Goal: Use online tool/utility: Utilize a website feature to perform a specific function

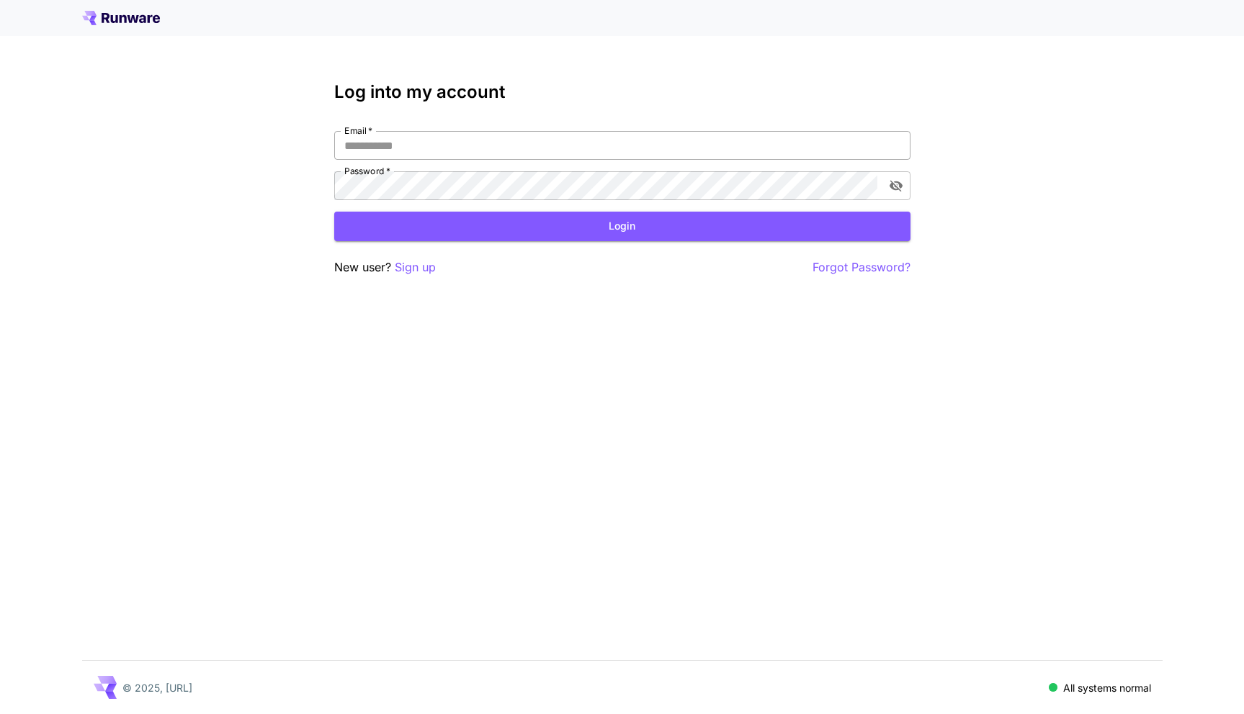
click at [406, 138] on input "Email   *" at bounding box center [622, 145] width 576 height 29
type input "**********"
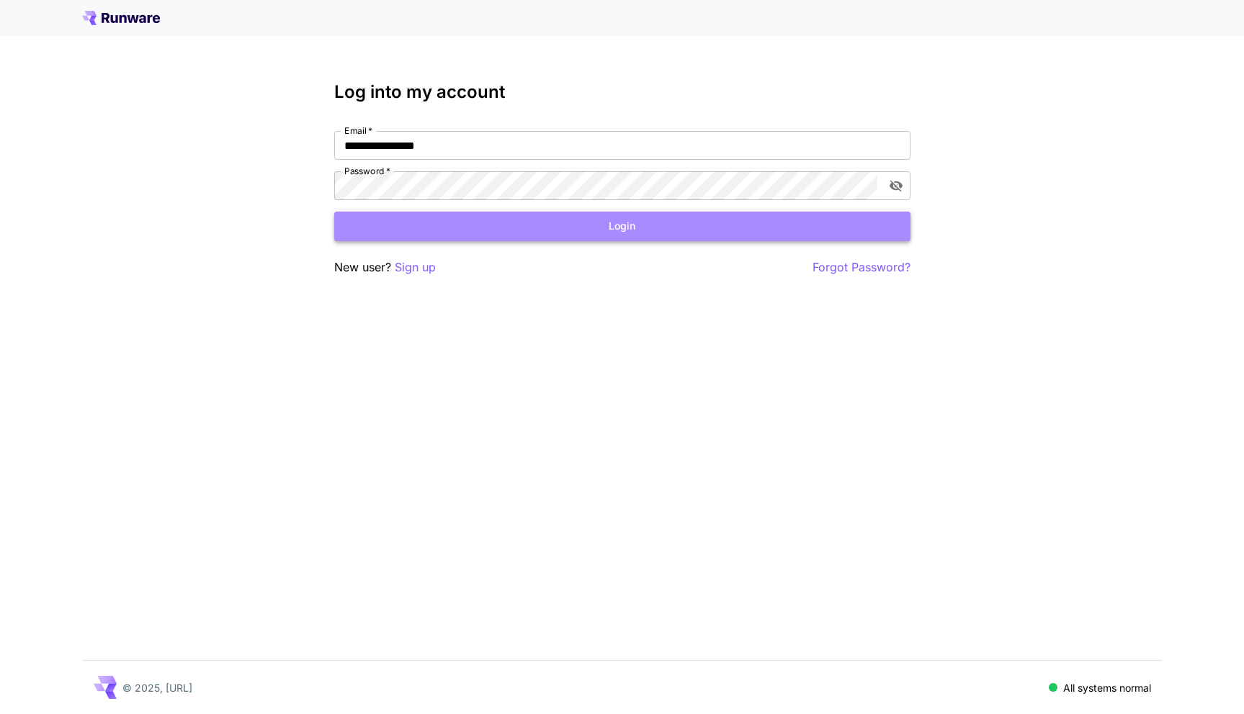
click at [493, 232] on button "Login" at bounding box center [622, 227] width 576 height 30
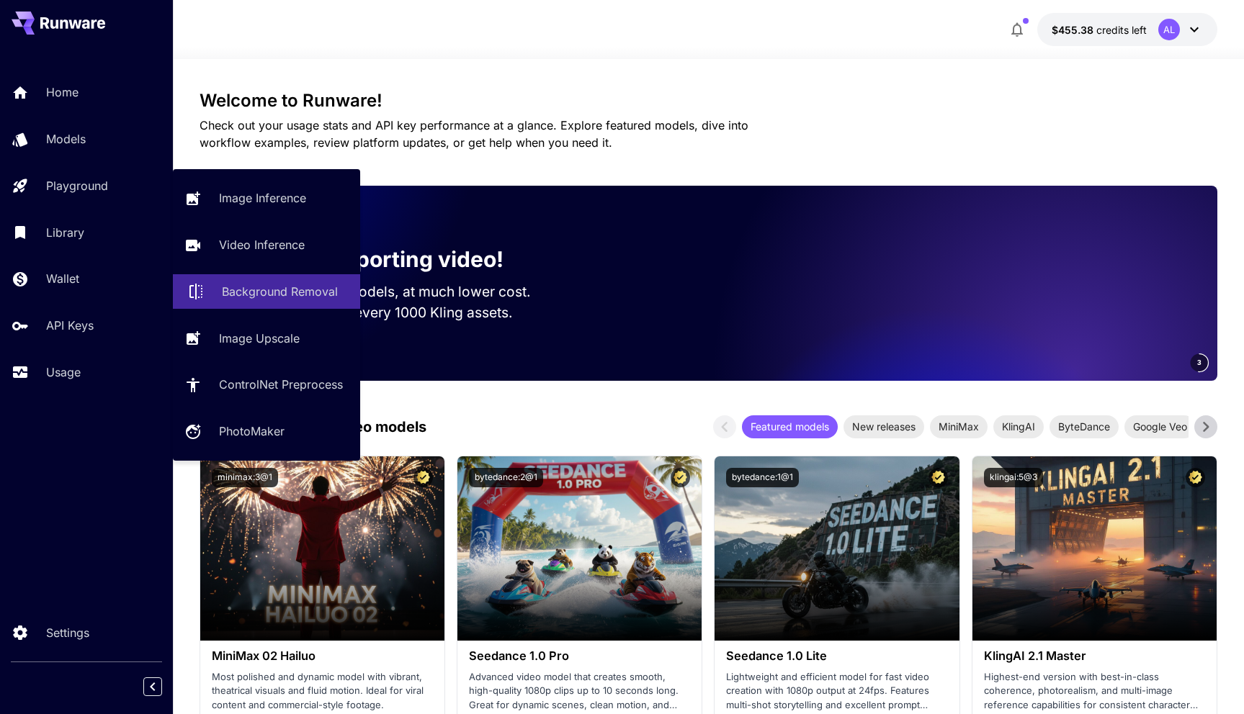
click at [265, 289] on p "Background Removal" at bounding box center [280, 291] width 116 height 17
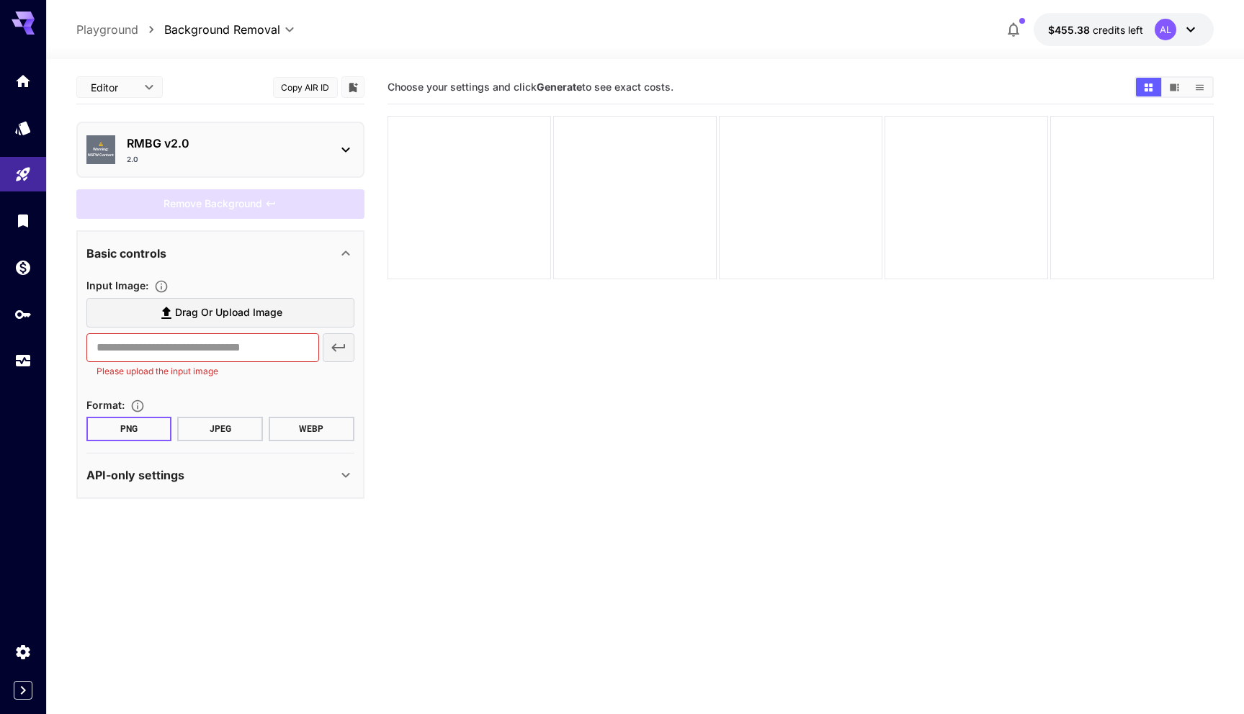
click at [243, 148] on p "RMBG v2.0" at bounding box center [226, 143] width 199 height 17
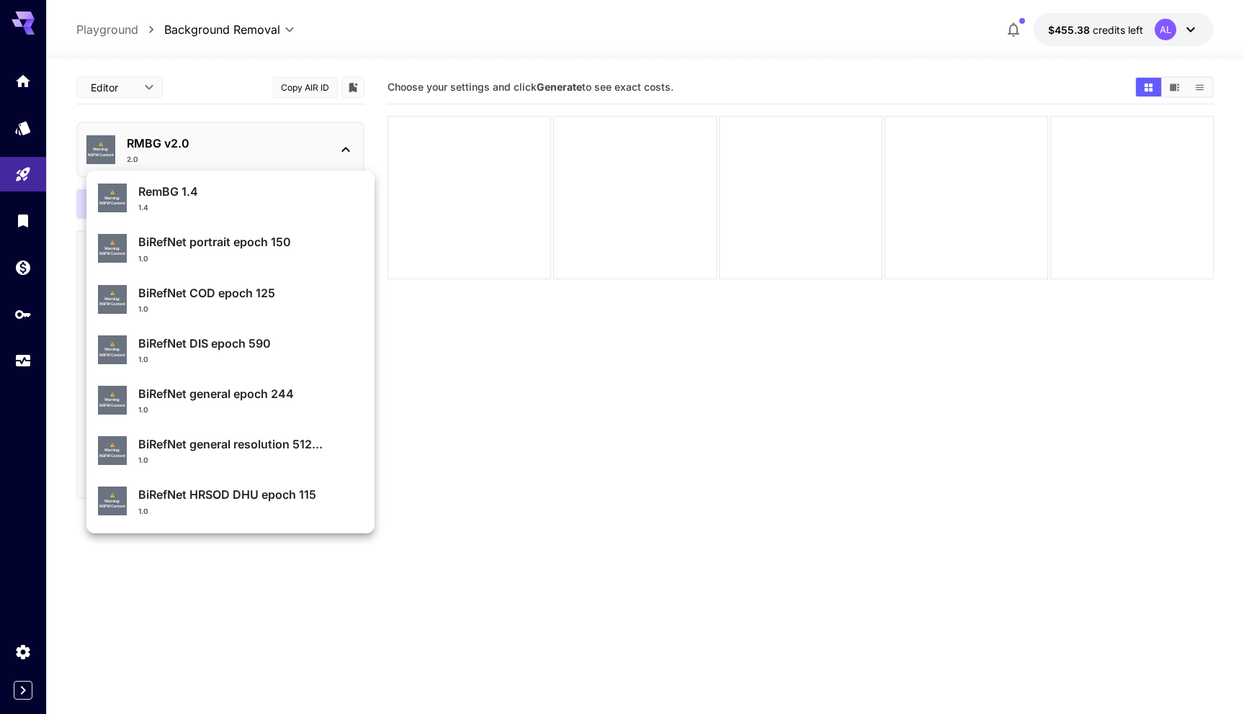
scroll to position [55, 0]
click at [203, 342] on p "BiRefNet DIS epoch 590" at bounding box center [250, 342] width 225 height 17
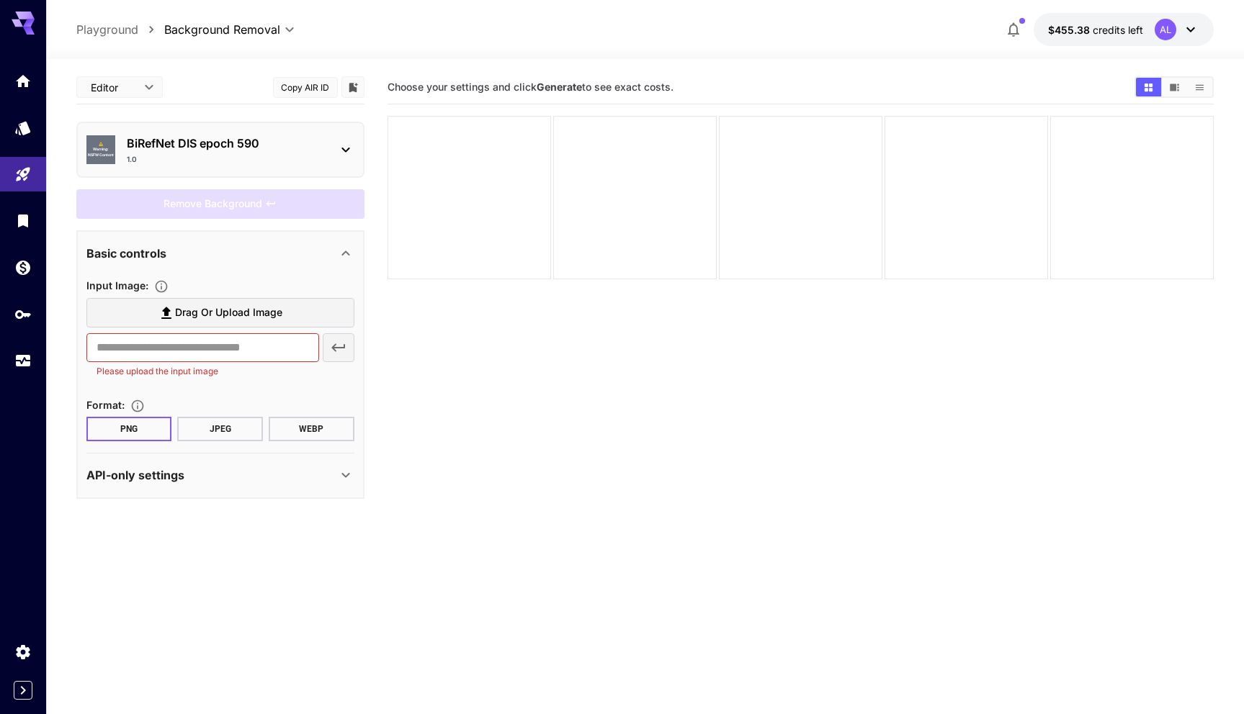
click at [449, 370] on section "Choose your settings and click Generate to see exact costs." at bounding box center [800, 428] width 827 height 714
click at [236, 314] on span "Drag or upload image" at bounding box center [228, 313] width 107 height 18
click at [0, 0] on input "Drag or upload image" at bounding box center [0, 0] width 0 height 0
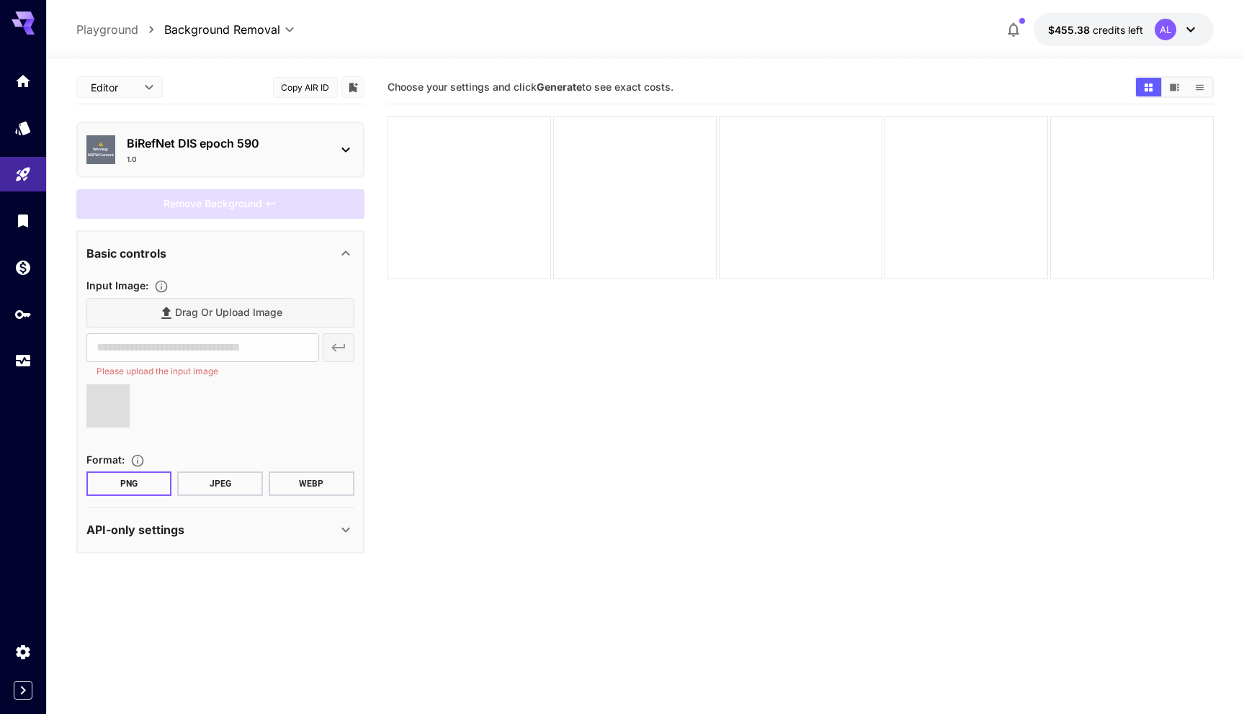
type input "**********"
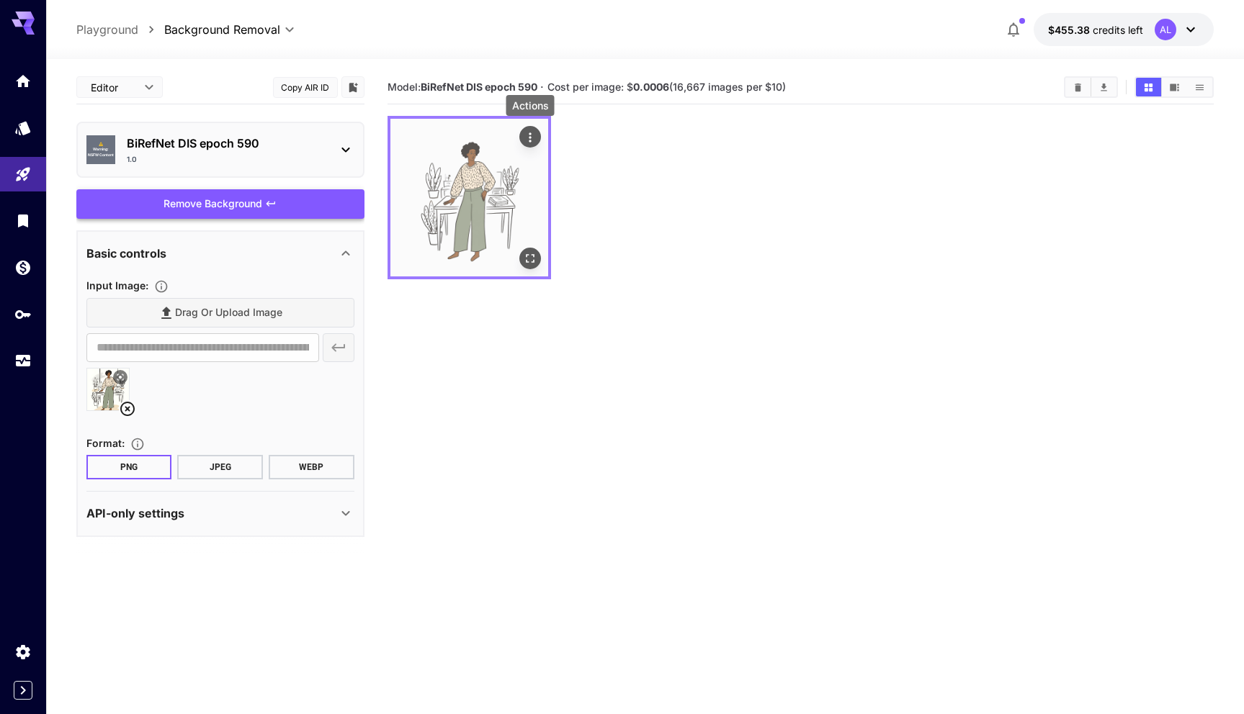
click at [529, 139] on icon "Actions" at bounding box center [530, 137] width 14 height 14
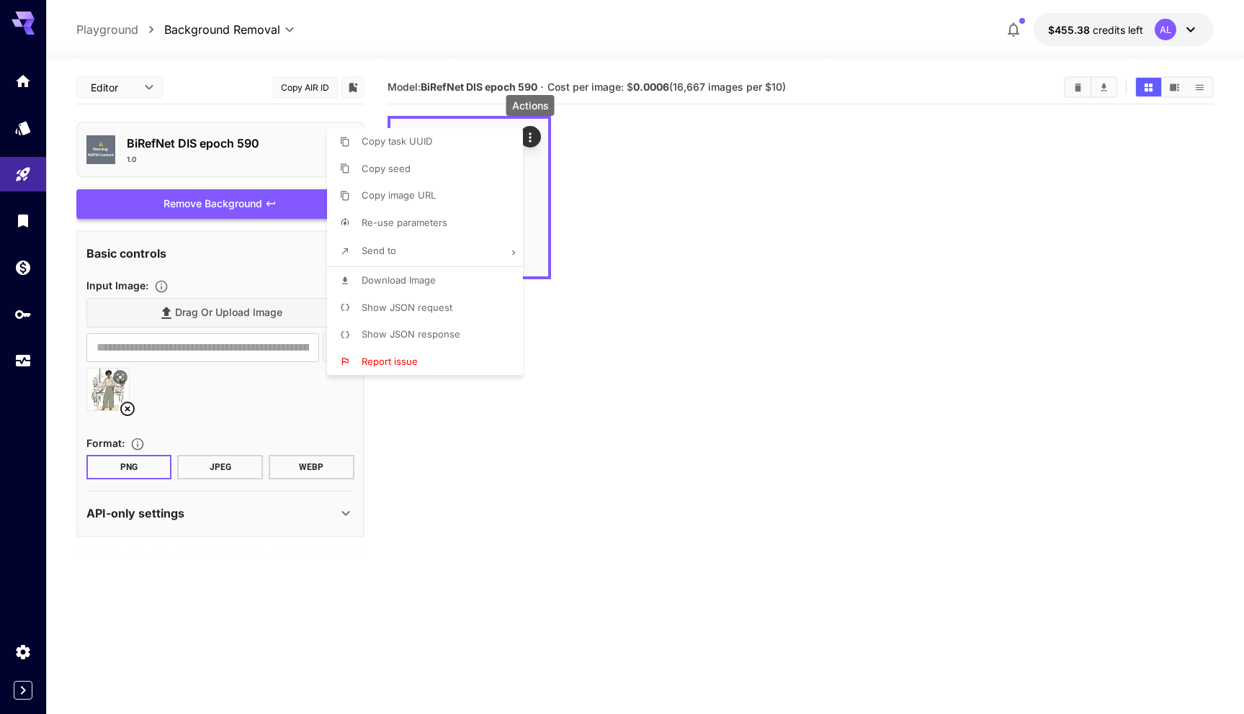
click at [417, 280] on span "Download Image" at bounding box center [399, 280] width 74 height 12
click at [513, 476] on div at bounding box center [622, 357] width 1244 height 714
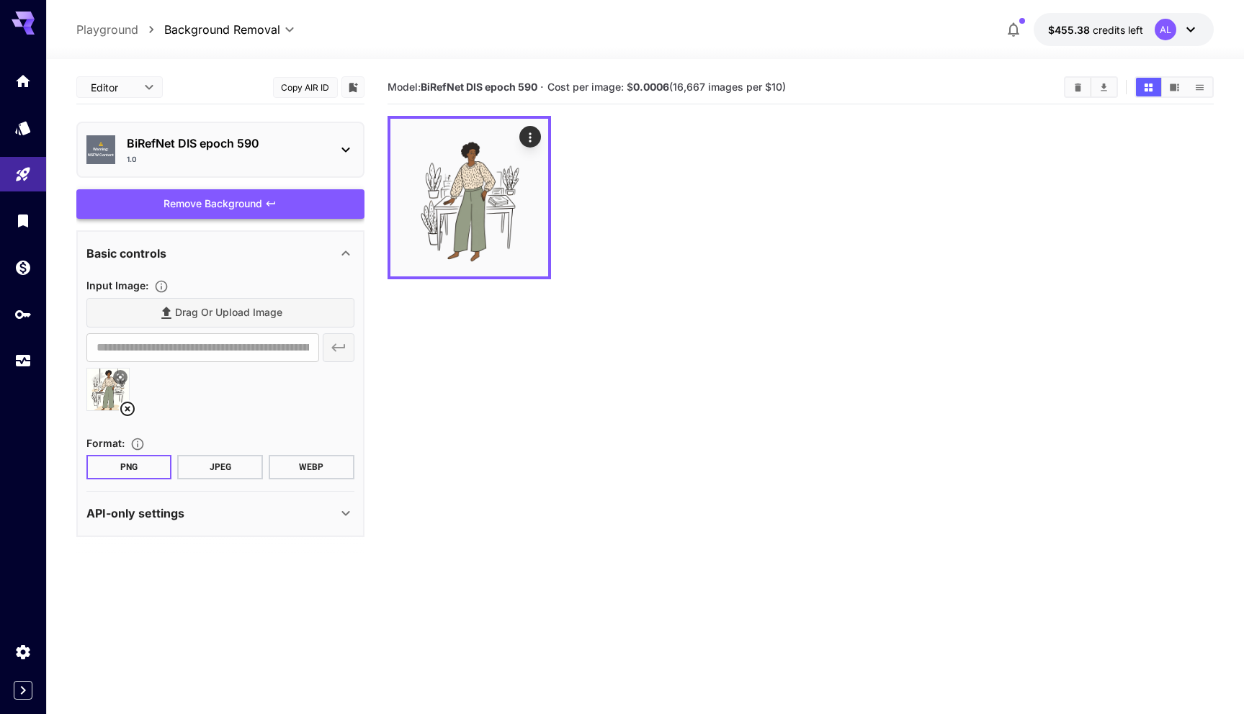
click at [128, 409] on icon at bounding box center [127, 408] width 17 height 17
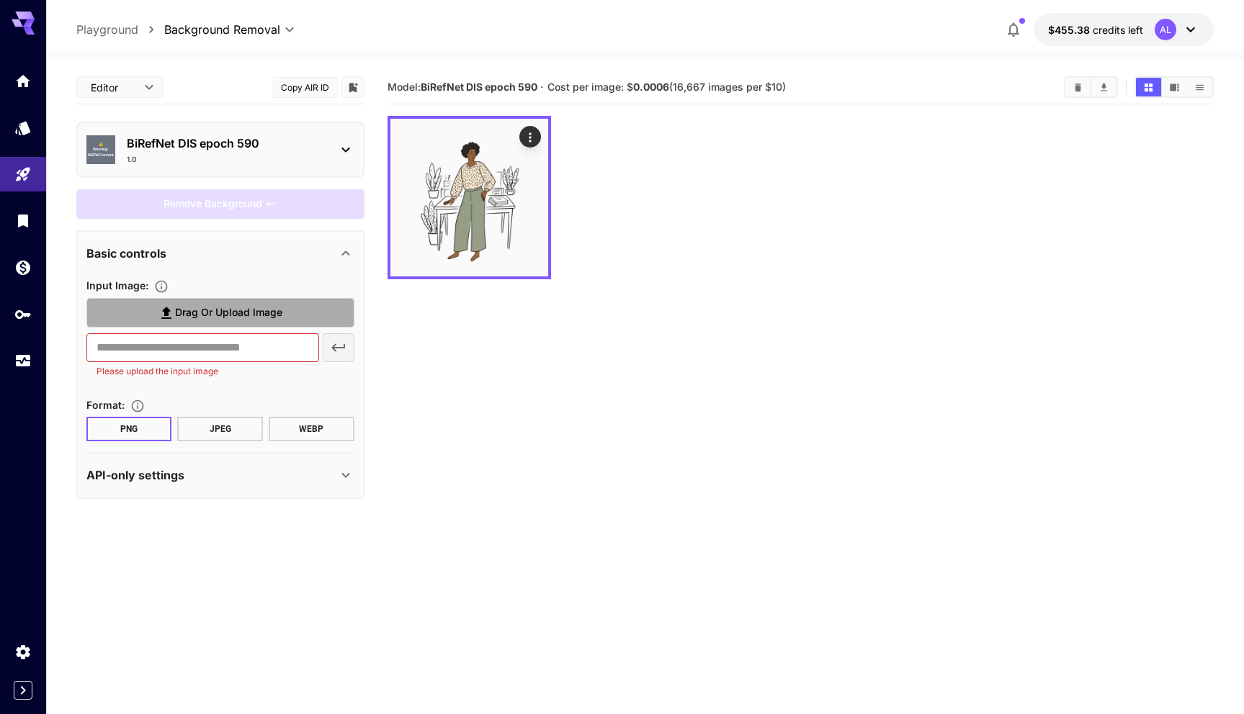
click at [232, 315] on span "Drag or upload image" at bounding box center [228, 313] width 107 height 18
click at [0, 0] on input "Drag or upload image" at bounding box center [0, 0] width 0 height 0
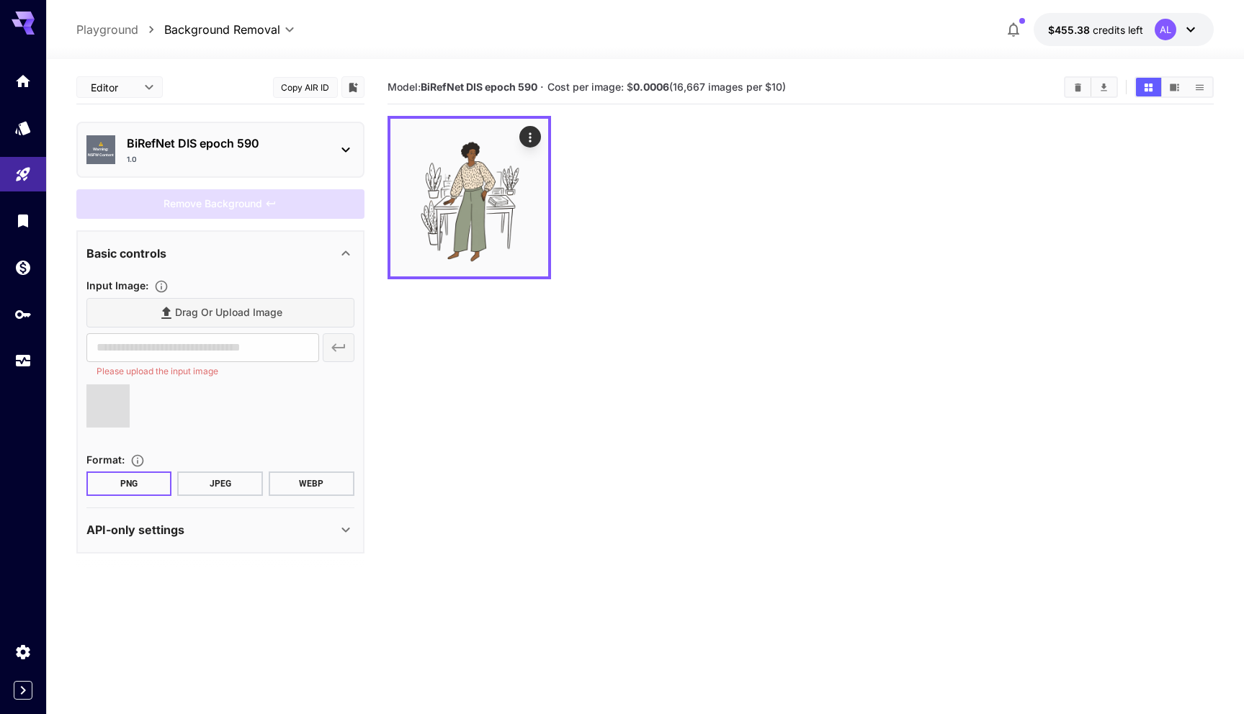
type input "**********"
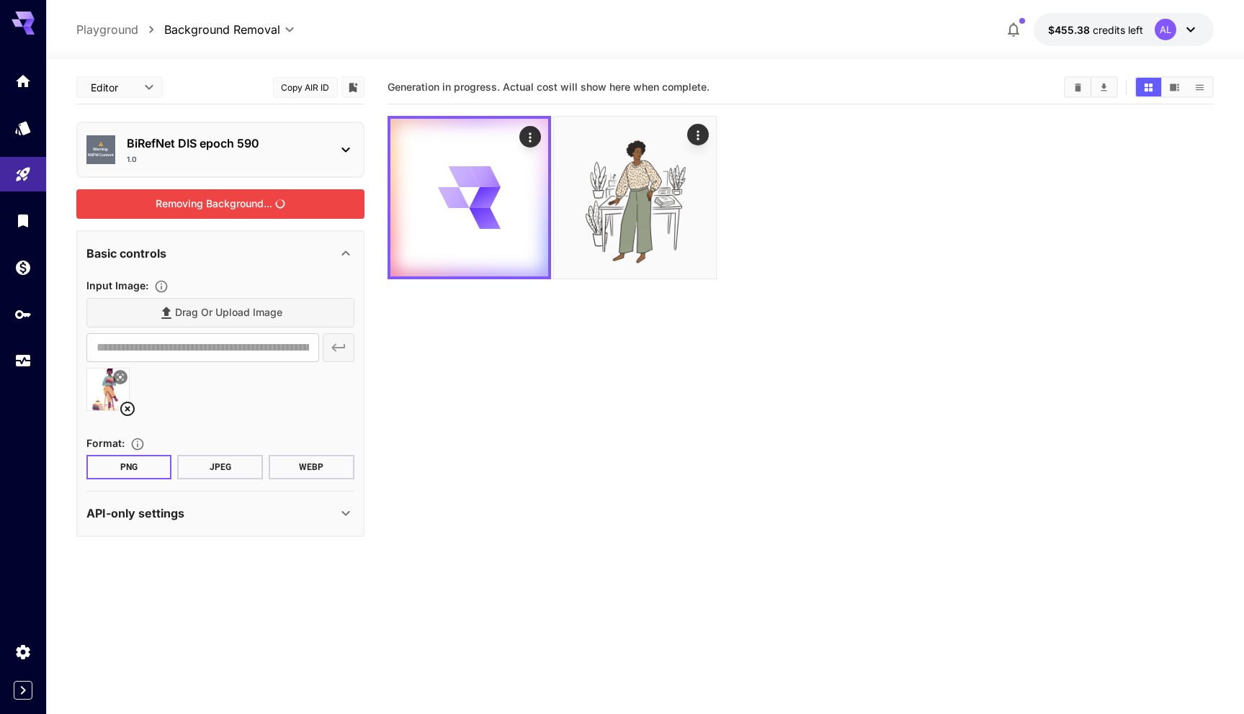
click at [263, 202] on div "Removing Background..." at bounding box center [220, 204] width 288 height 30
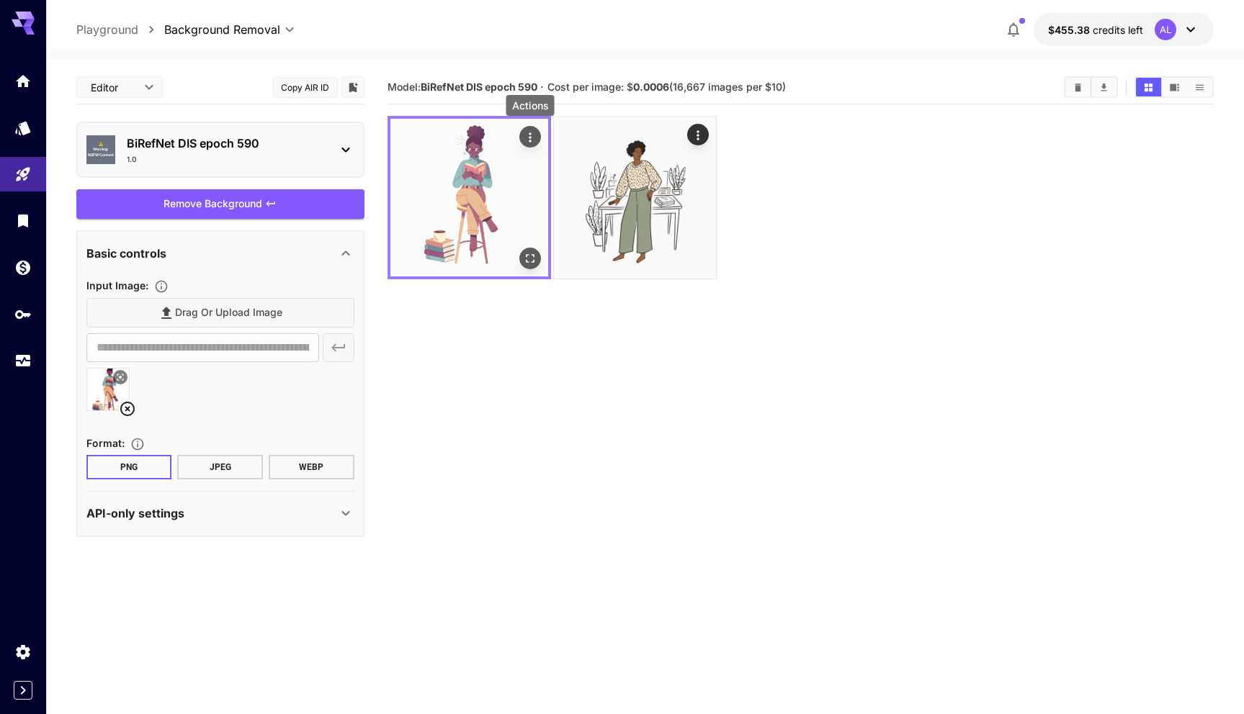
click at [531, 138] on icon "Actions" at bounding box center [530, 137] width 14 height 14
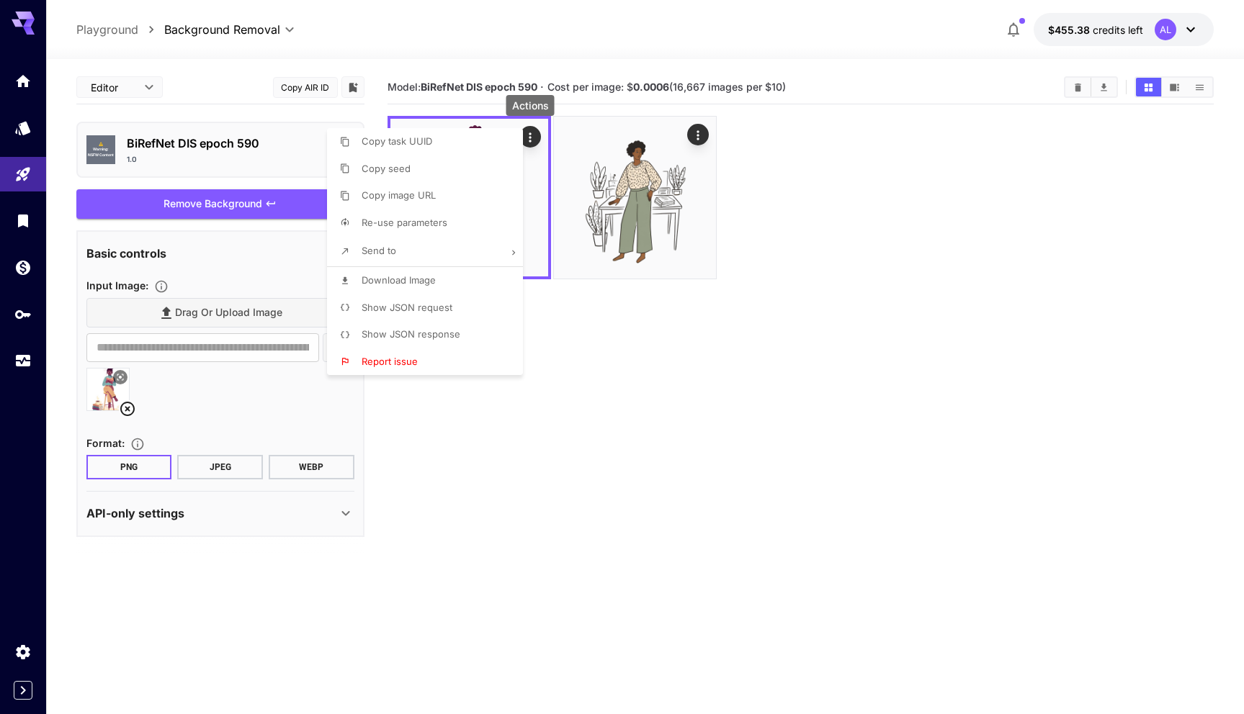
click at [383, 277] on span "Download Image" at bounding box center [399, 280] width 74 height 12
click at [126, 411] on div at bounding box center [622, 357] width 1244 height 714
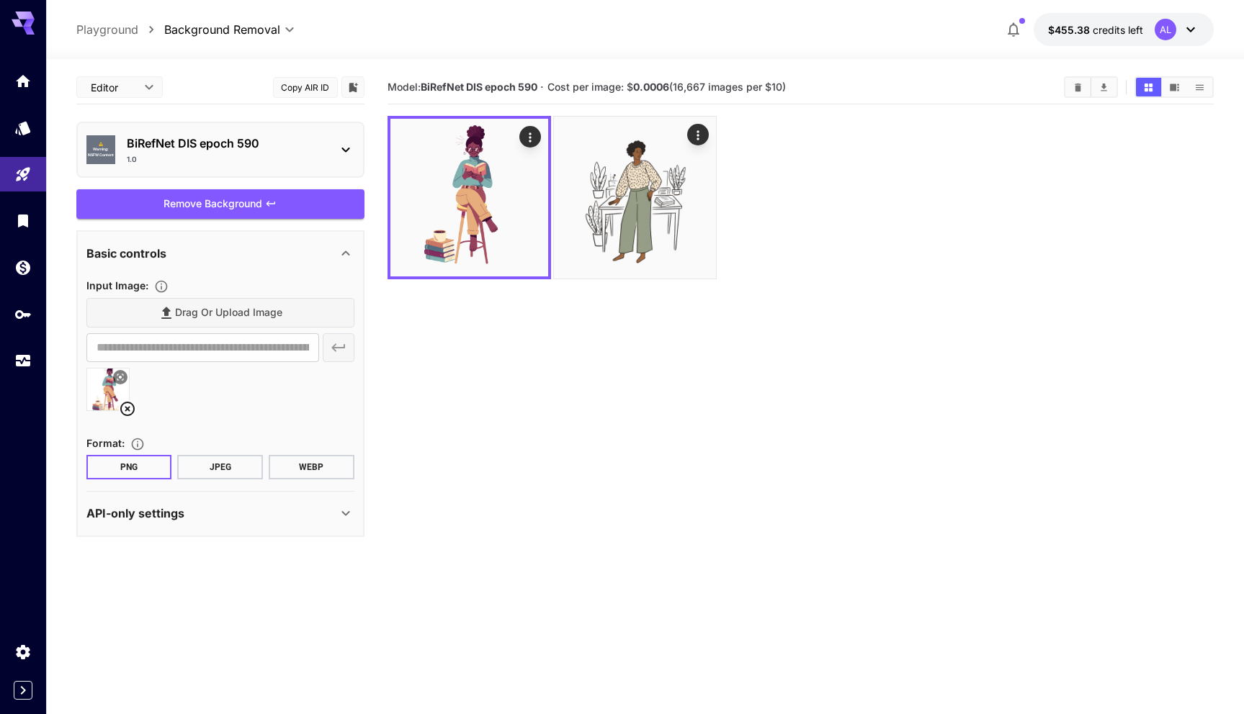
click at [125, 410] on icon at bounding box center [127, 409] width 14 height 14
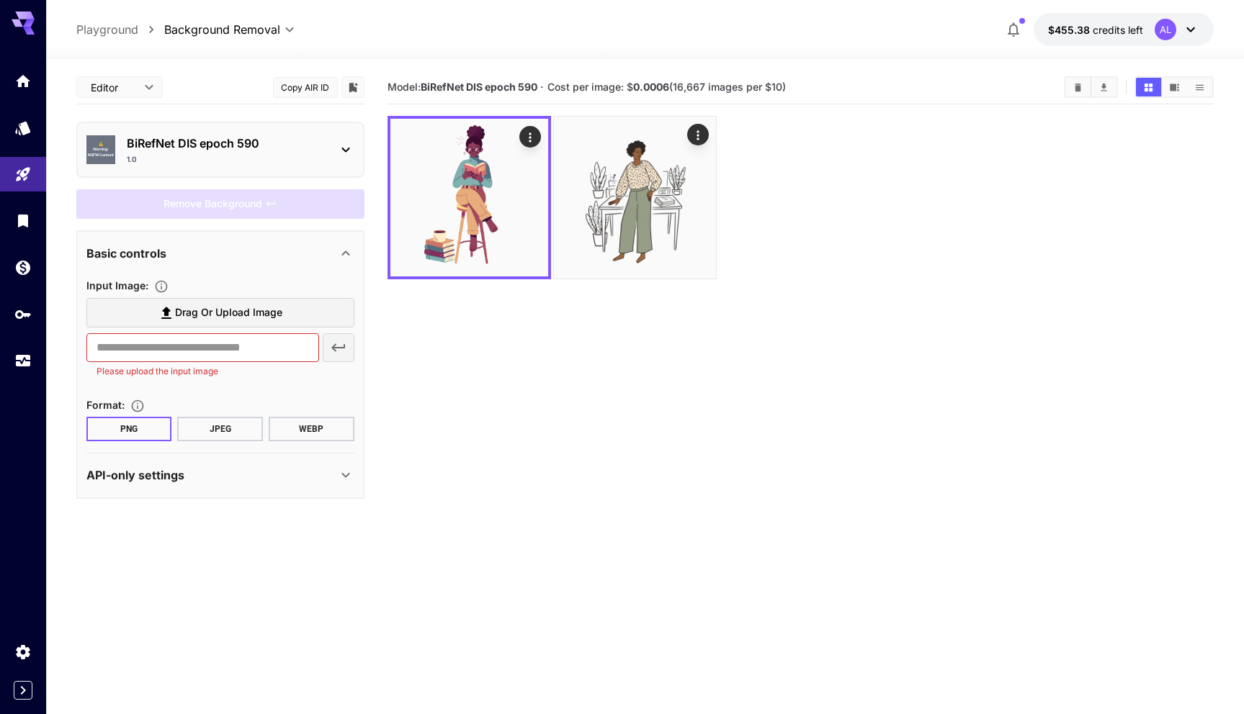
click at [227, 312] on span "Drag or upload image" at bounding box center [228, 313] width 107 height 18
click at [0, 0] on input "Drag or upload image" at bounding box center [0, 0] width 0 height 0
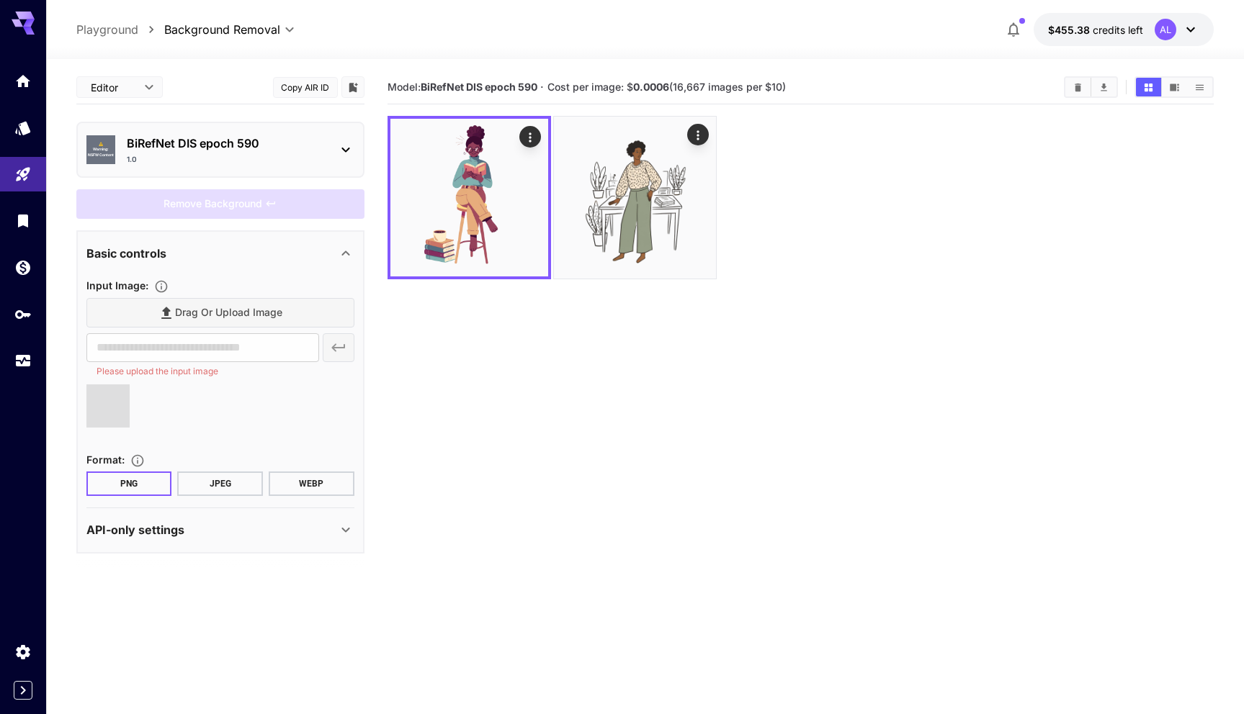
type input "**********"
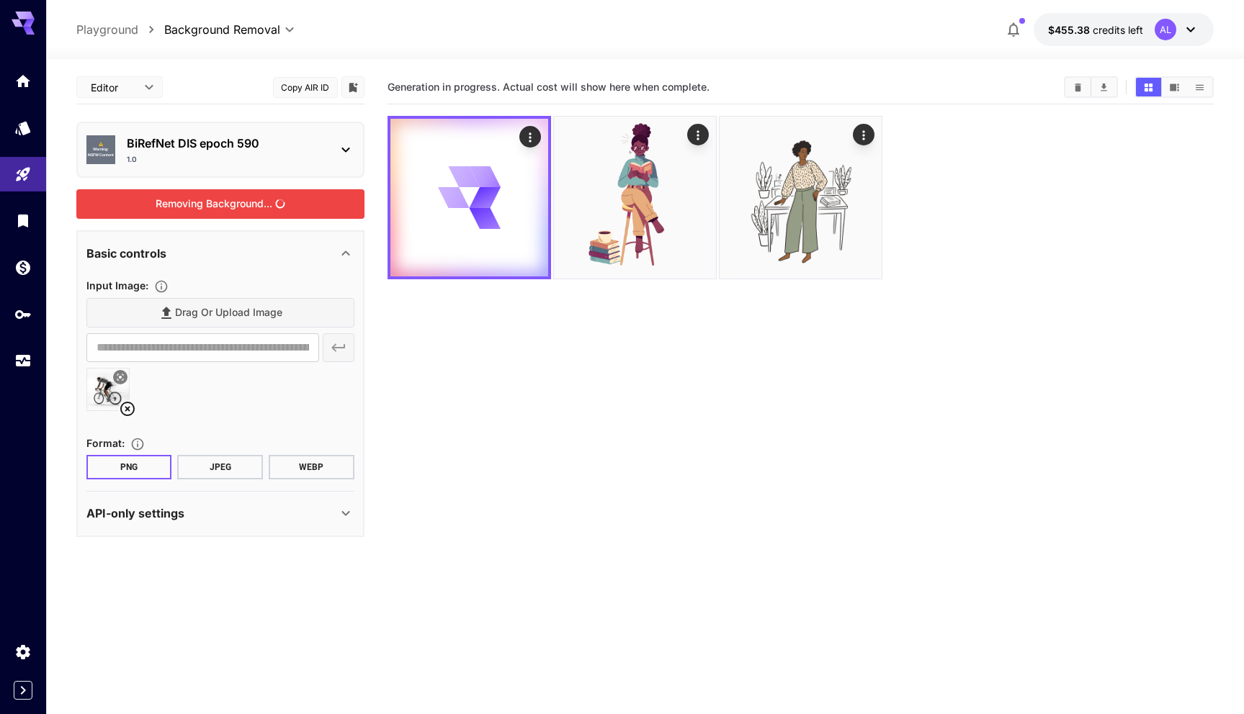
click at [251, 207] on div "Removing Background..." at bounding box center [220, 204] width 288 height 30
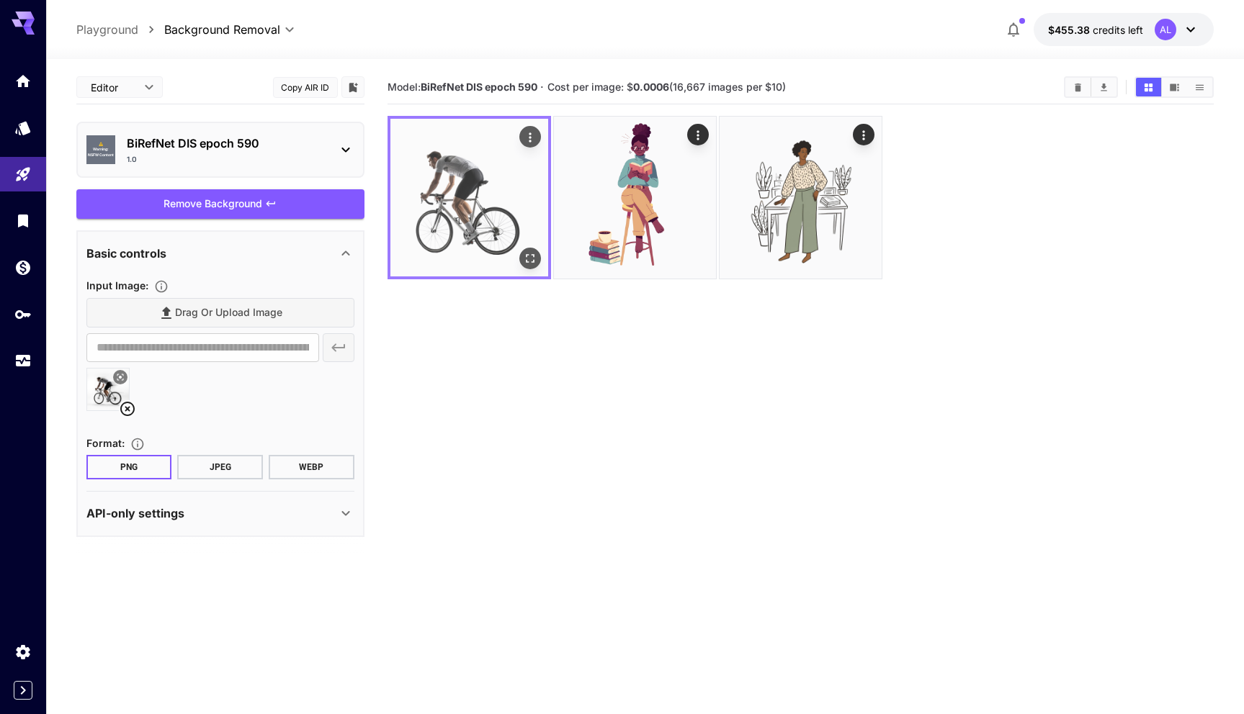
click at [535, 134] on icon "Actions" at bounding box center [530, 137] width 14 height 14
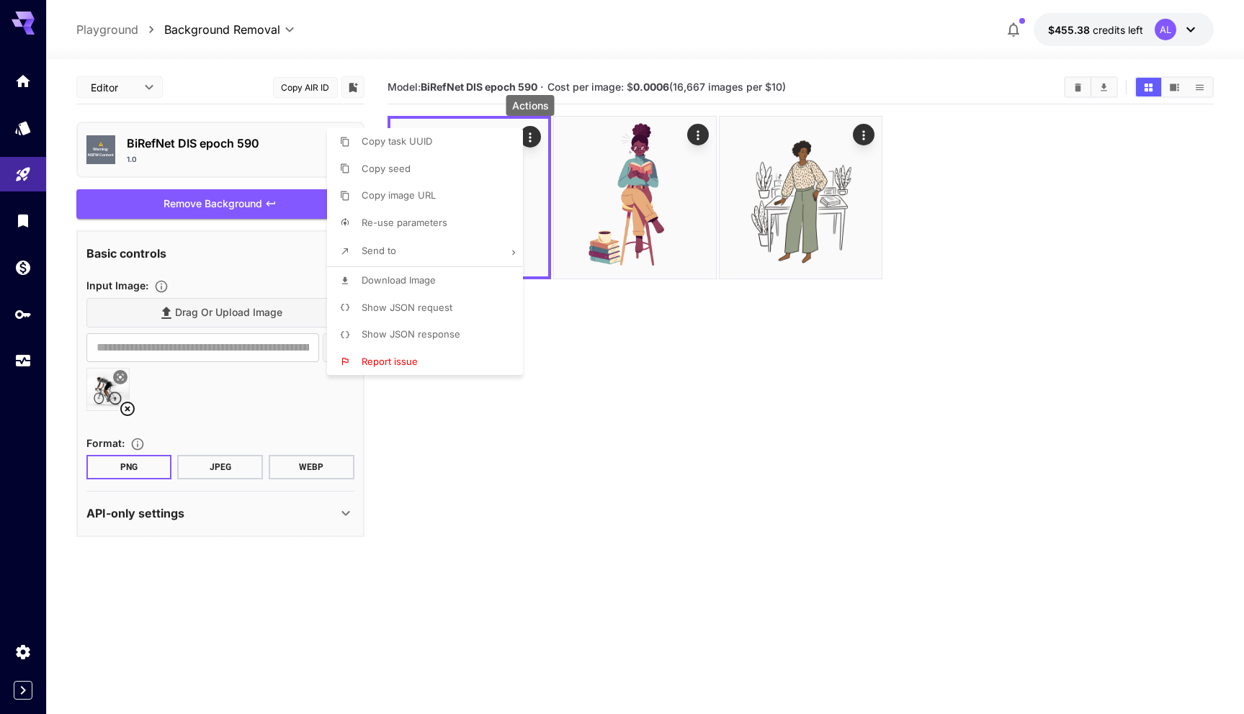
click at [395, 279] on span "Download Image" at bounding box center [399, 280] width 74 height 12
click at [124, 401] on div at bounding box center [622, 357] width 1244 height 714
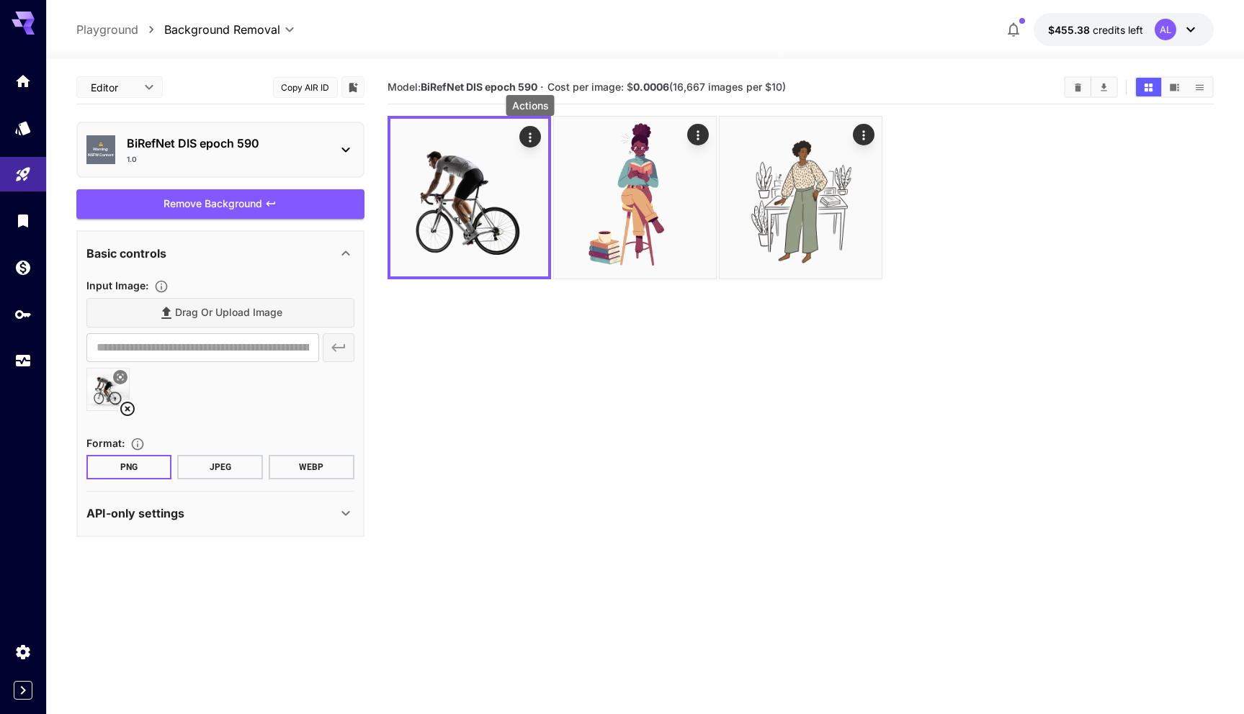
click at [125, 407] on icon at bounding box center [127, 409] width 14 height 14
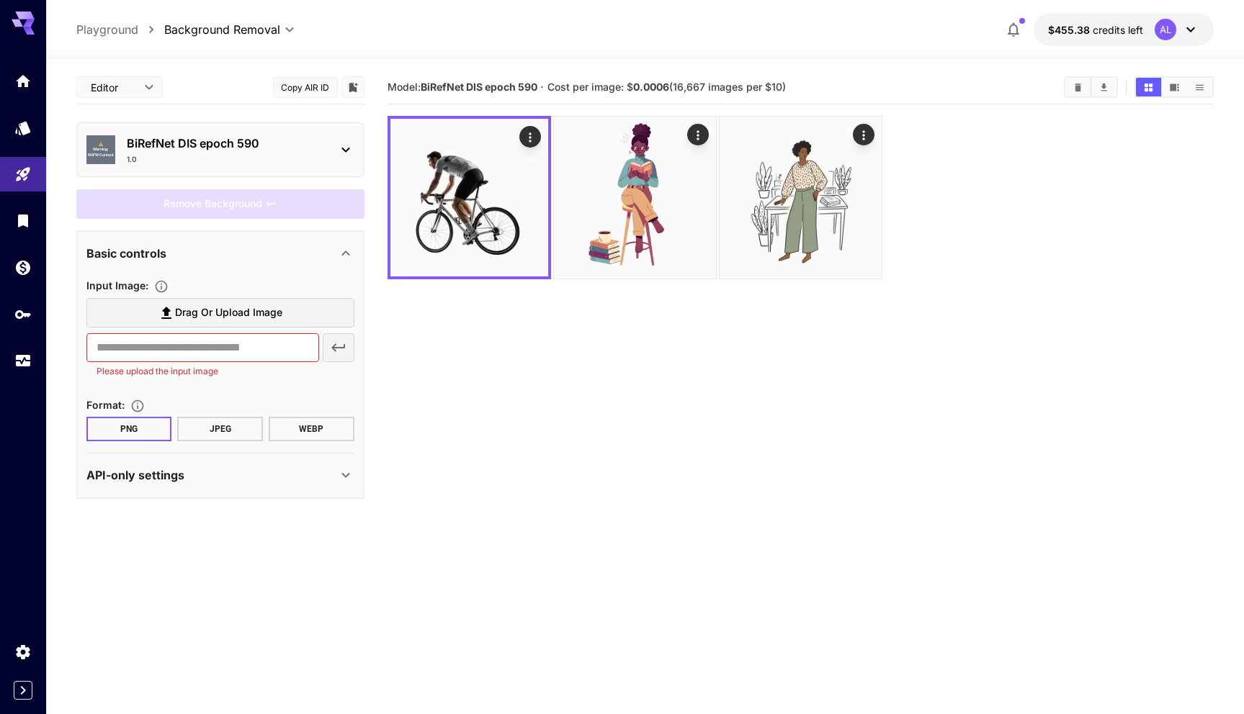
click at [212, 312] on span "Drag or upload image" at bounding box center [228, 313] width 107 height 18
click at [0, 0] on input "Drag or upload image" at bounding box center [0, 0] width 0 height 0
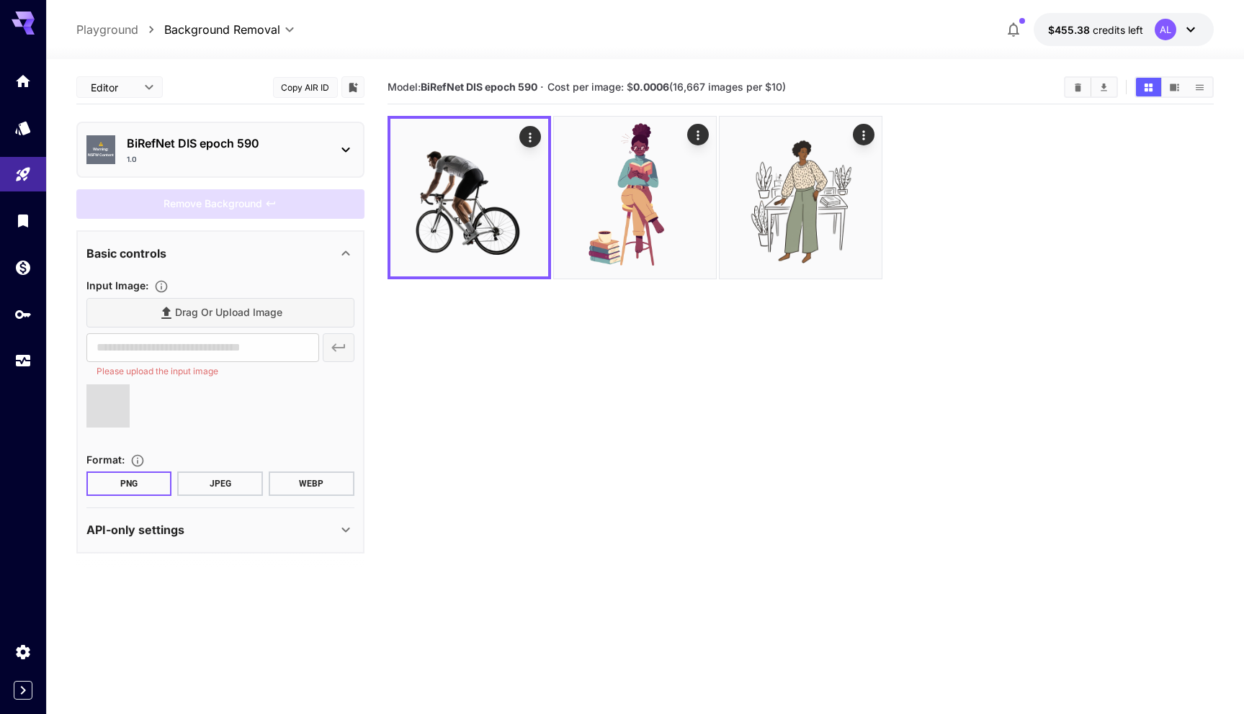
type input "**********"
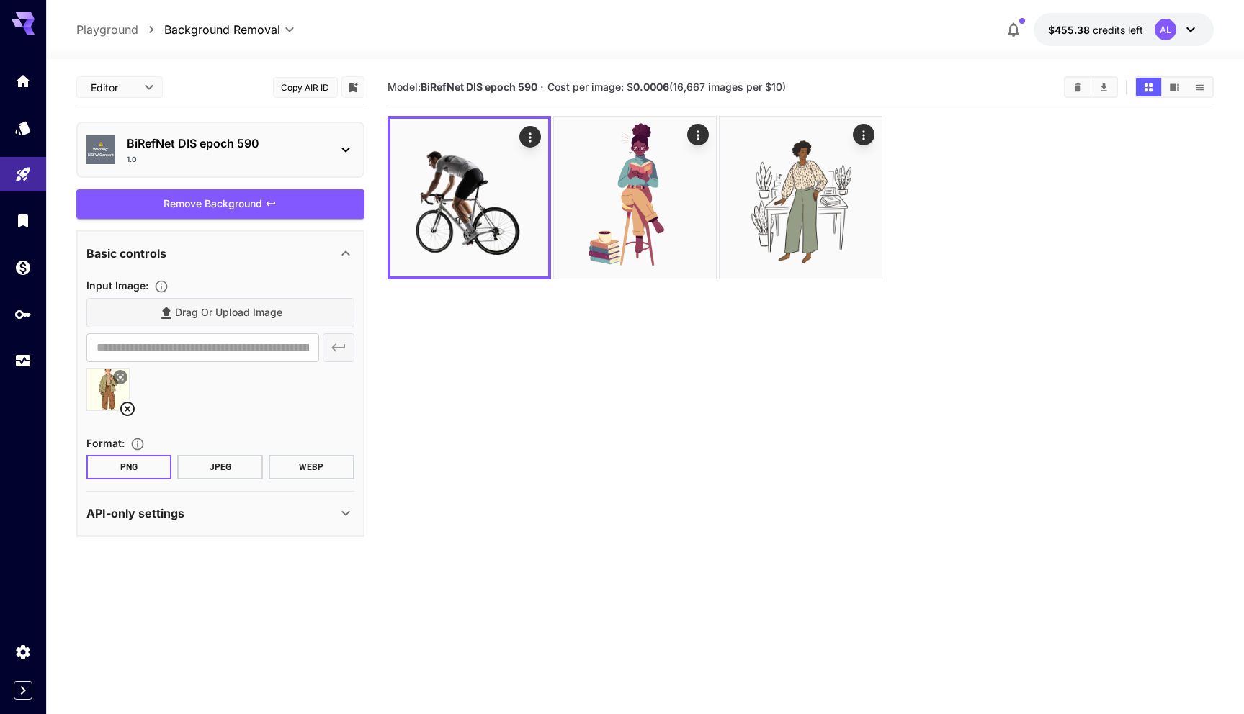
click at [268, 194] on div "Remove Background" at bounding box center [220, 204] width 288 height 30
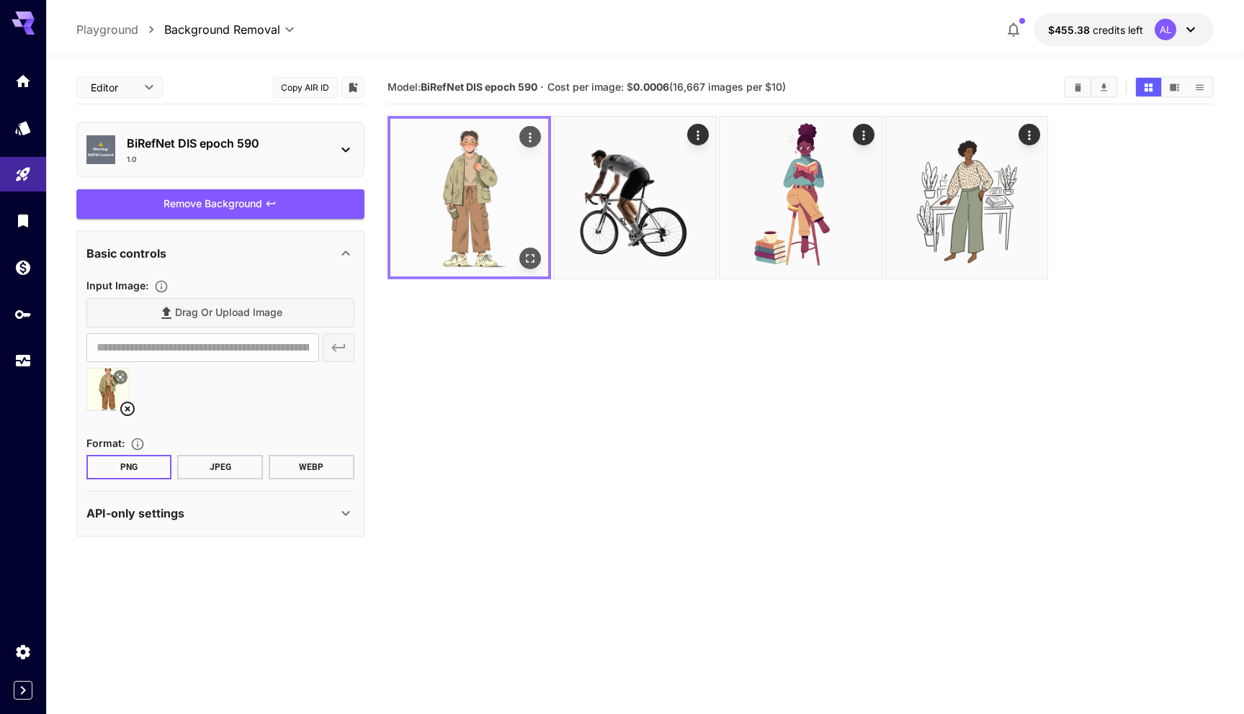
click at [531, 140] on icon "Actions" at bounding box center [530, 137] width 14 height 14
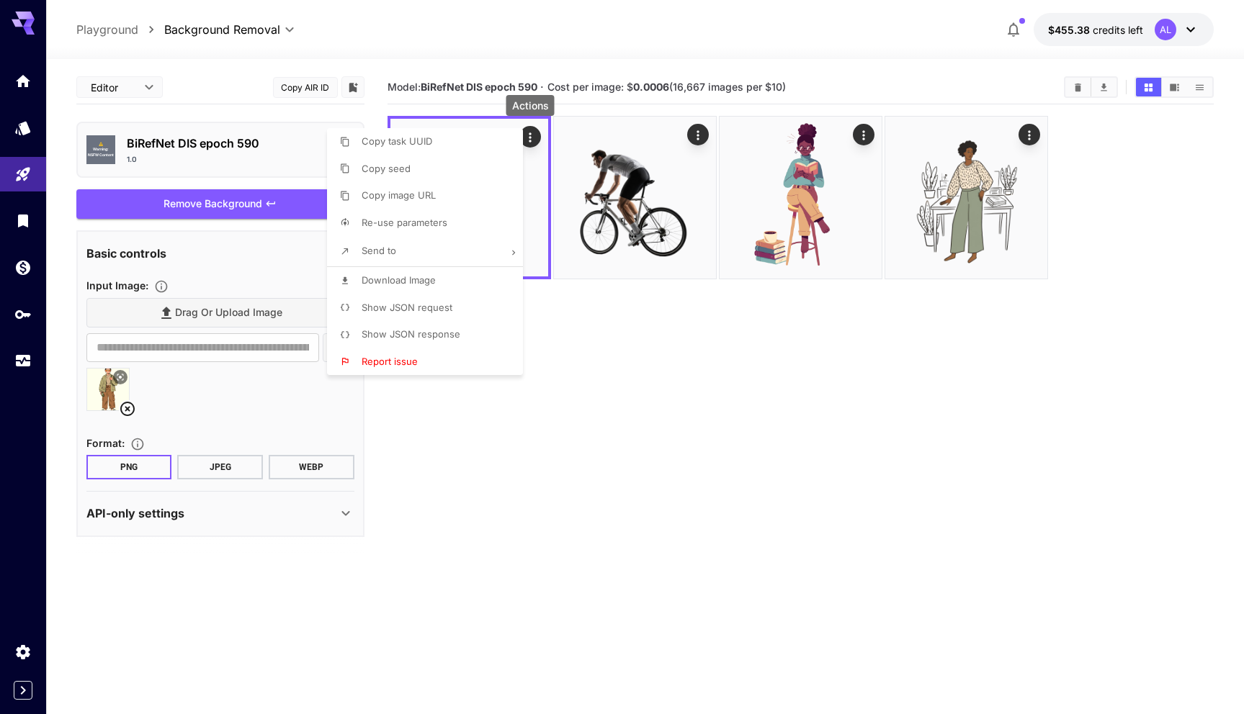
click at [400, 274] on p "Download Image" at bounding box center [399, 281] width 74 height 14
click at [679, 374] on div at bounding box center [622, 357] width 1244 height 714
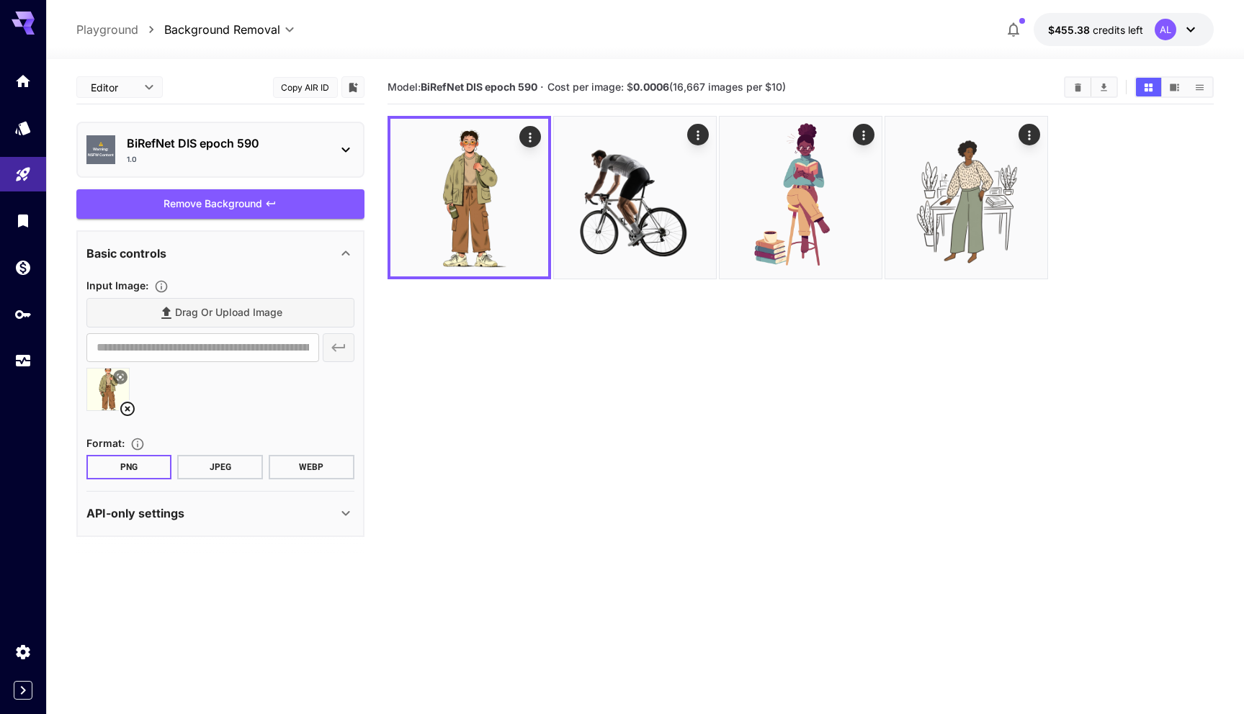
click at [344, 153] on icon at bounding box center [345, 149] width 17 height 17
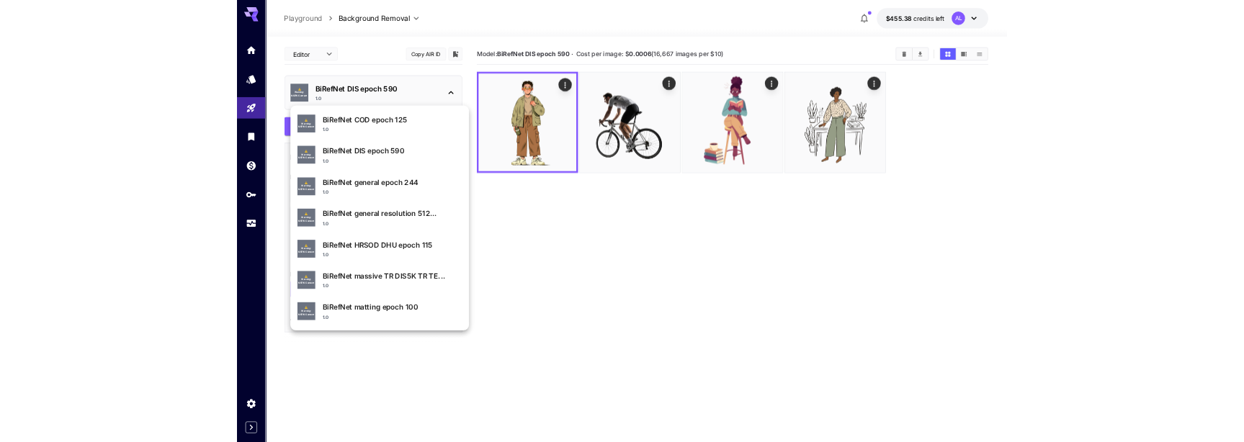
scroll to position [0, 0]
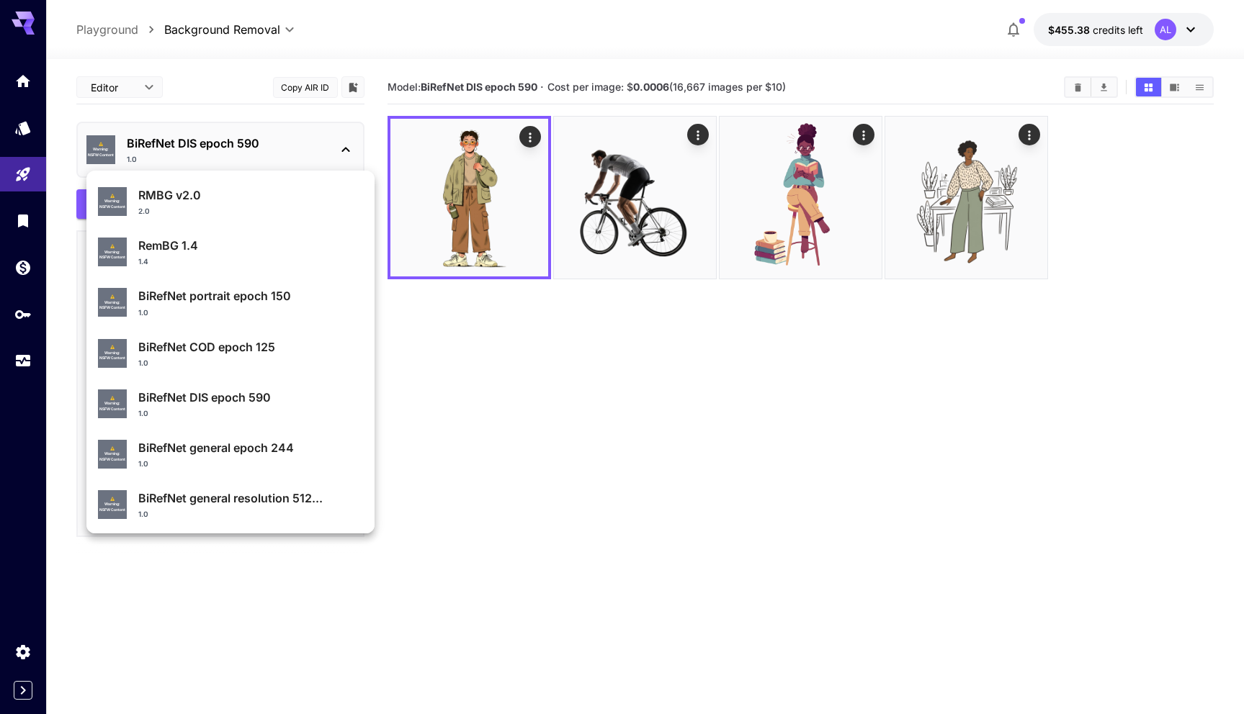
click at [330, 143] on div at bounding box center [622, 357] width 1244 height 714
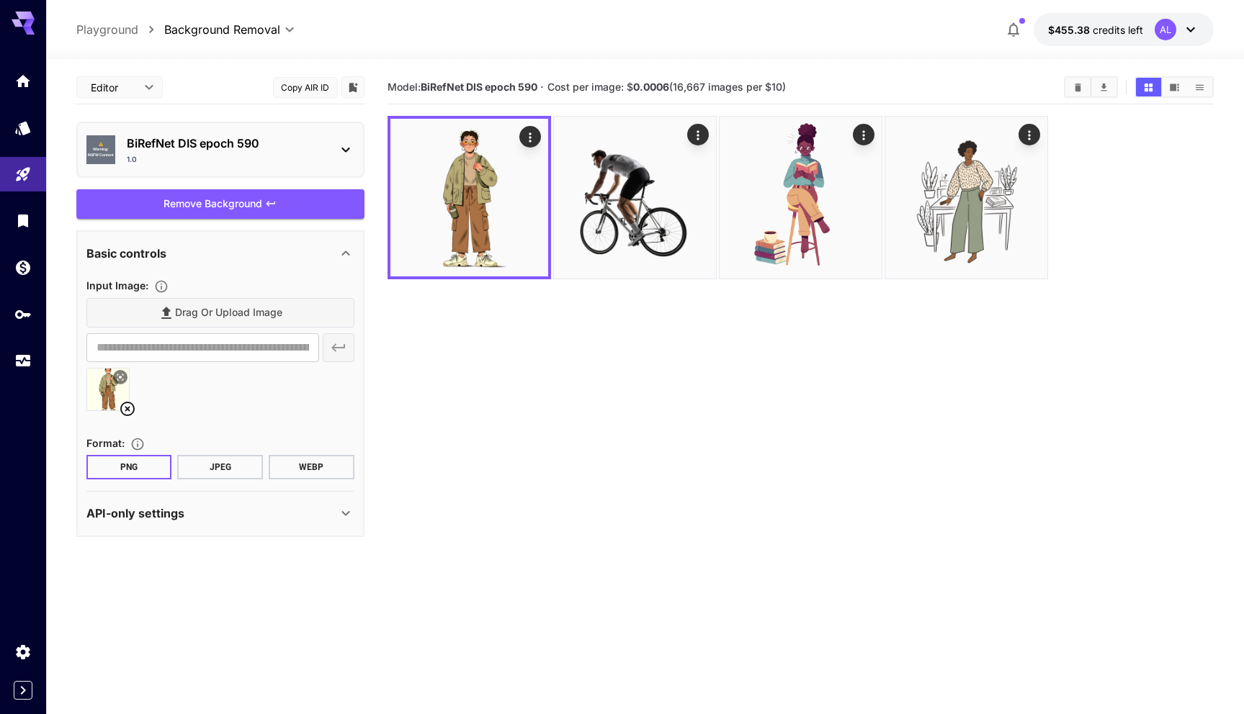
click at [306, 151] on p "BiRefNet DIS epoch 590" at bounding box center [226, 143] width 199 height 17
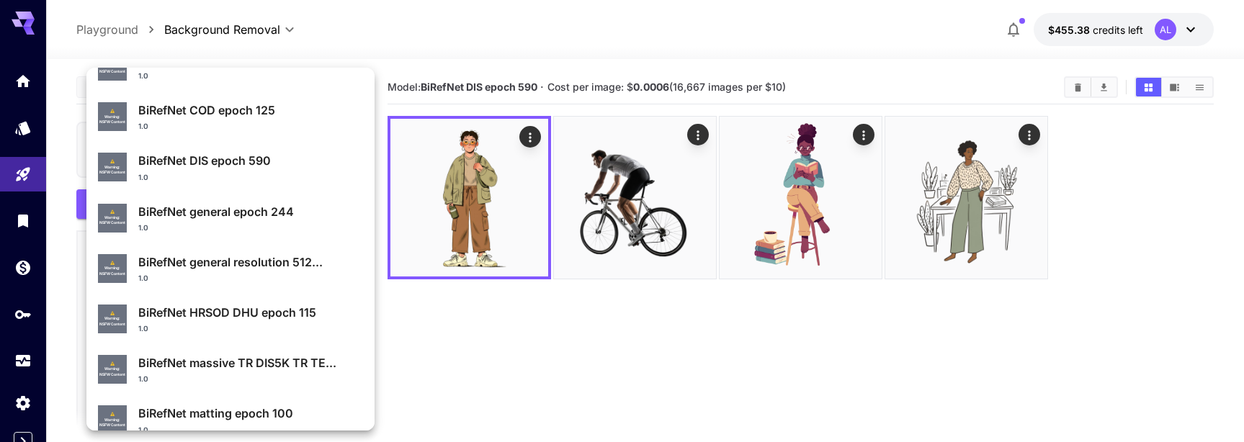
scroll to position [153, 0]
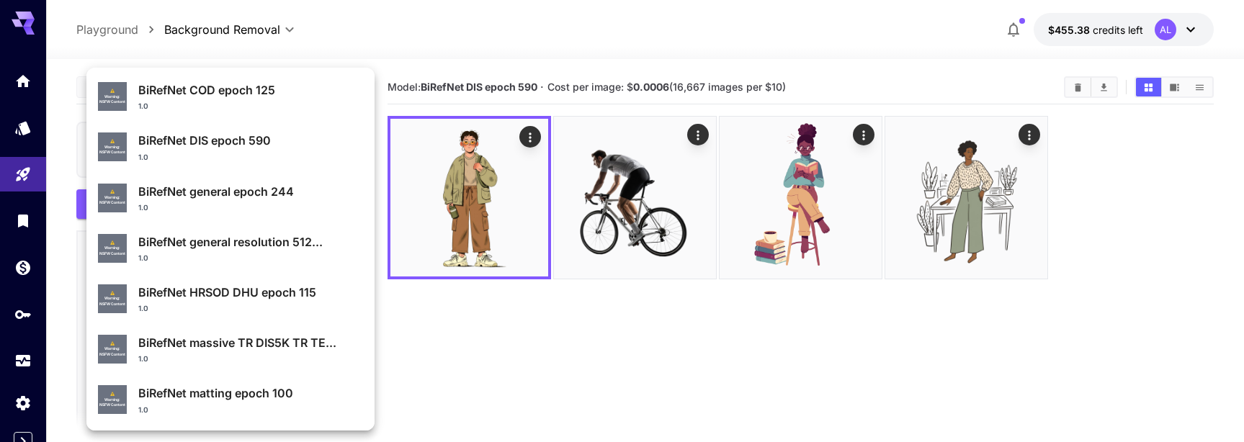
click at [279, 246] on p "BiRefNet general resolution 512..." at bounding box center [250, 241] width 225 height 17
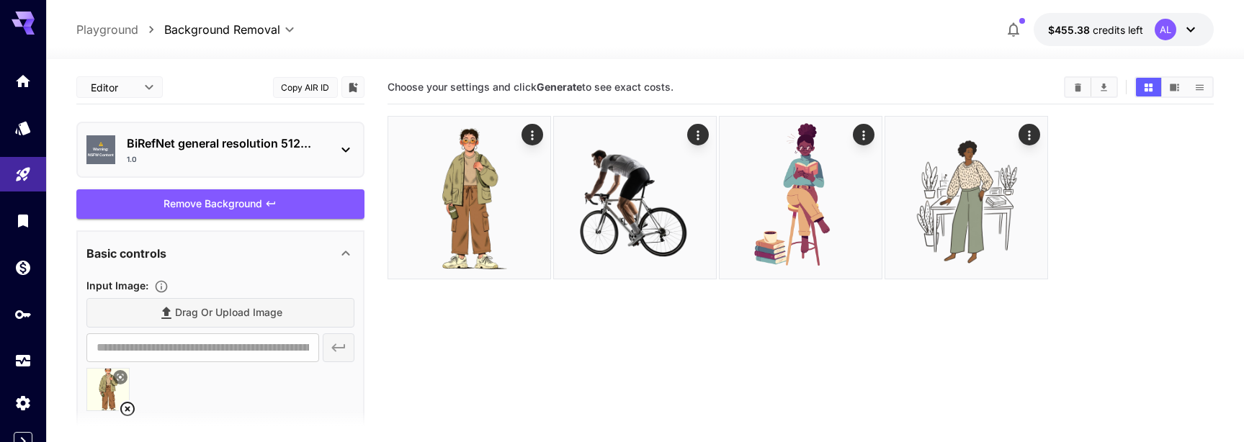
click at [278, 150] on p "BiRefNet general resolution 512..." at bounding box center [226, 143] width 199 height 17
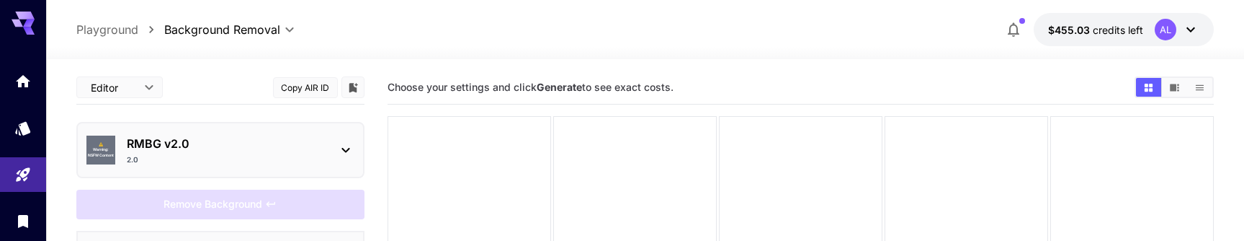
click at [298, 137] on p "RMBG v2.0" at bounding box center [226, 143] width 199 height 17
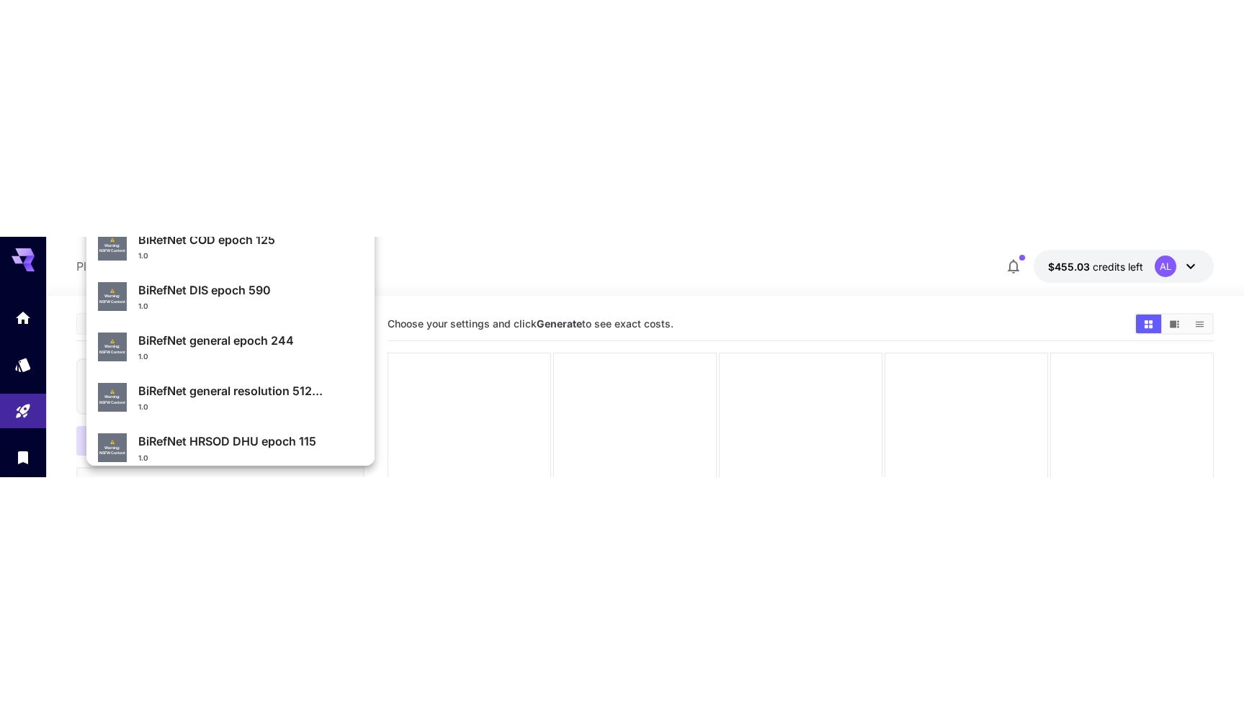
scroll to position [28, 0]
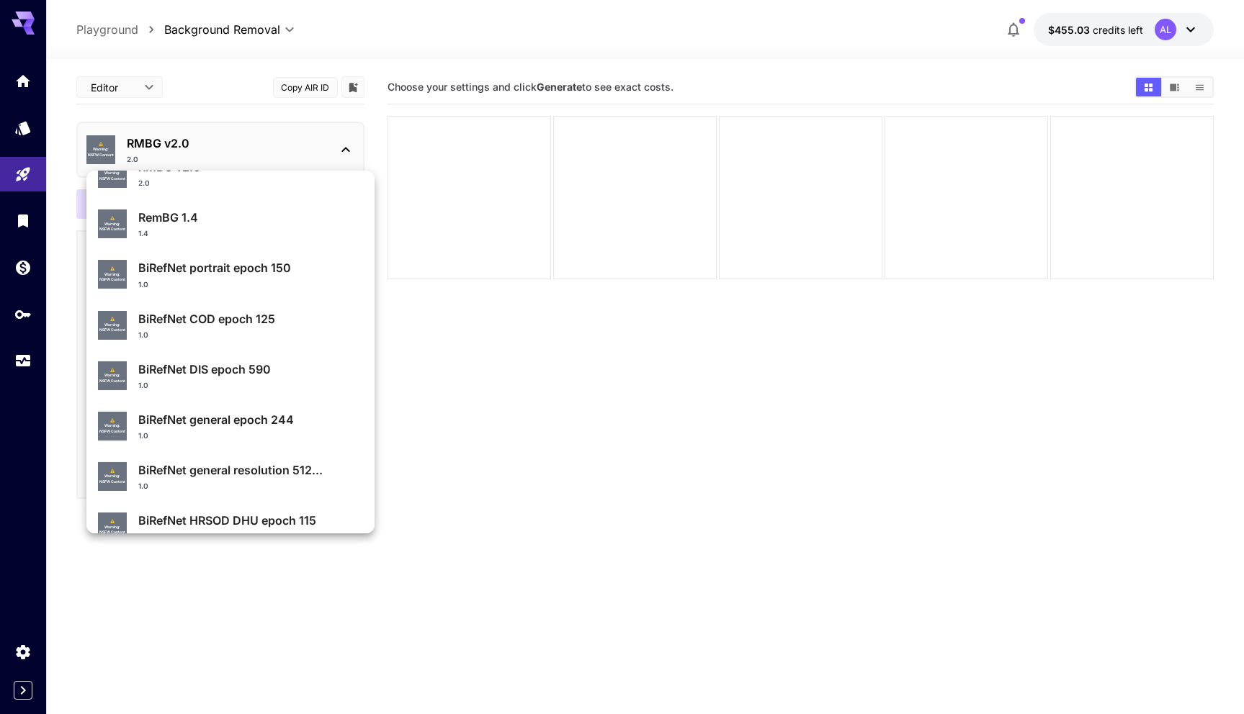
click at [668, 137] on div at bounding box center [622, 357] width 1244 height 714
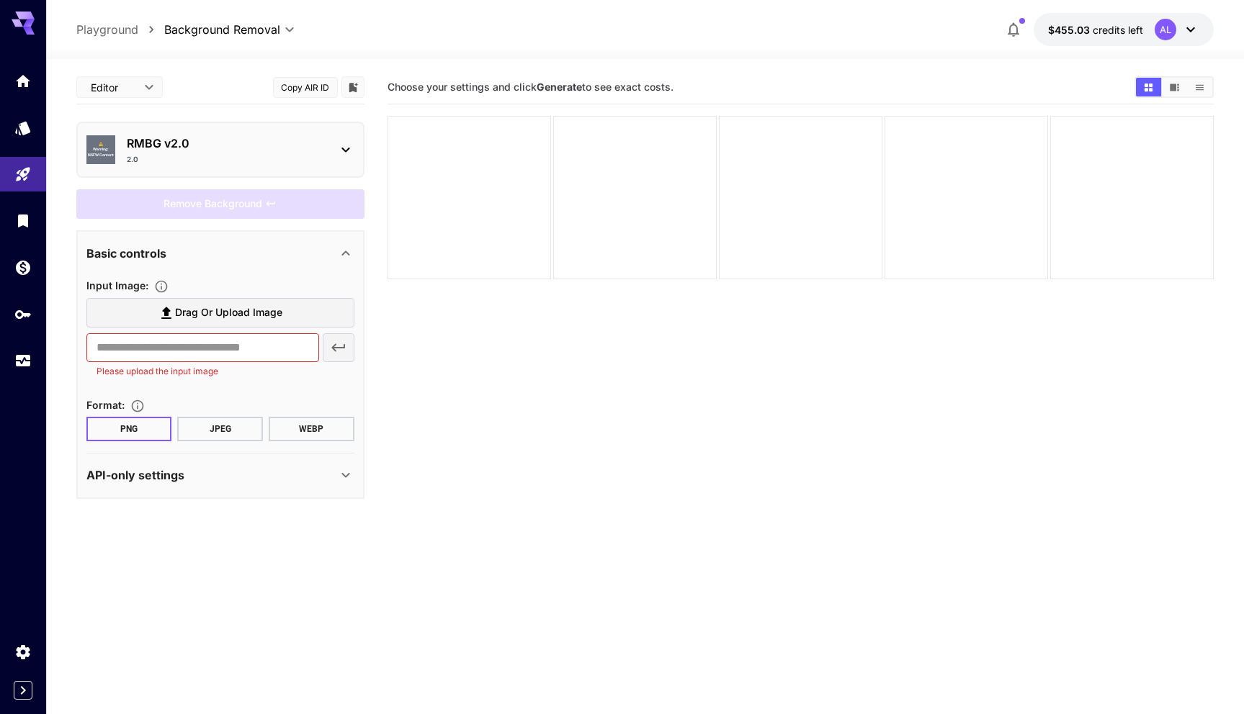
click at [253, 137] on span "Drag or upload image" at bounding box center [228, 313] width 107 height 18
click at [0, 0] on input "Drag or upload image" at bounding box center [0, 0] width 0 height 0
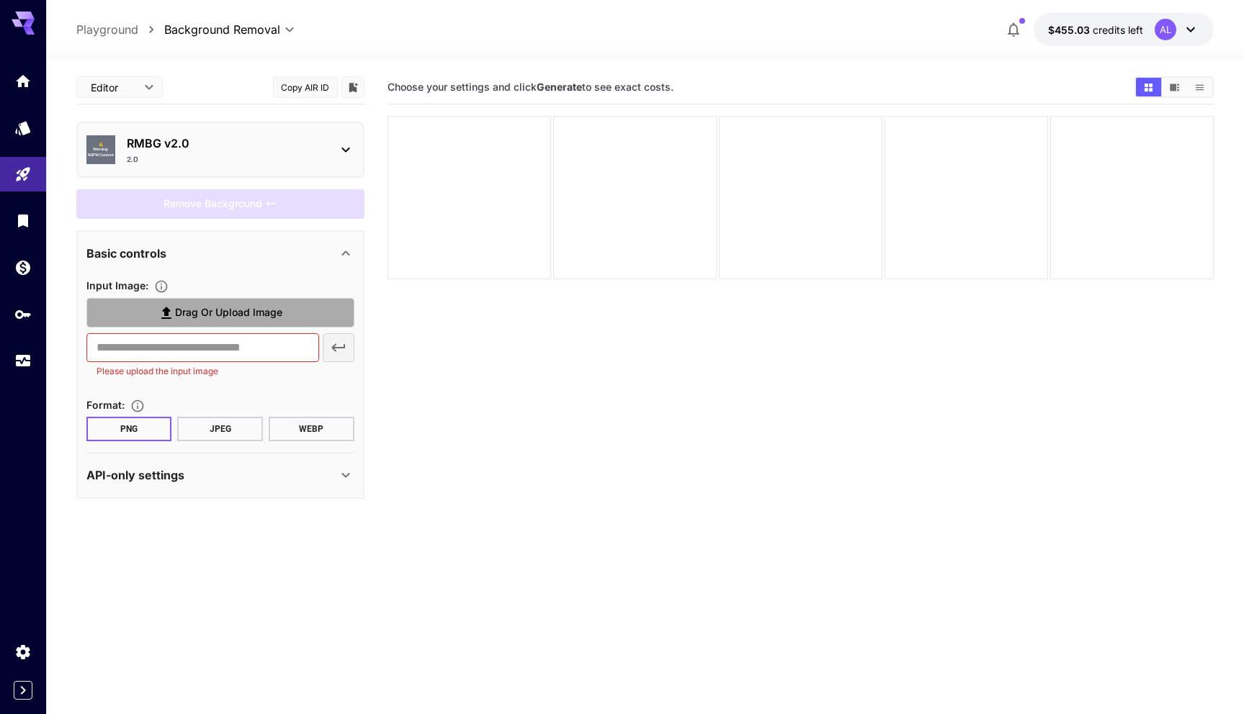
click at [276, 137] on label "Drag or upload image" at bounding box center [220, 313] width 268 height 30
click at [0, 0] on input "Drag or upload image" at bounding box center [0, 0] width 0 height 0
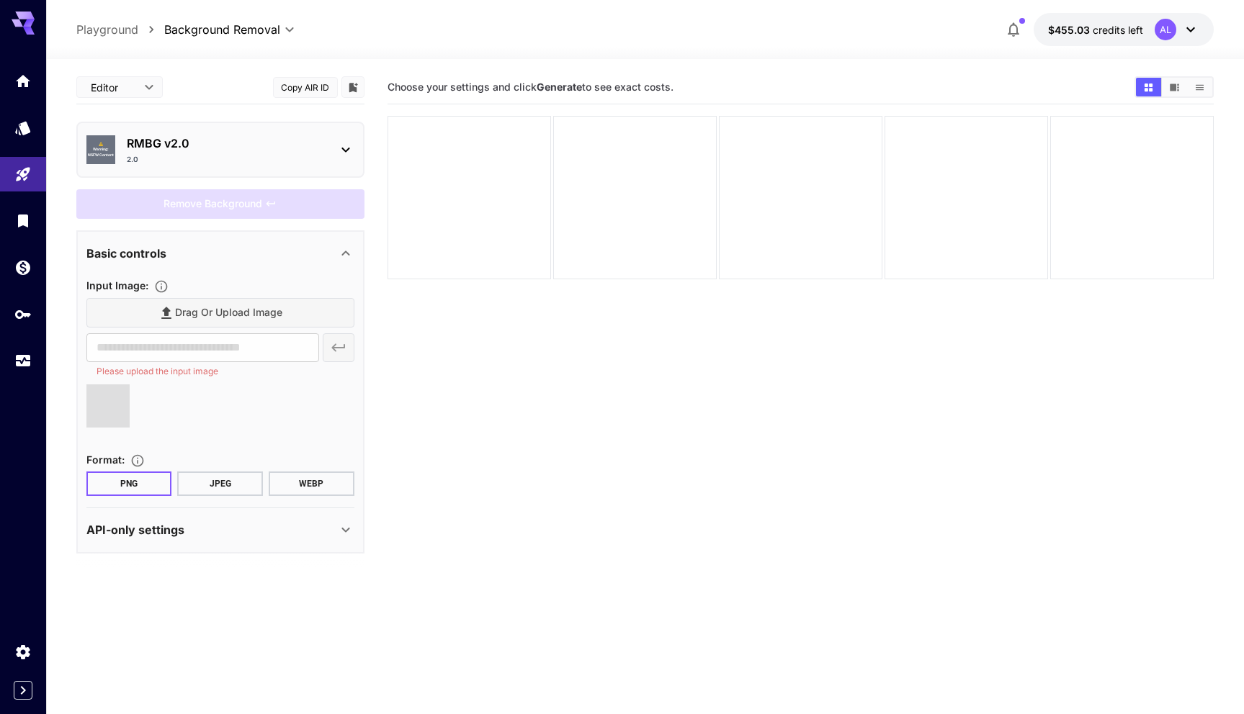
type input "**********"
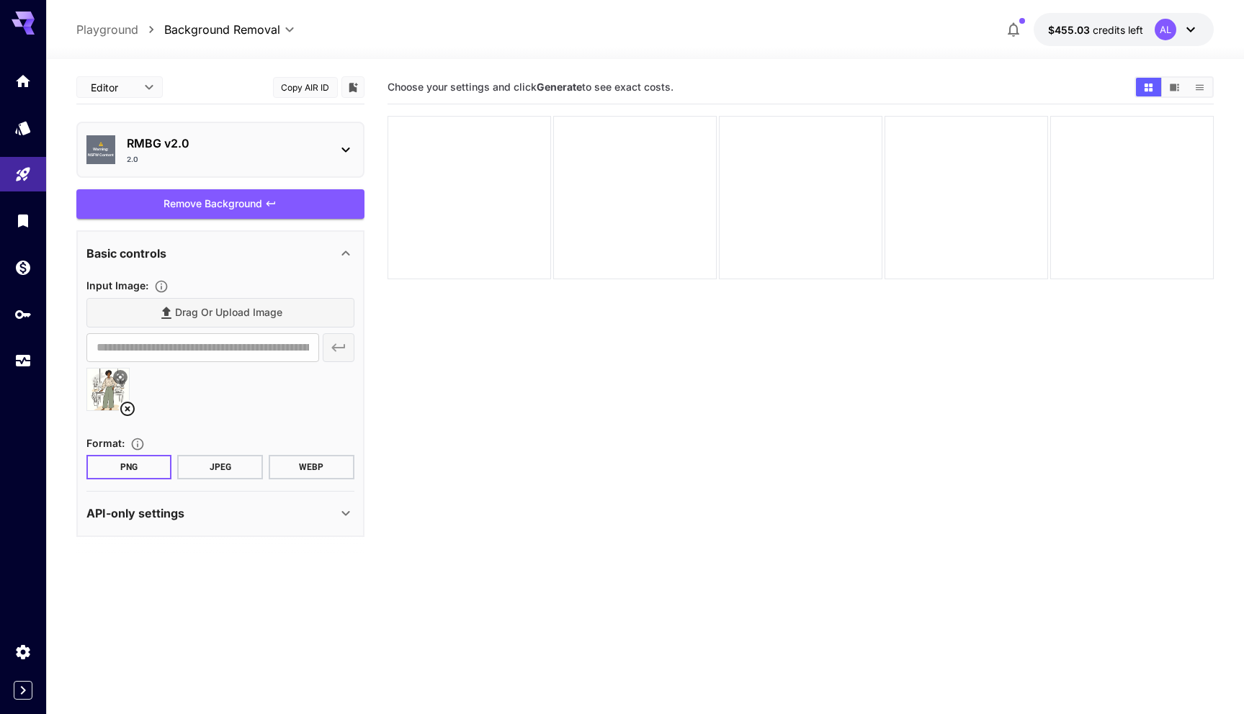
click at [277, 137] on div "Remove Background" at bounding box center [220, 204] width 288 height 30
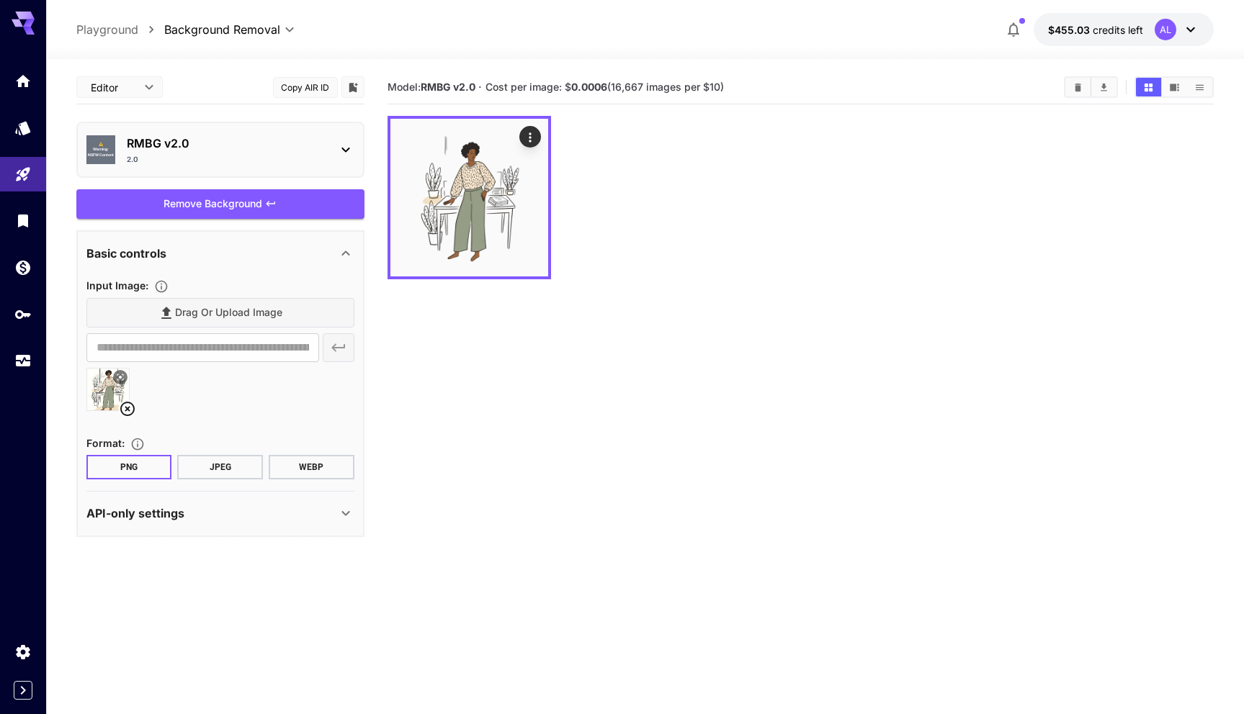
click at [126, 137] on icon at bounding box center [127, 409] width 14 height 14
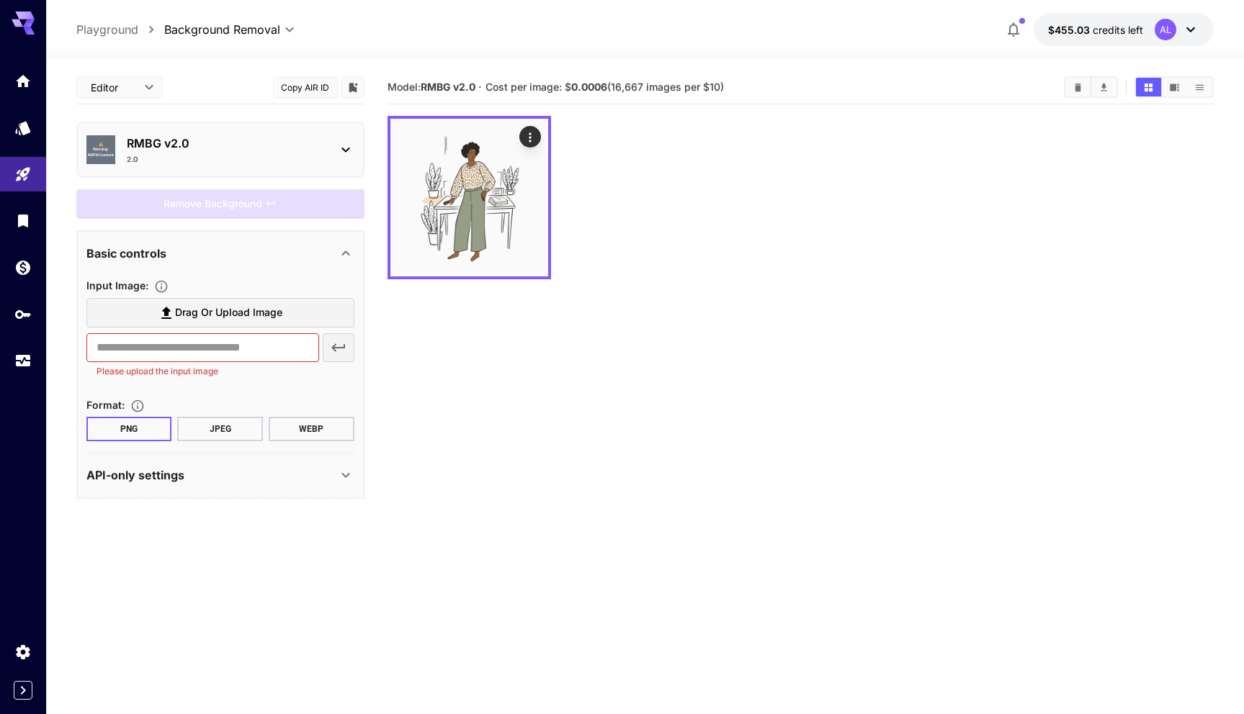
click at [247, 137] on span "Drag or upload image" at bounding box center [228, 313] width 107 height 18
click at [0, 0] on input "Drag or upload image" at bounding box center [0, 0] width 0 height 0
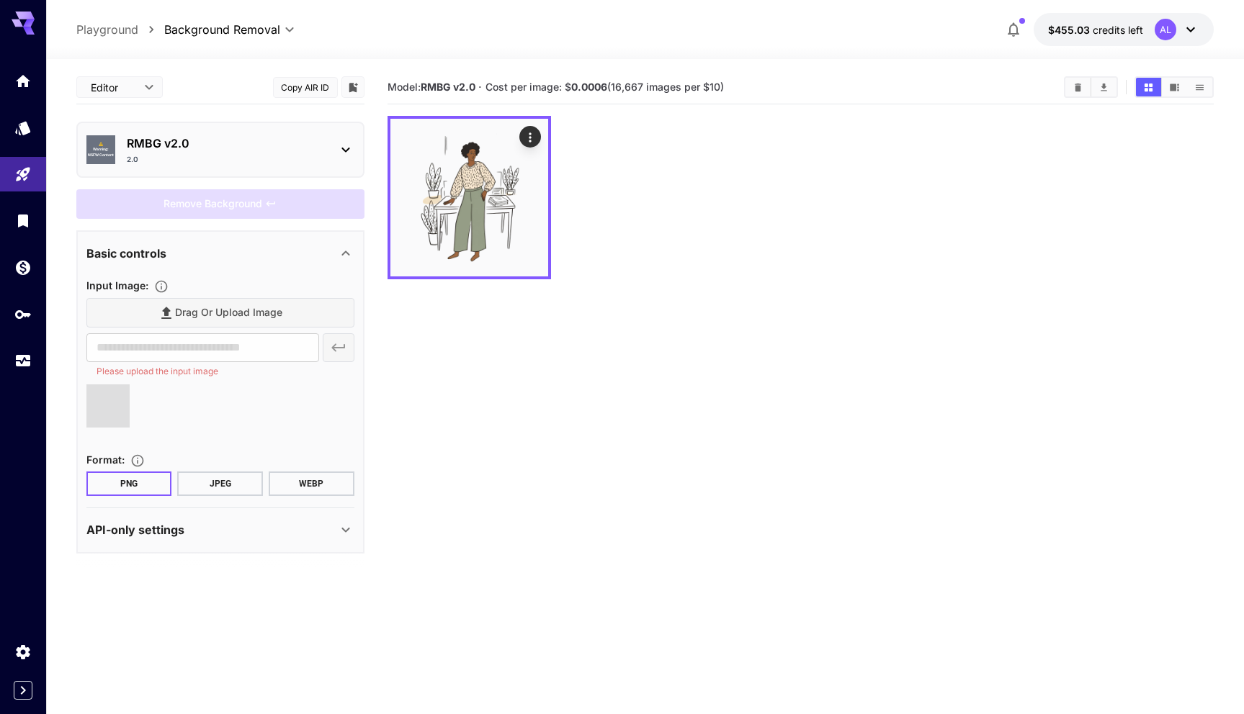
type input "**********"
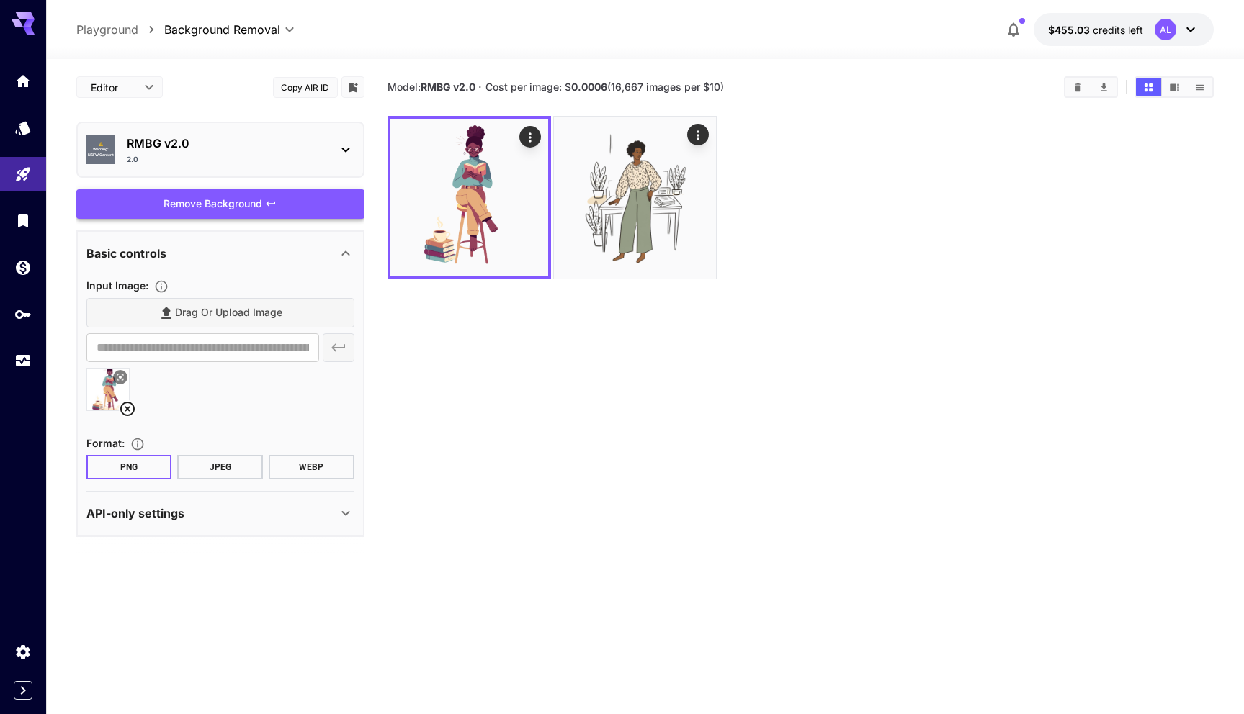
click at [129, 137] on icon at bounding box center [127, 409] width 14 height 14
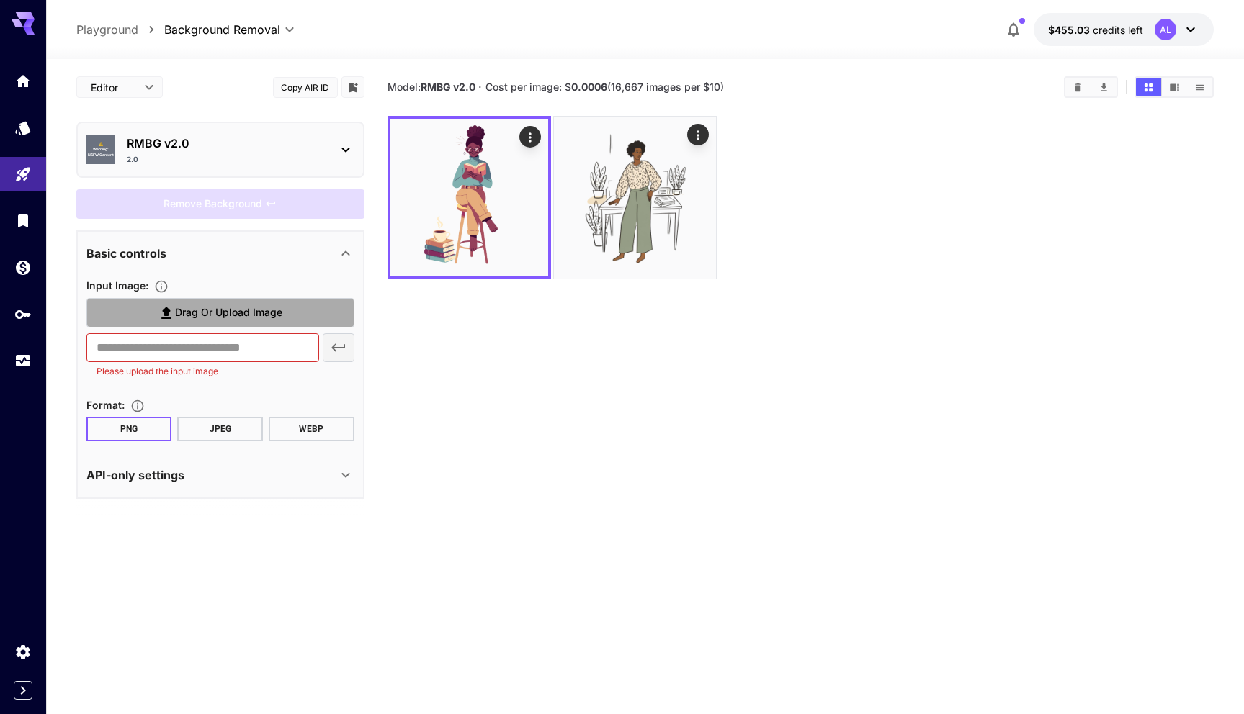
click at [230, 137] on span "Drag or upload image" at bounding box center [228, 313] width 107 height 18
click at [0, 0] on input "Drag or upload image" at bounding box center [0, 0] width 0 height 0
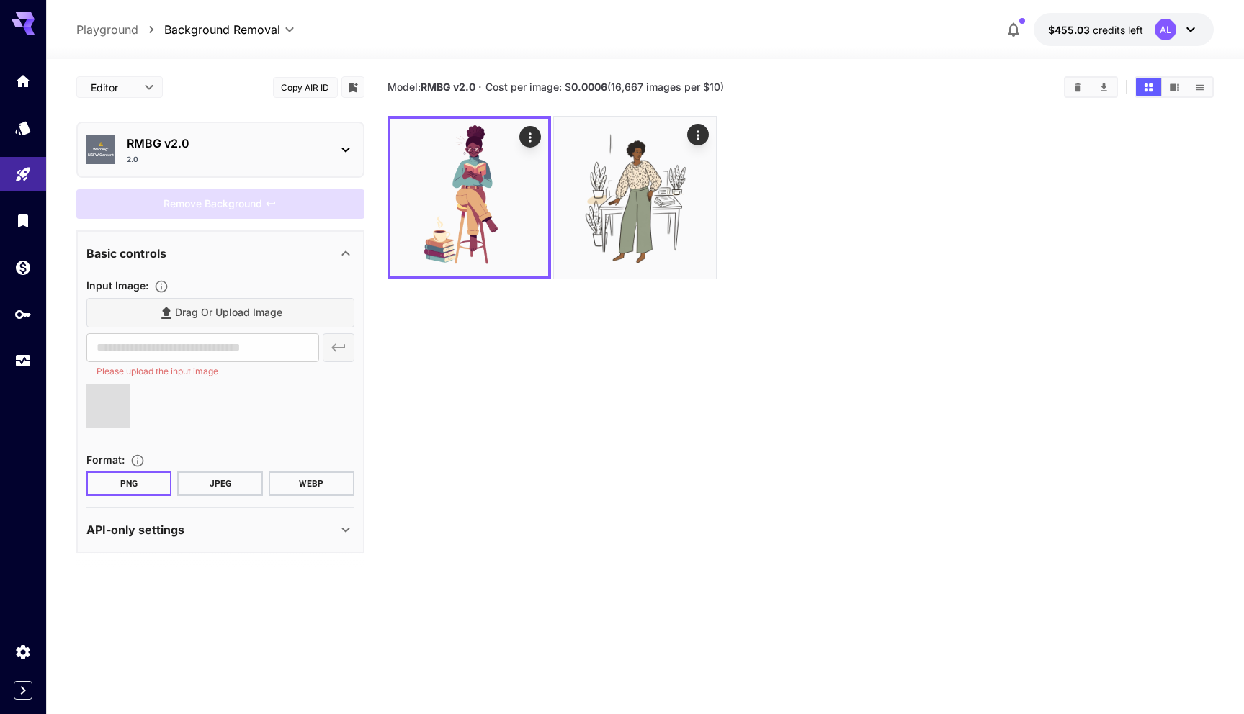
type input "**********"
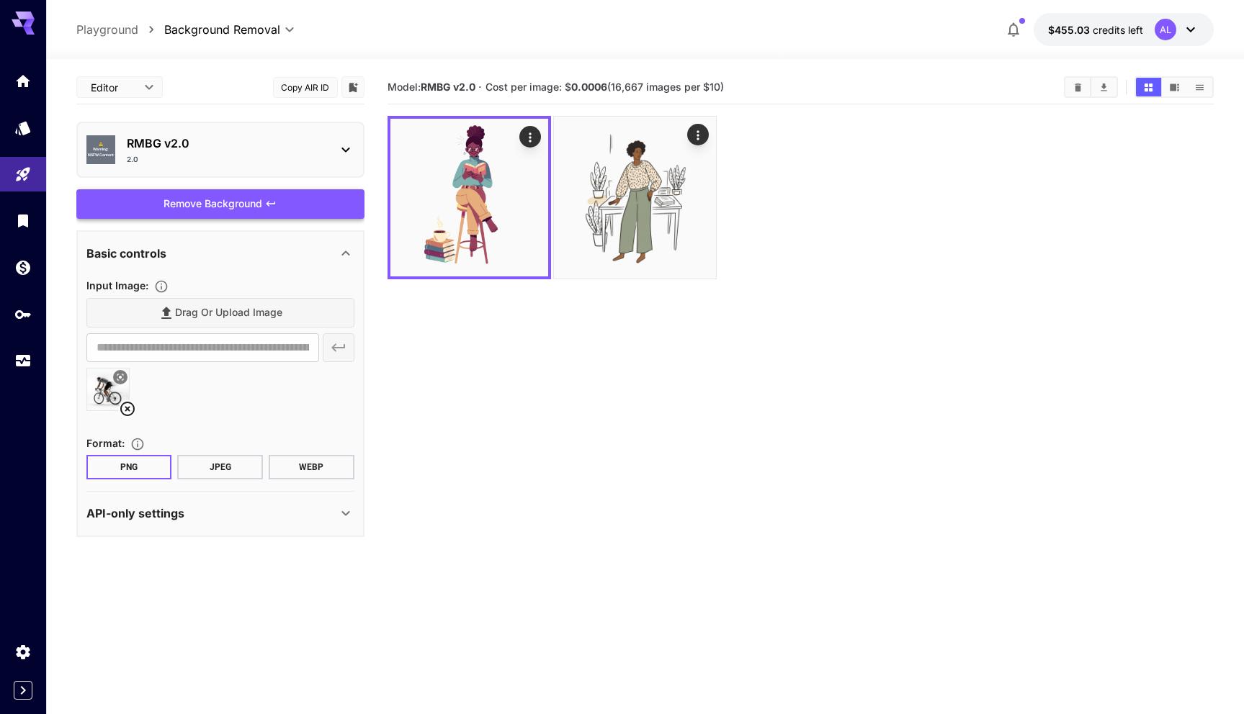
click at [278, 137] on div "Remove Background" at bounding box center [220, 204] width 288 height 30
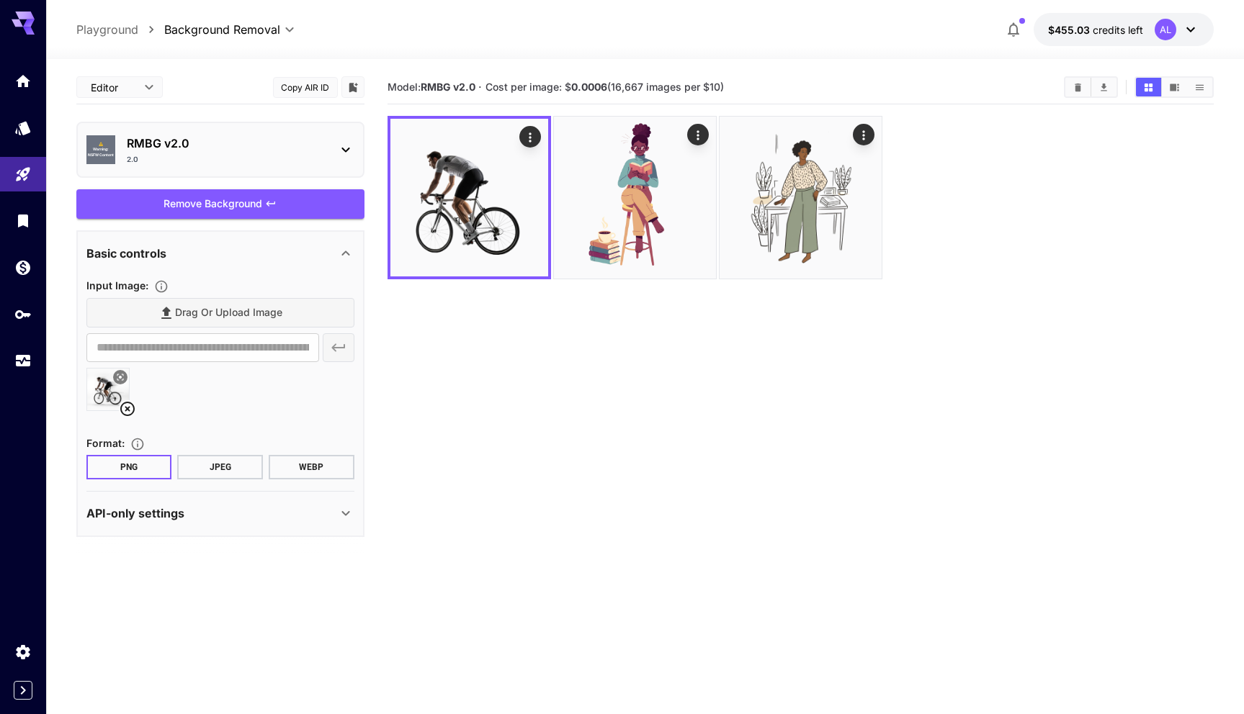
click at [127, 137] on icon at bounding box center [127, 408] width 17 height 17
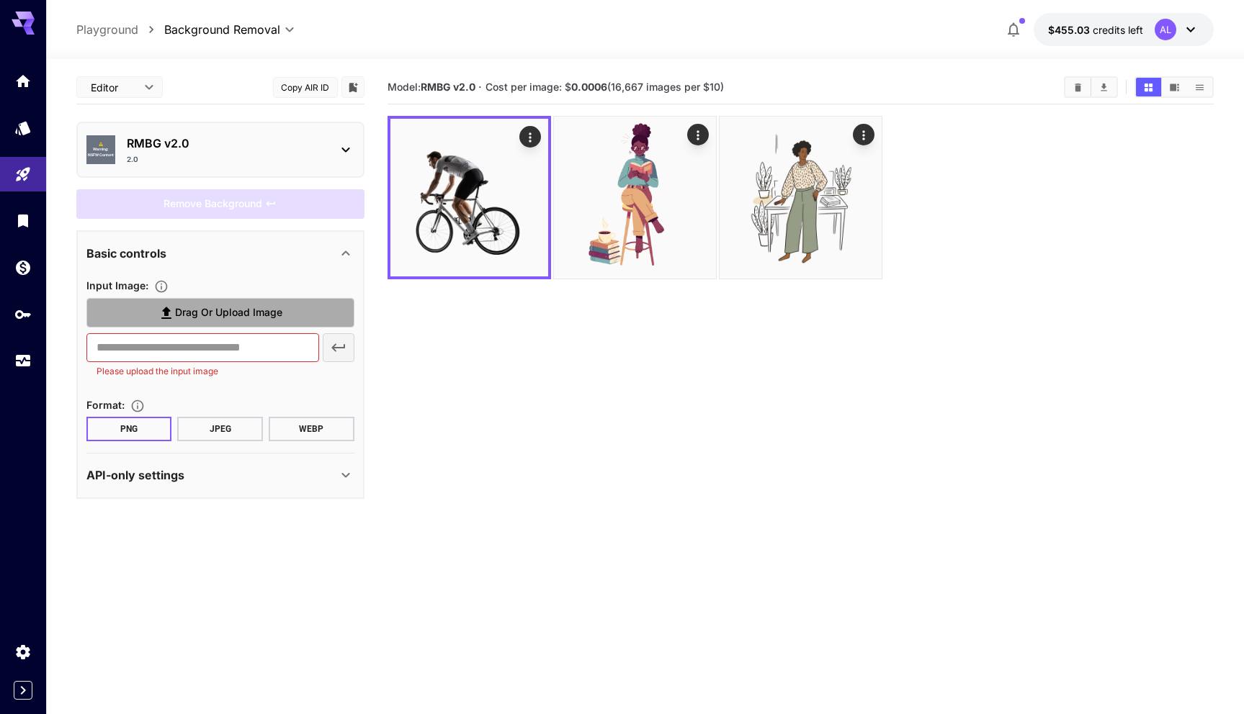
click at [232, 137] on span "Drag or upload image" at bounding box center [228, 313] width 107 height 18
click at [0, 0] on input "Drag or upload image" at bounding box center [0, 0] width 0 height 0
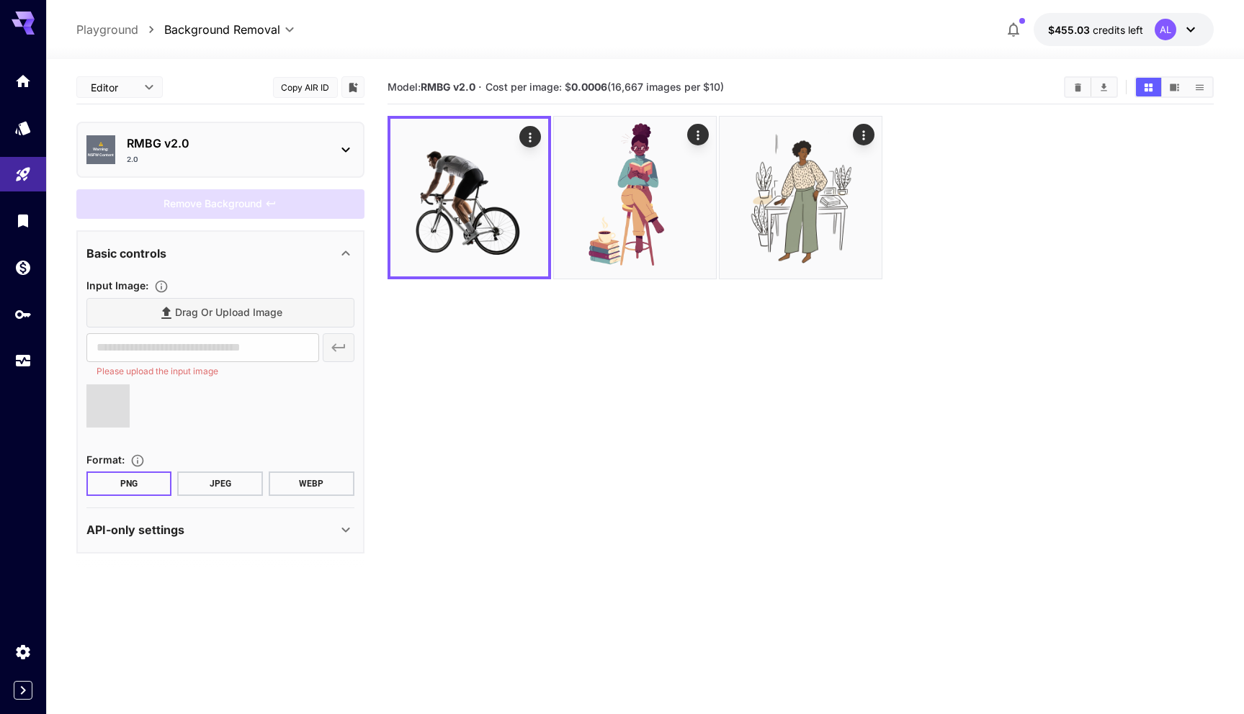
type input "**********"
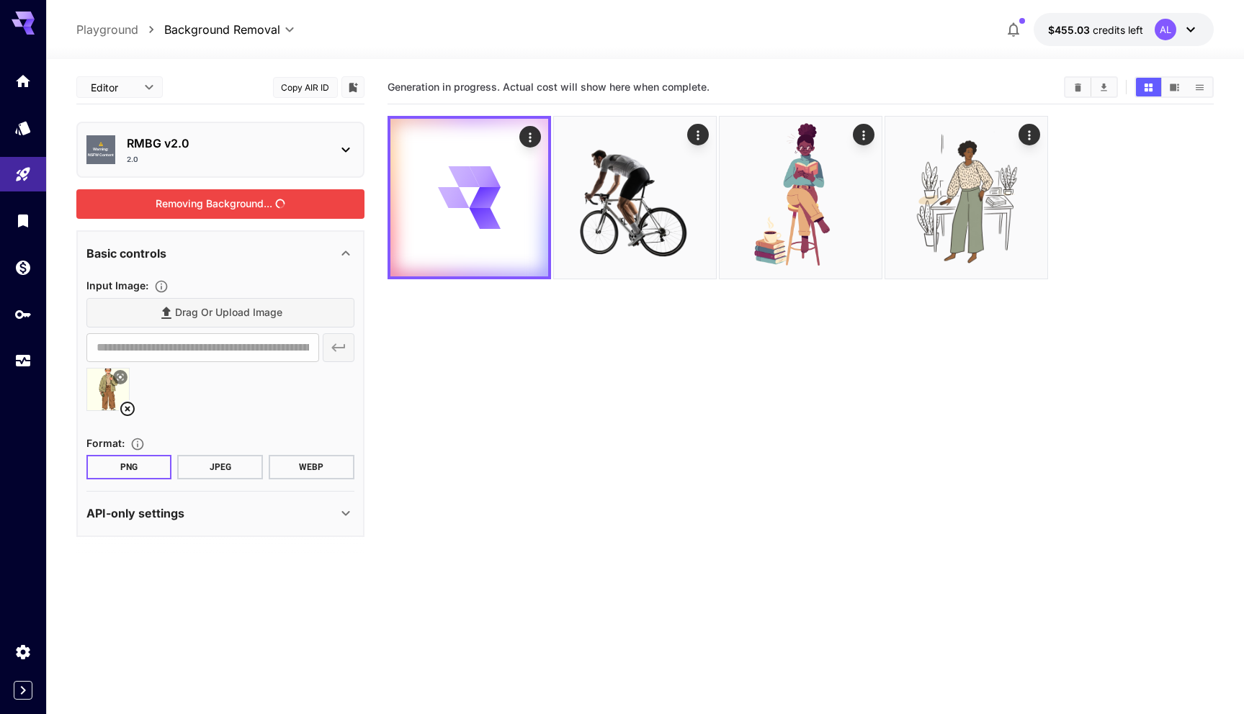
click at [246, 137] on div "Removing Background..." at bounding box center [220, 204] width 288 height 30
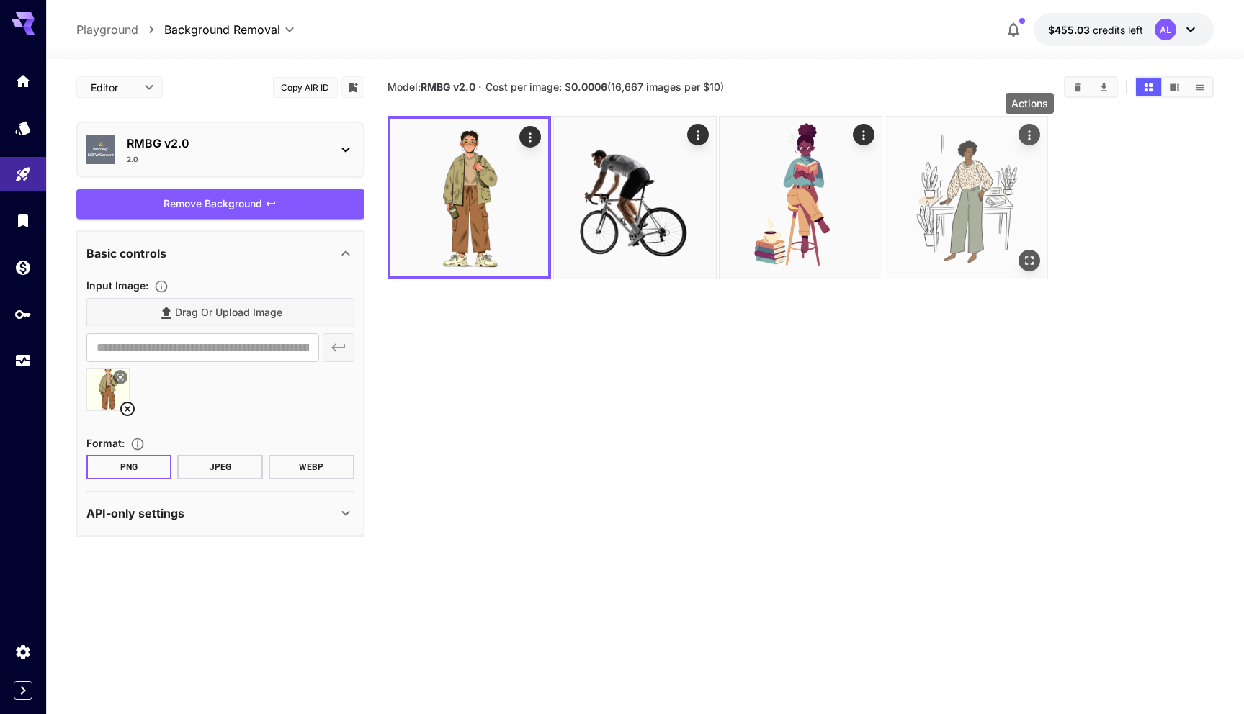
click at [1031, 135] on icon "Actions" at bounding box center [1029, 135] width 14 height 14
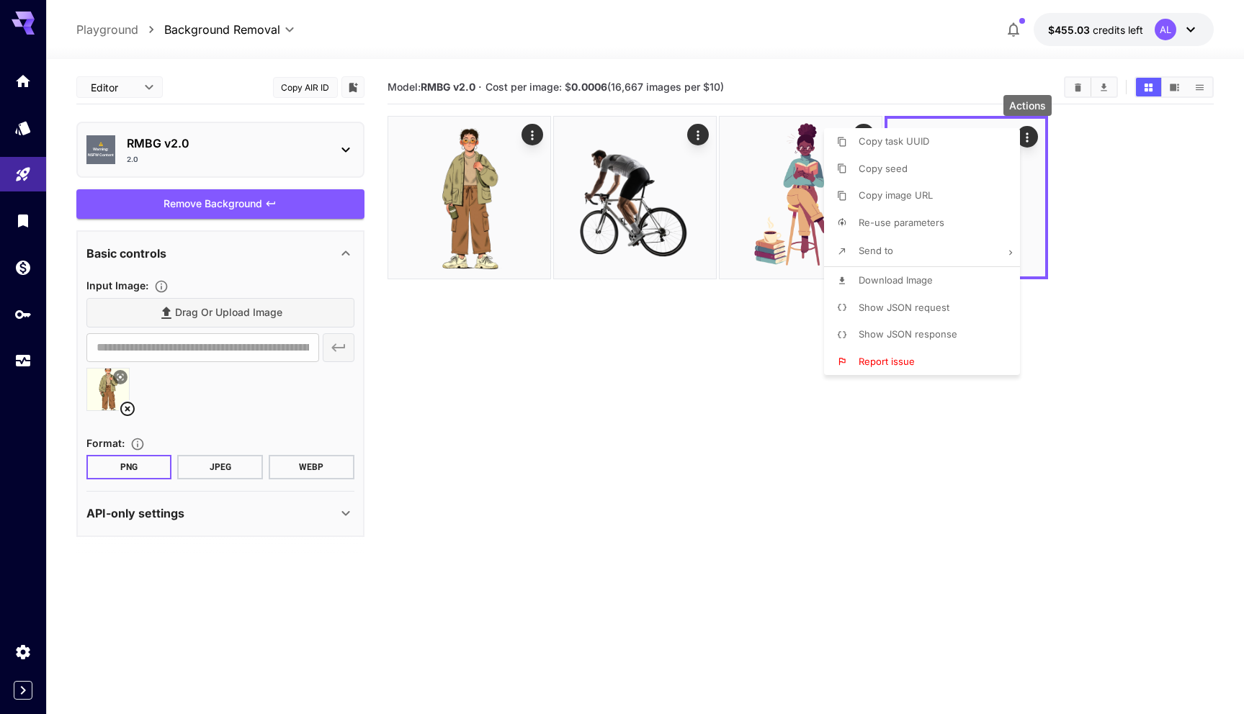
click at [877, 137] on span "Download Image" at bounding box center [895, 280] width 74 height 12
click at [691, 137] on div at bounding box center [622, 357] width 1244 height 714
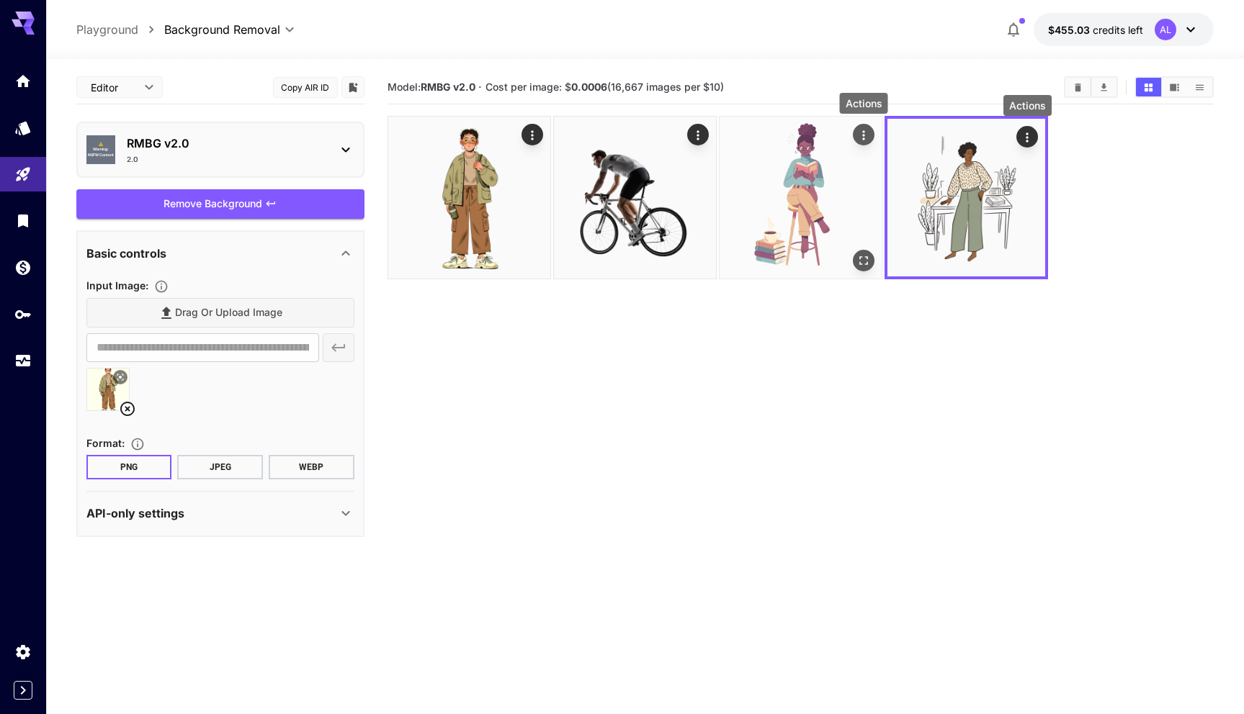
click at [859, 130] on icon "Actions" at bounding box center [863, 135] width 14 height 14
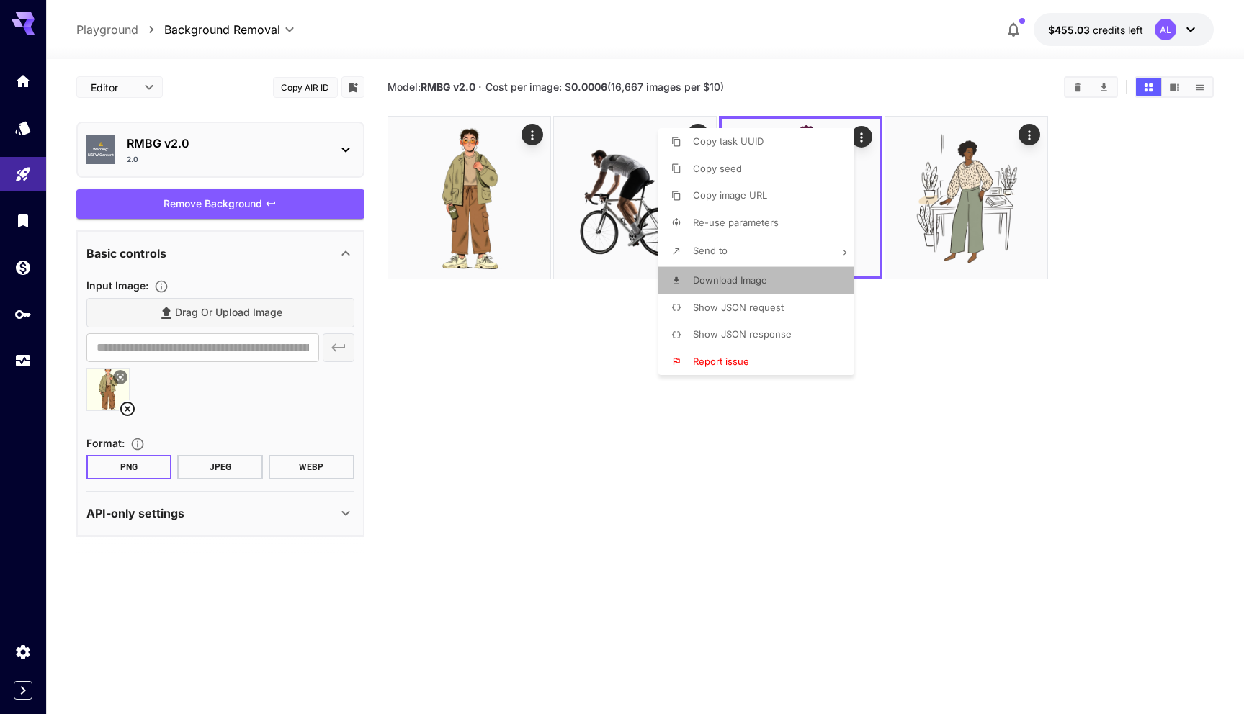
click at [738, 137] on span "Download Image" at bounding box center [730, 280] width 74 height 12
click at [595, 137] on div at bounding box center [622, 357] width 1244 height 714
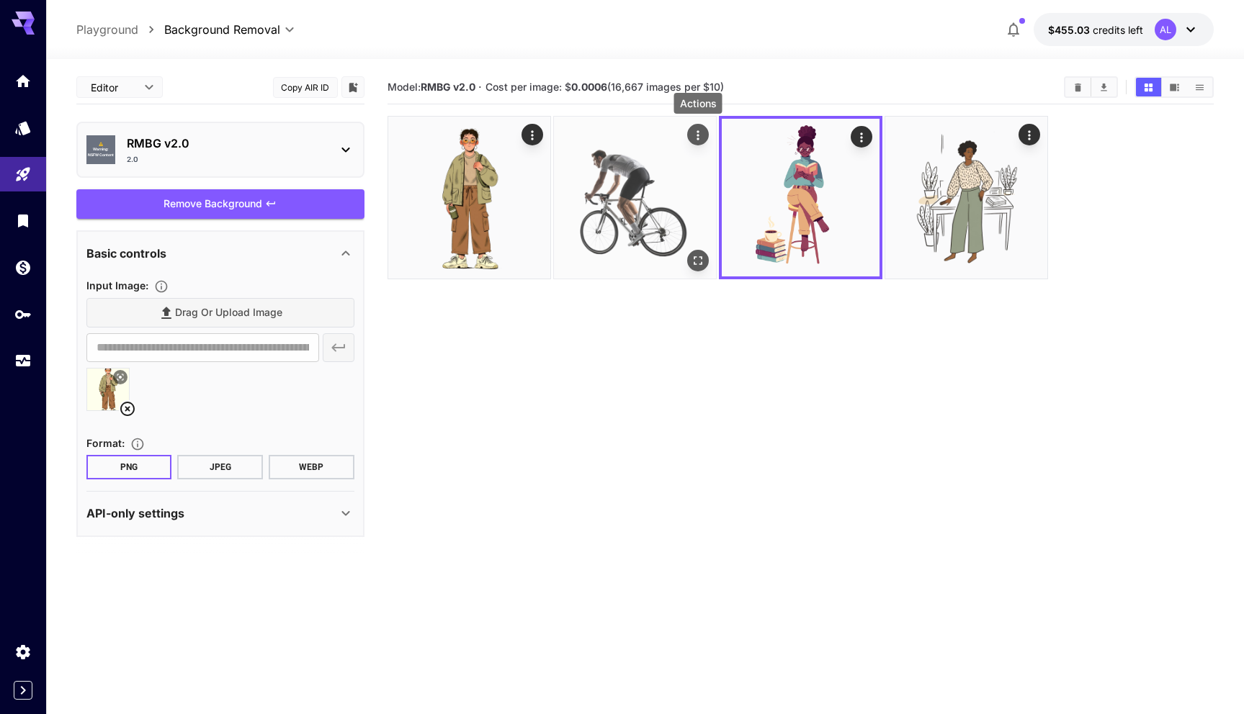
click at [697, 137] on icon "Actions" at bounding box center [698, 135] width 14 height 14
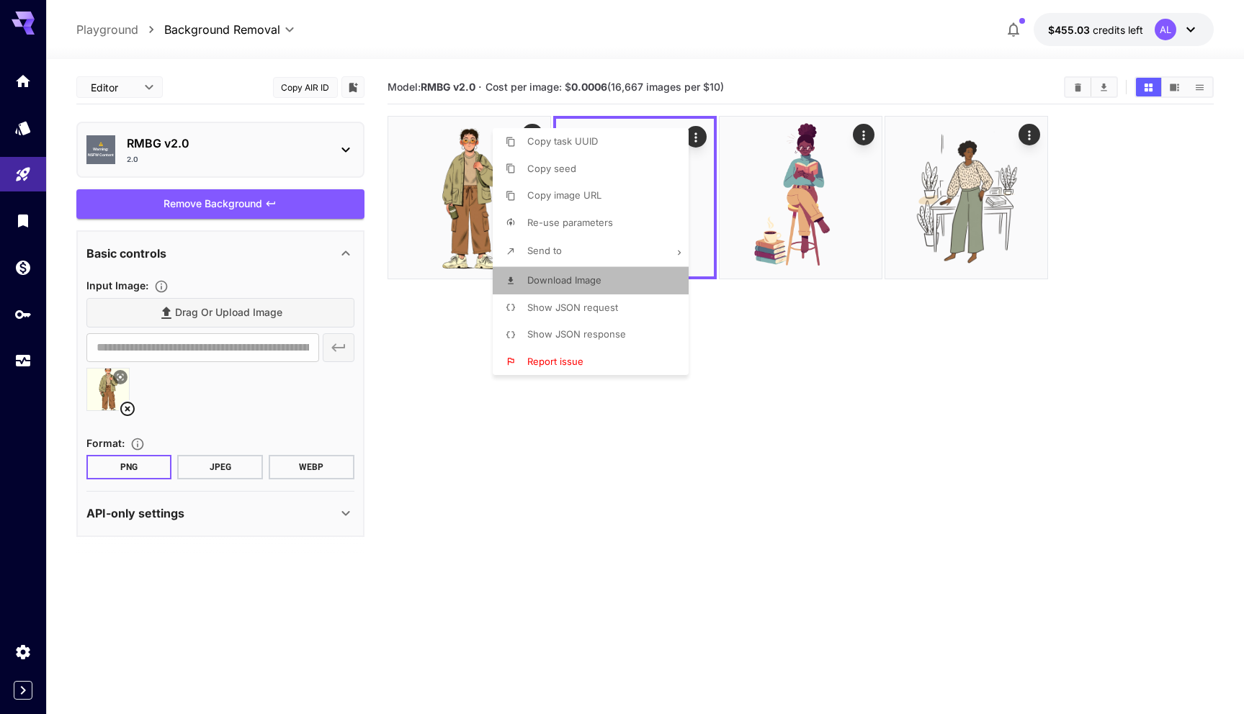
click at [572, 137] on span "Download Image" at bounding box center [564, 280] width 74 height 12
click at [408, 137] on div at bounding box center [622, 357] width 1244 height 714
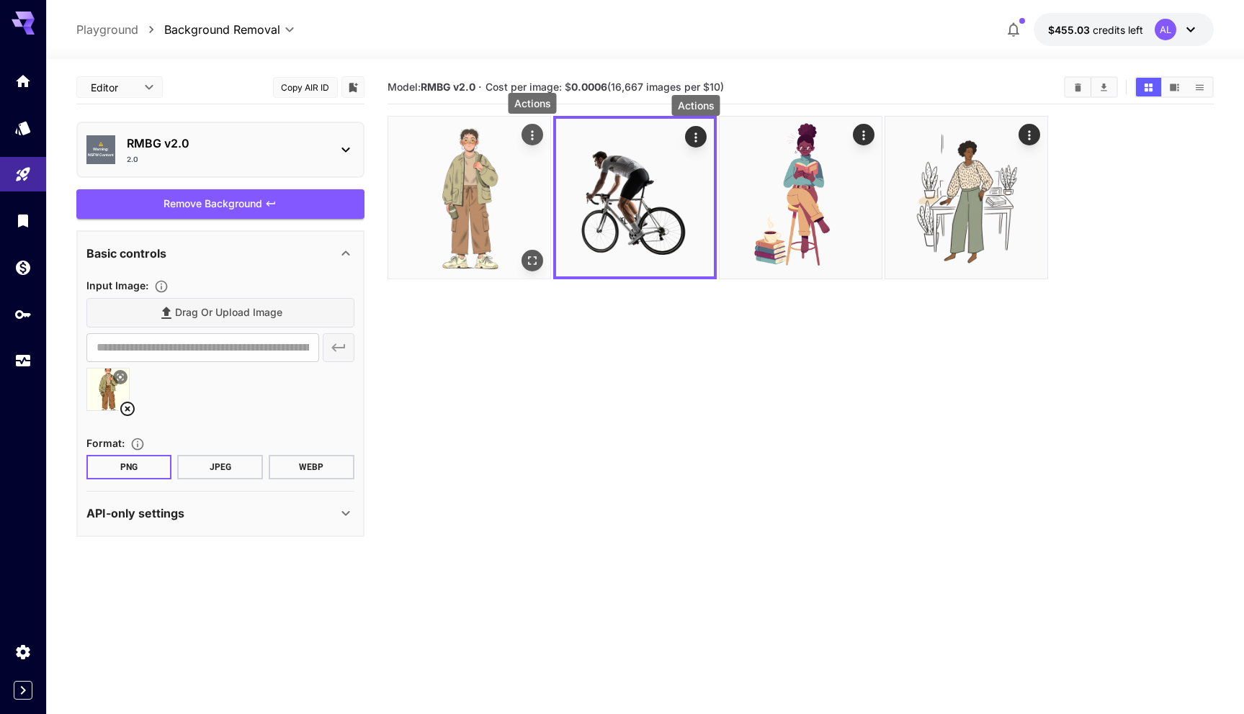
click at [536, 135] on icon "Actions" at bounding box center [532, 135] width 14 height 14
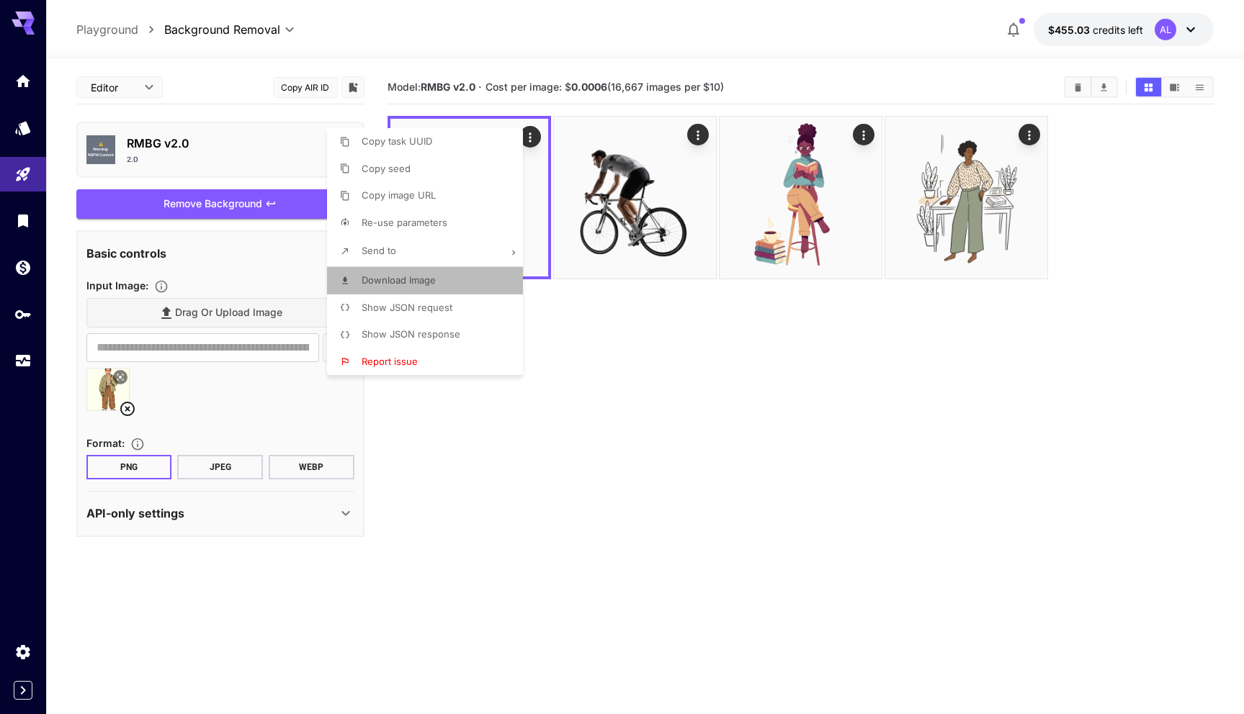
click at [421, 137] on span "Download Image" at bounding box center [399, 280] width 74 height 12
click at [732, 137] on div at bounding box center [622, 357] width 1244 height 714
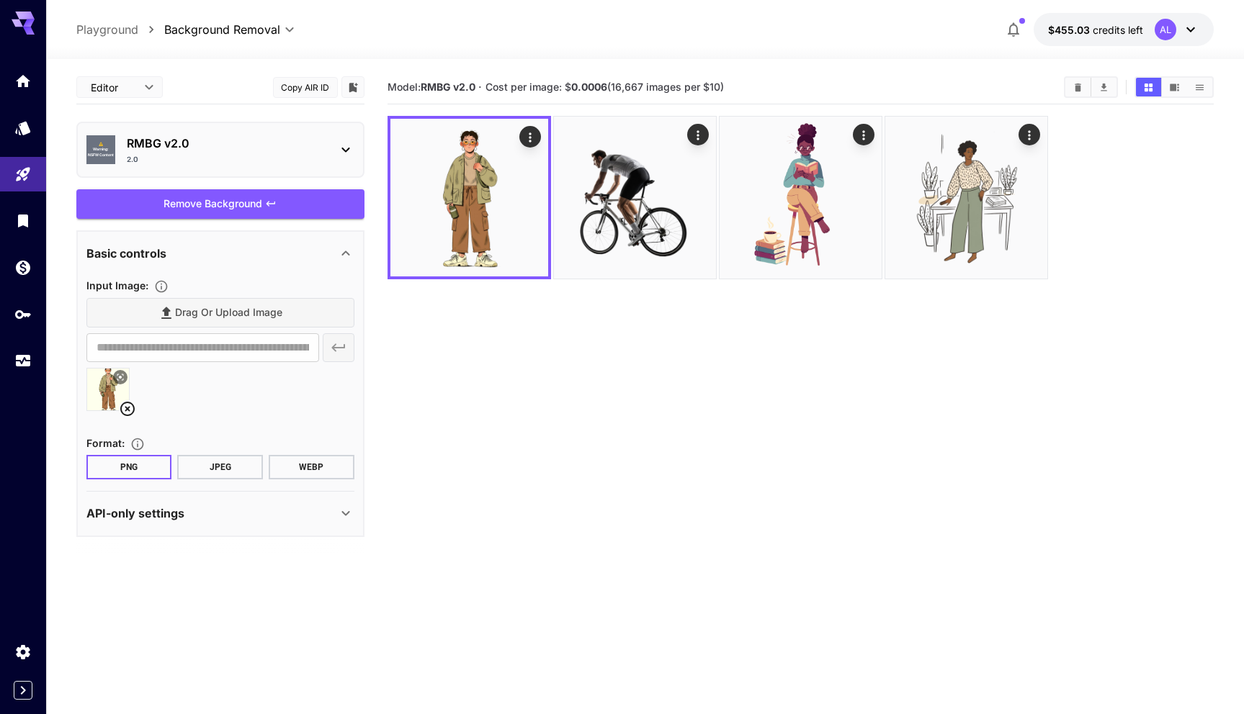
click at [127, 137] on icon at bounding box center [127, 408] width 17 height 17
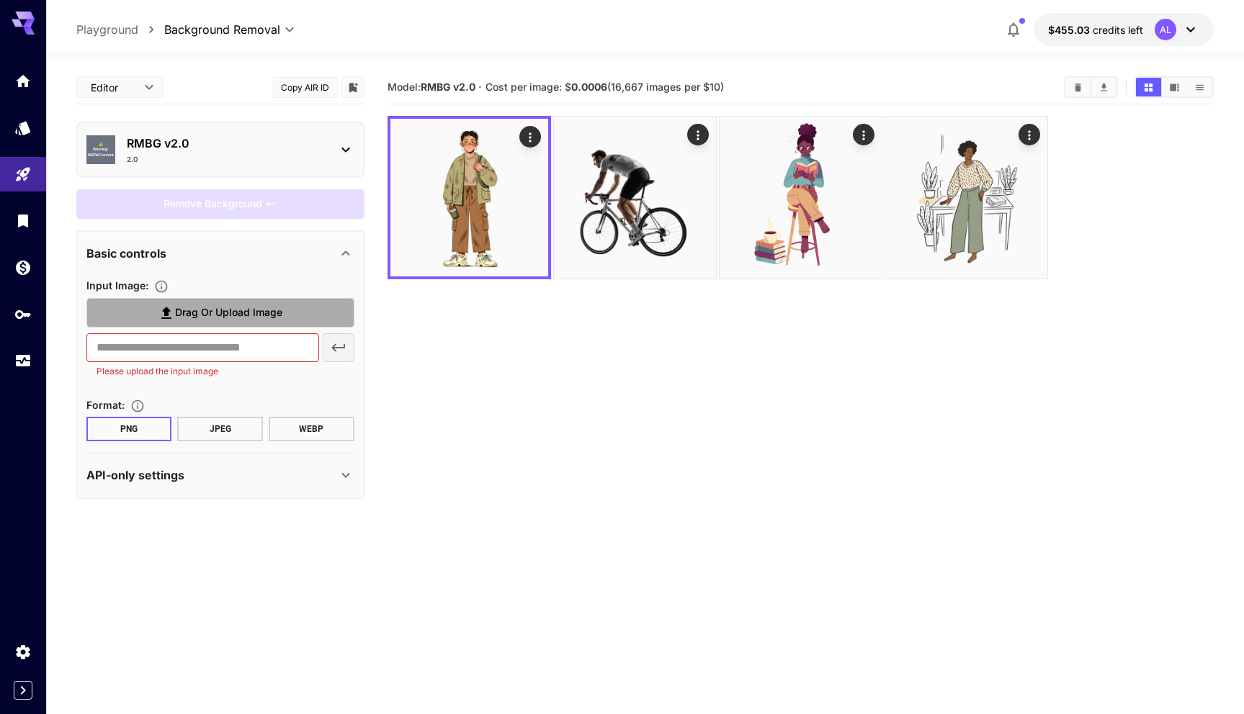
click at [246, 137] on span "Drag or upload image" at bounding box center [228, 313] width 107 height 18
click at [0, 0] on input "Drag or upload image" at bounding box center [0, 0] width 0 height 0
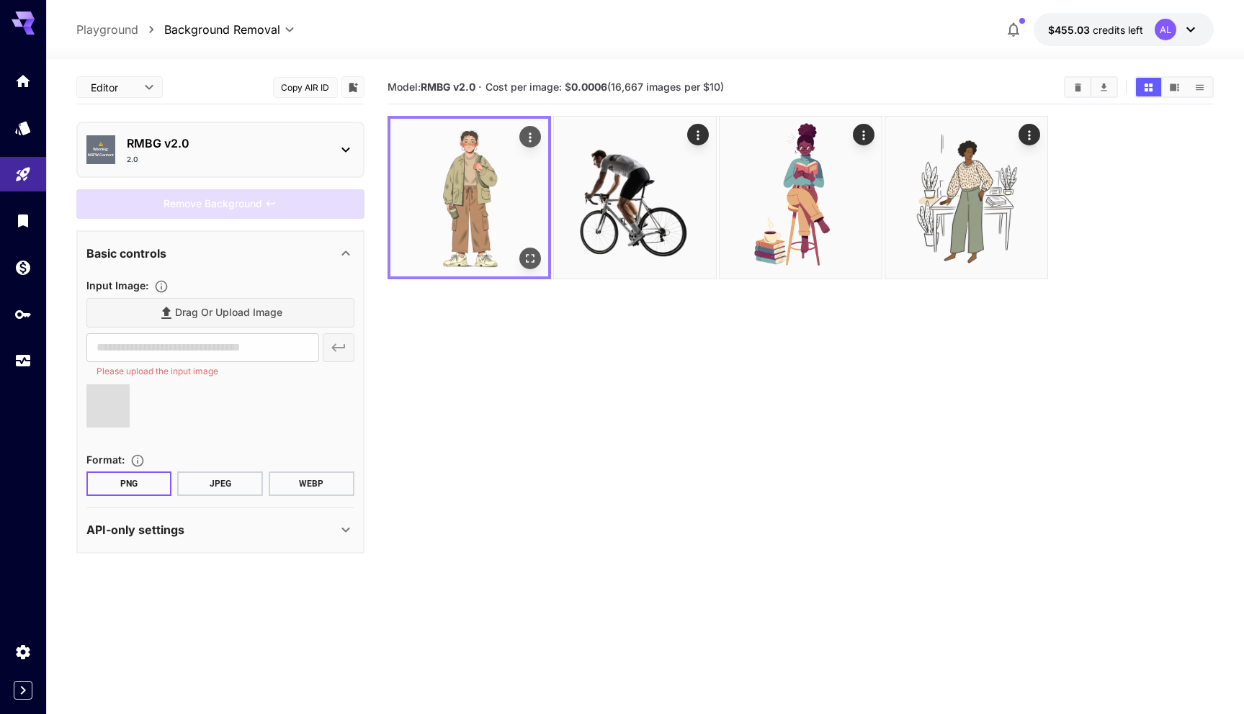
type input "**********"
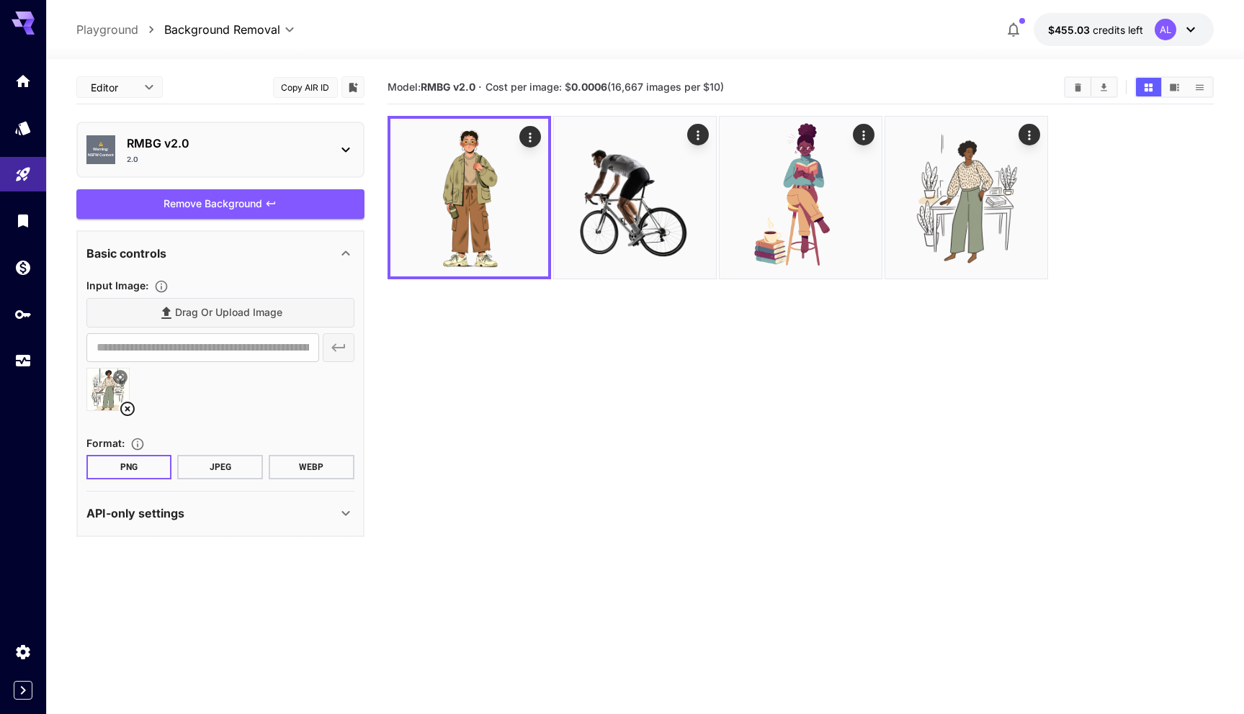
click at [304, 137] on div "2.0" at bounding box center [226, 159] width 199 height 11
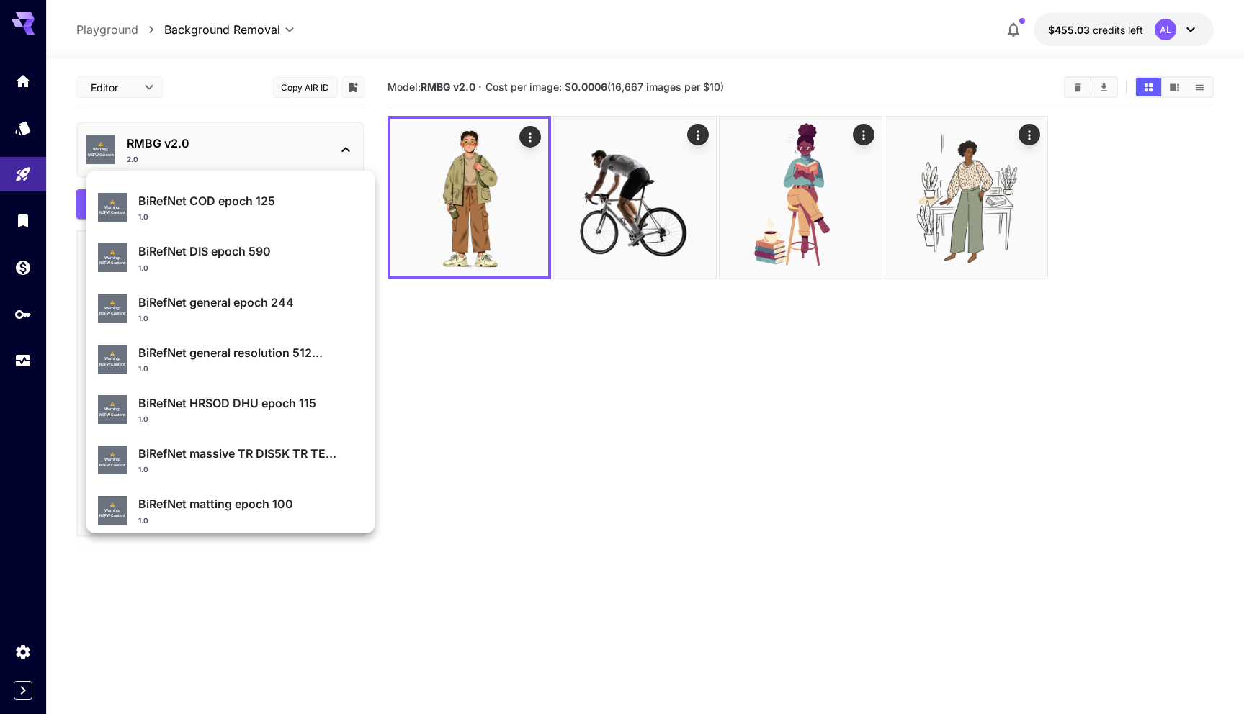
scroll to position [153, 0]
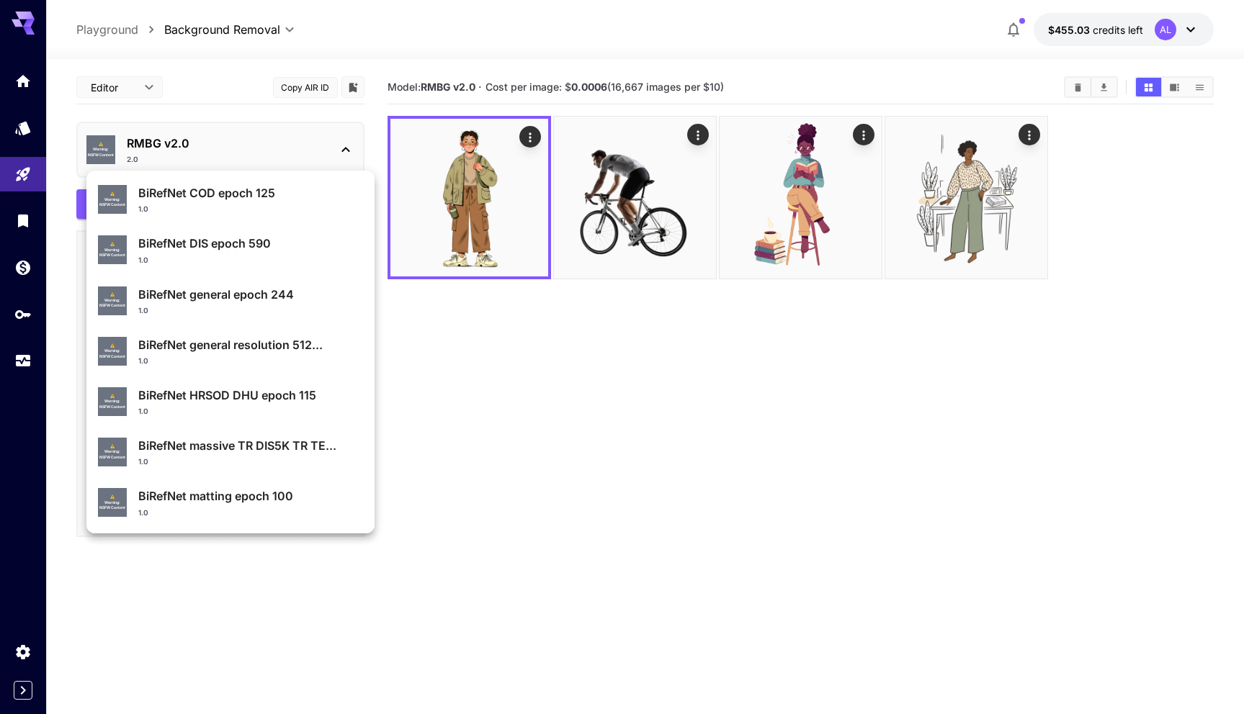
click at [202, 137] on p "BiRefNet matting epoch 100" at bounding box center [250, 496] width 225 height 17
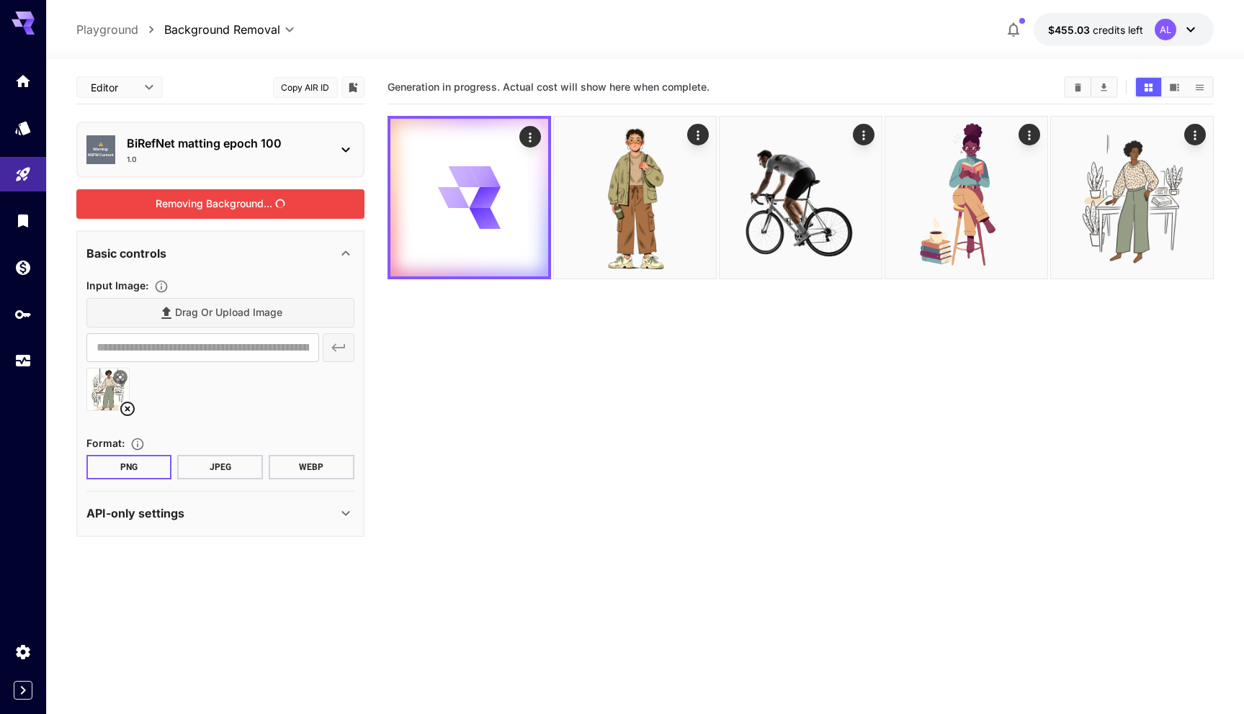
click at [261, 137] on div "Removing Background..." at bounding box center [220, 204] width 288 height 30
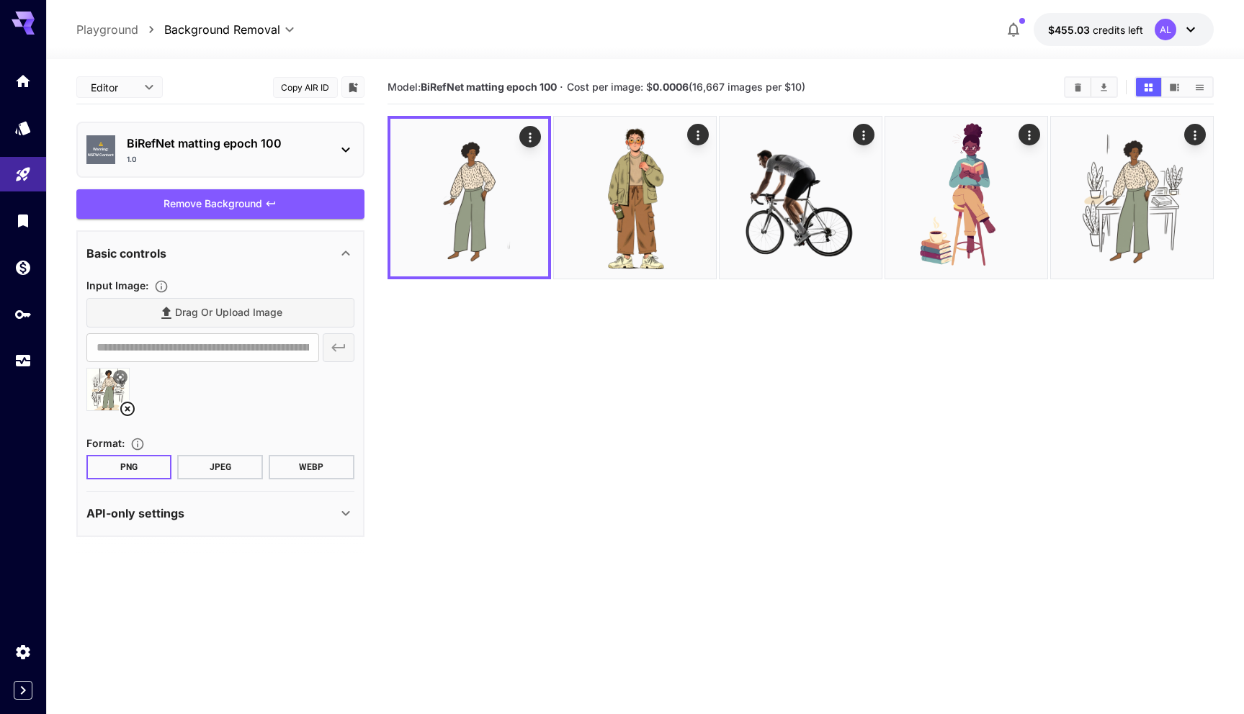
click at [251, 137] on div "Drag or upload image" at bounding box center [220, 313] width 268 height 30
click at [125, 137] on icon at bounding box center [127, 409] width 14 height 14
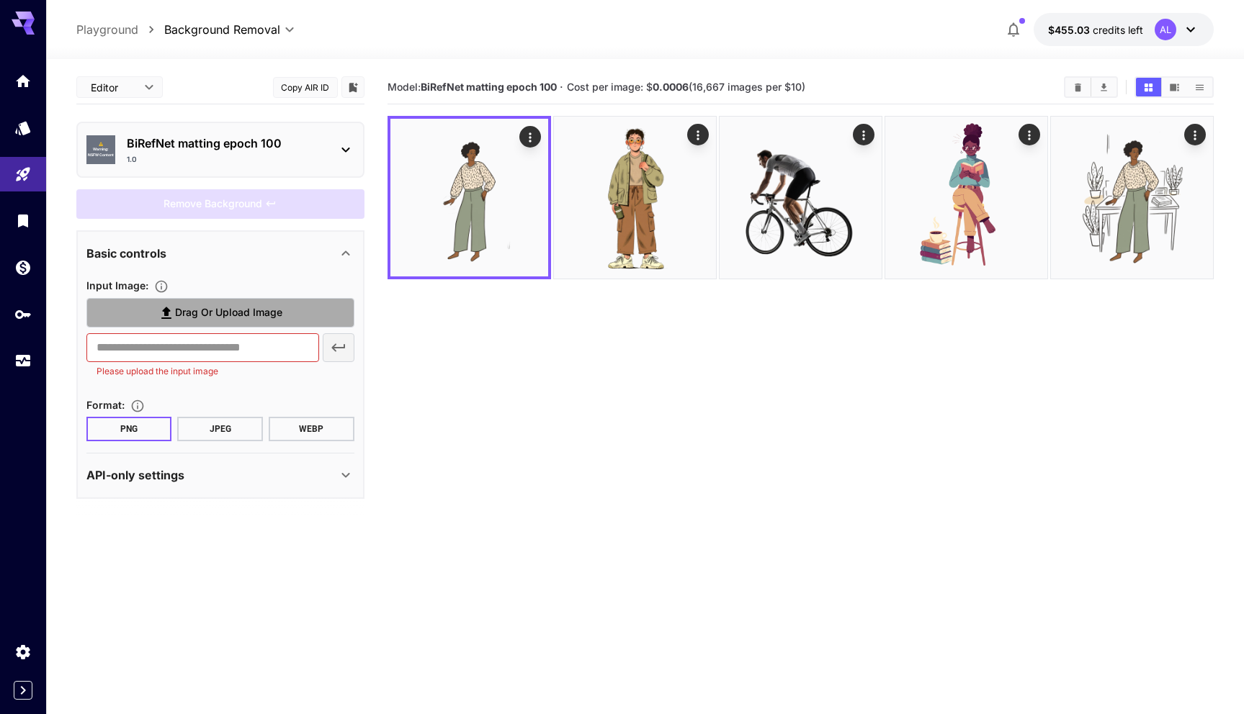
click at [230, 137] on span "Drag or upload image" at bounding box center [228, 313] width 107 height 18
click at [0, 0] on input "Drag or upload image" at bounding box center [0, 0] width 0 height 0
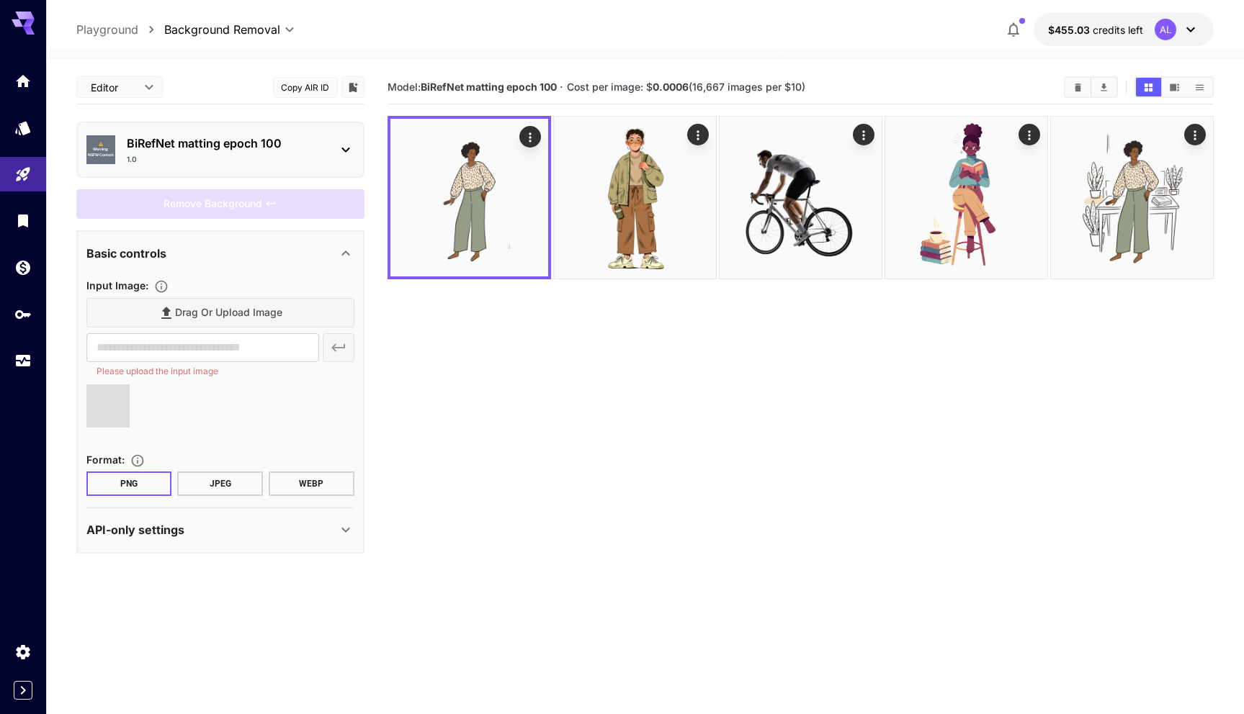
type input "**********"
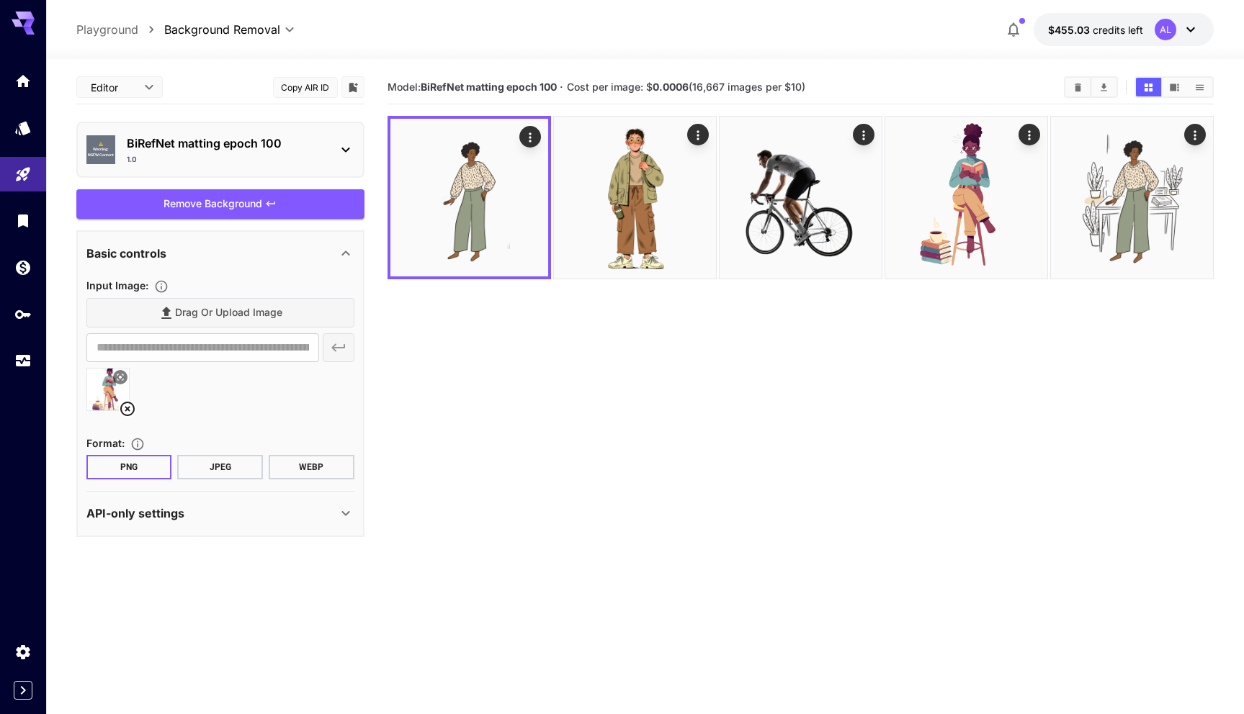
click at [259, 137] on div "Remove Background" at bounding box center [220, 204] width 288 height 30
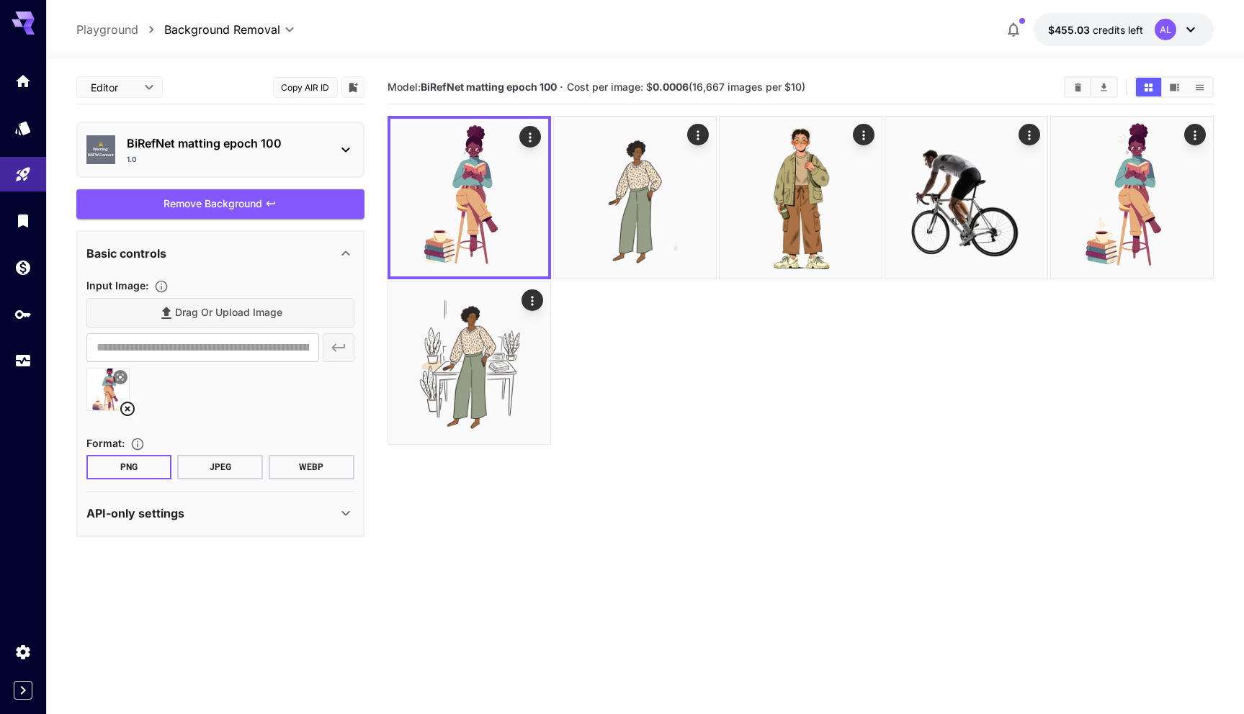
click at [127, 137] on icon at bounding box center [127, 408] width 17 height 17
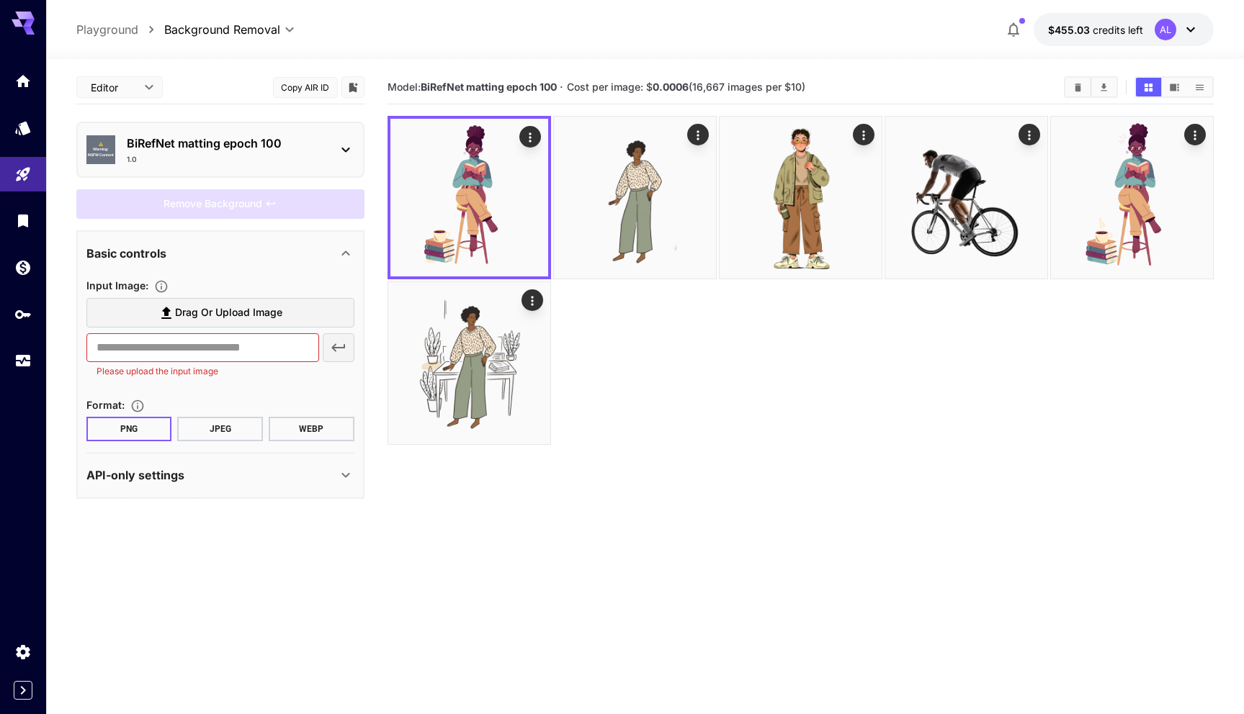
click at [254, 137] on section "Input Image : Drag or upload image ​ Please upload the input image" at bounding box center [220, 331] width 268 height 108
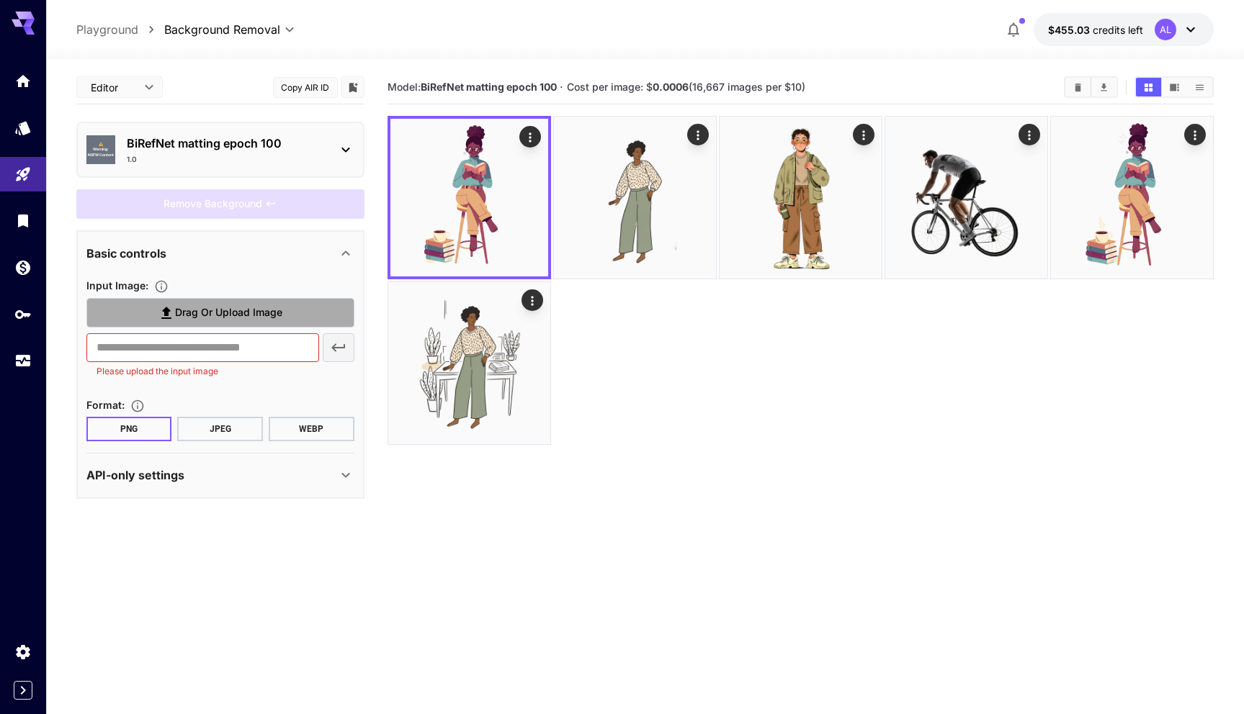
click at [251, 137] on span "Drag or upload image" at bounding box center [228, 313] width 107 height 18
click at [0, 0] on input "Drag or upload image" at bounding box center [0, 0] width 0 height 0
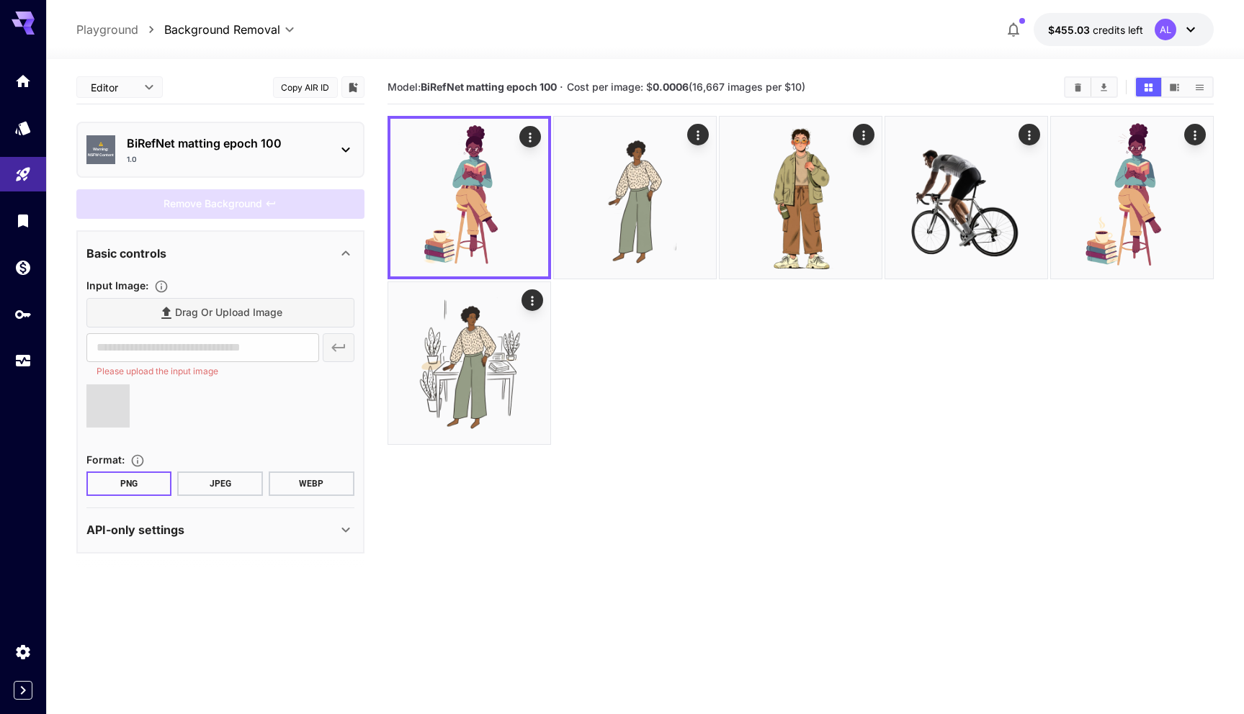
type input "**********"
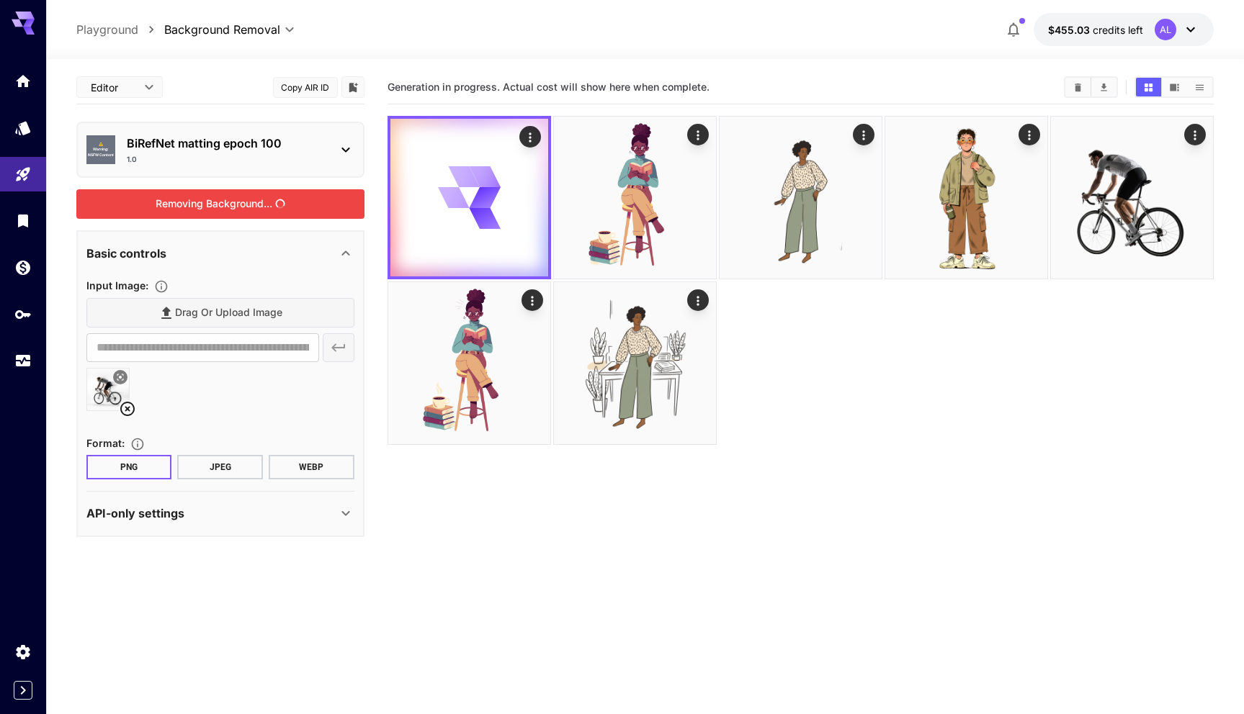
click at [283, 137] on div "Removing Background..." at bounding box center [220, 204] width 288 height 30
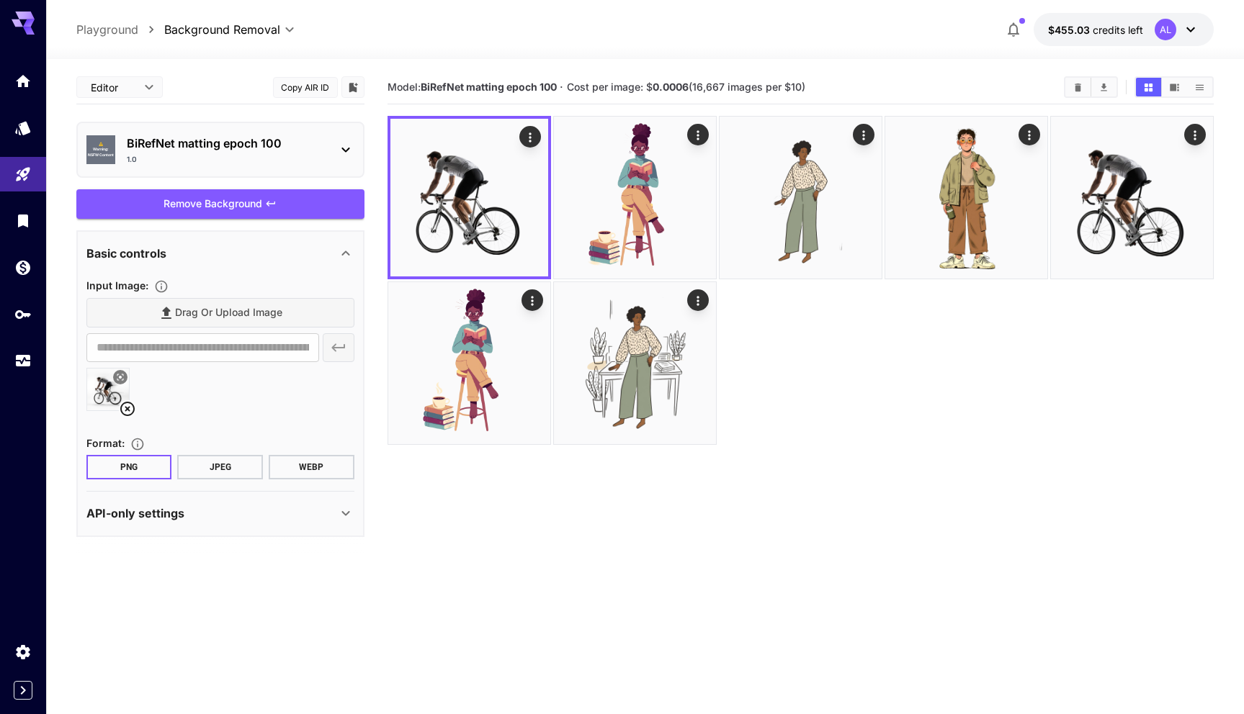
click at [129, 137] on icon at bounding box center [127, 408] width 17 height 17
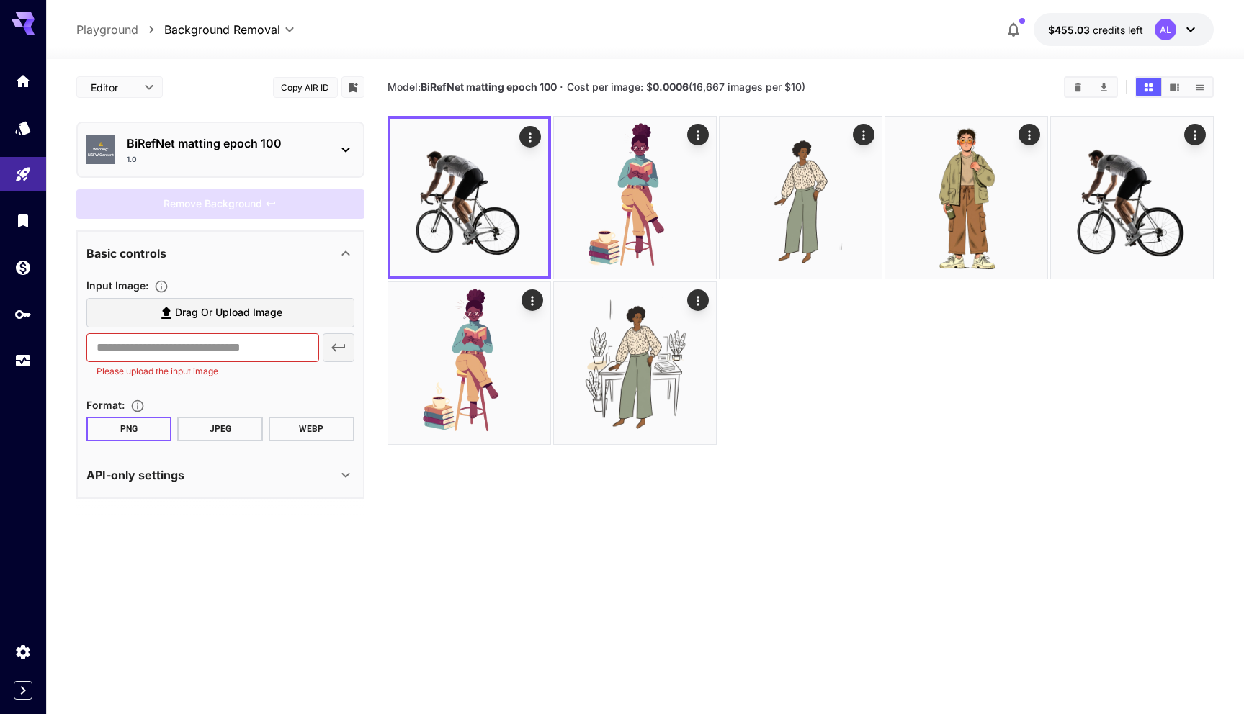
click at [225, 137] on span "Drag or upload image" at bounding box center [228, 313] width 107 height 18
click at [0, 0] on input "Drag or upload image" at bounding box center [0, 0] width 0 height 0
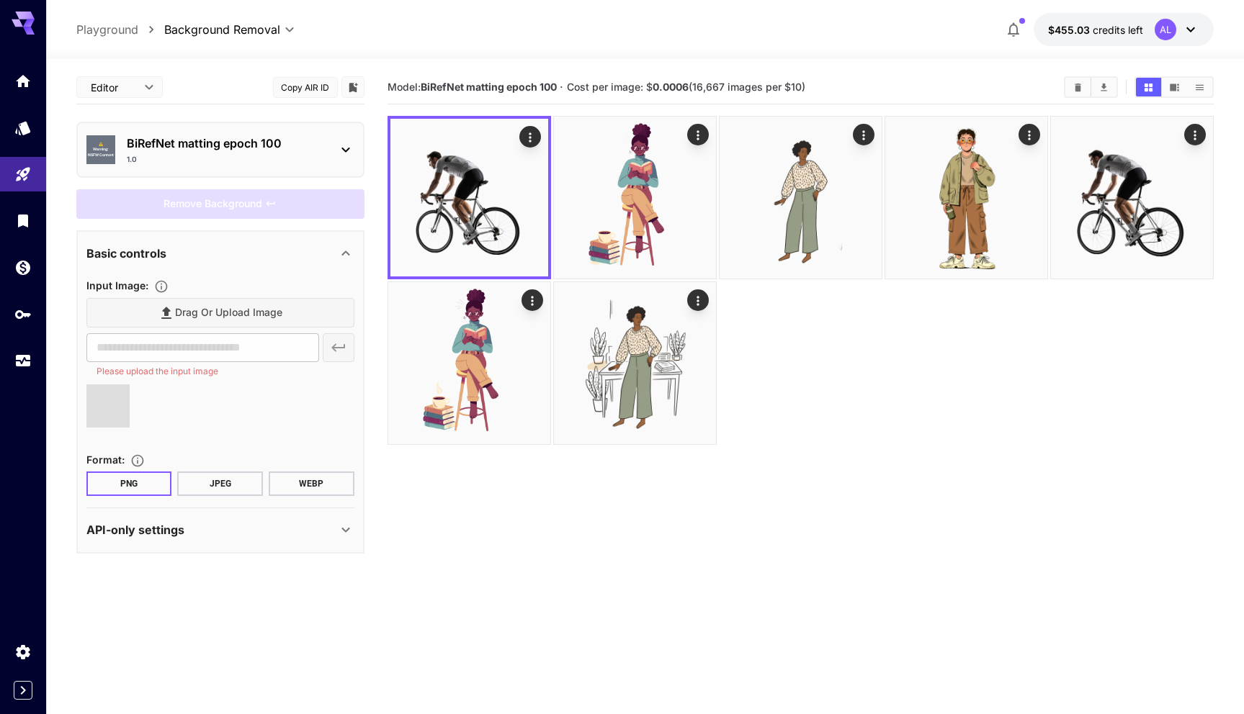
type input "**********"
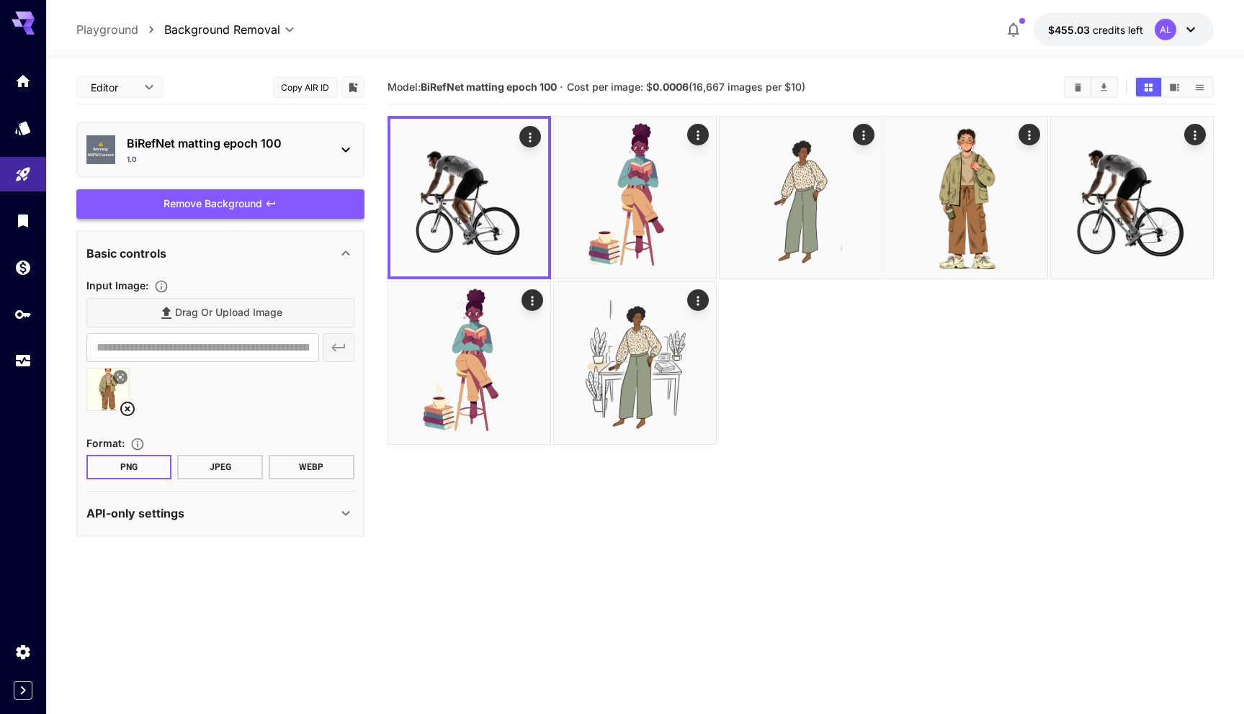
click at [292, 137] on div "Remove Background" at bounding box center [220, 204] width 288 height 30
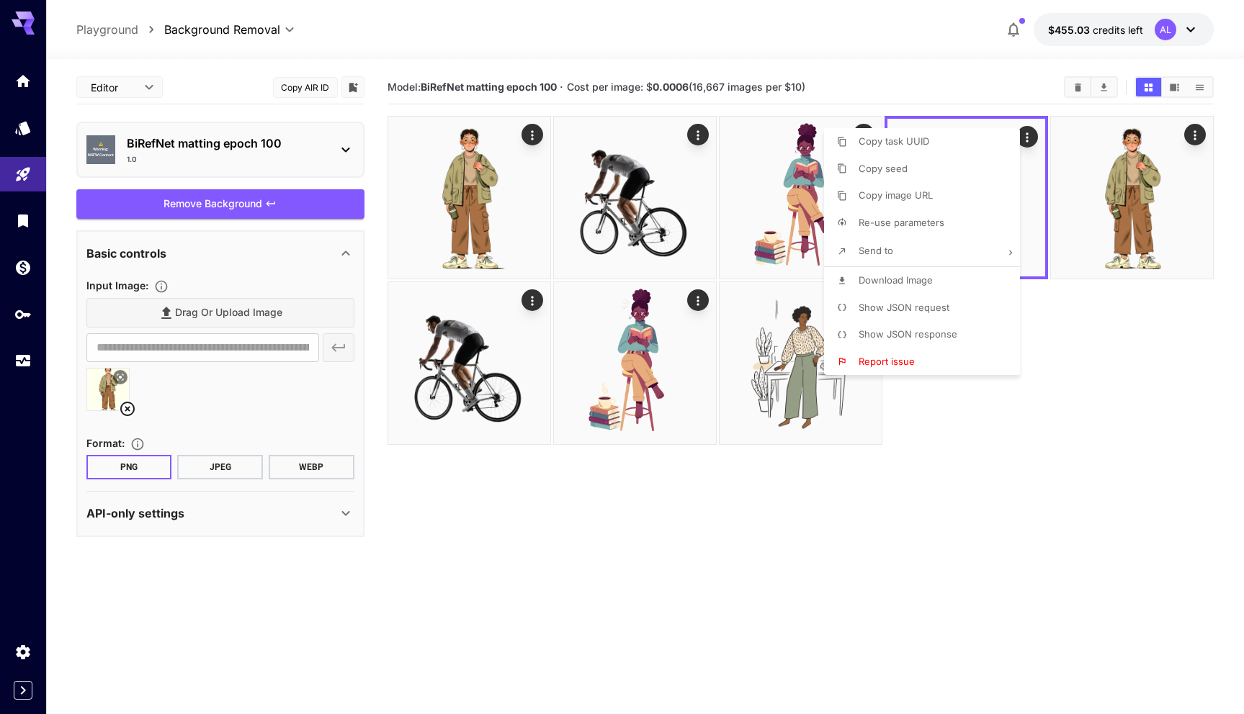
click at [915, 586] on div at bounding box center [622, 357] width 1244 height 714
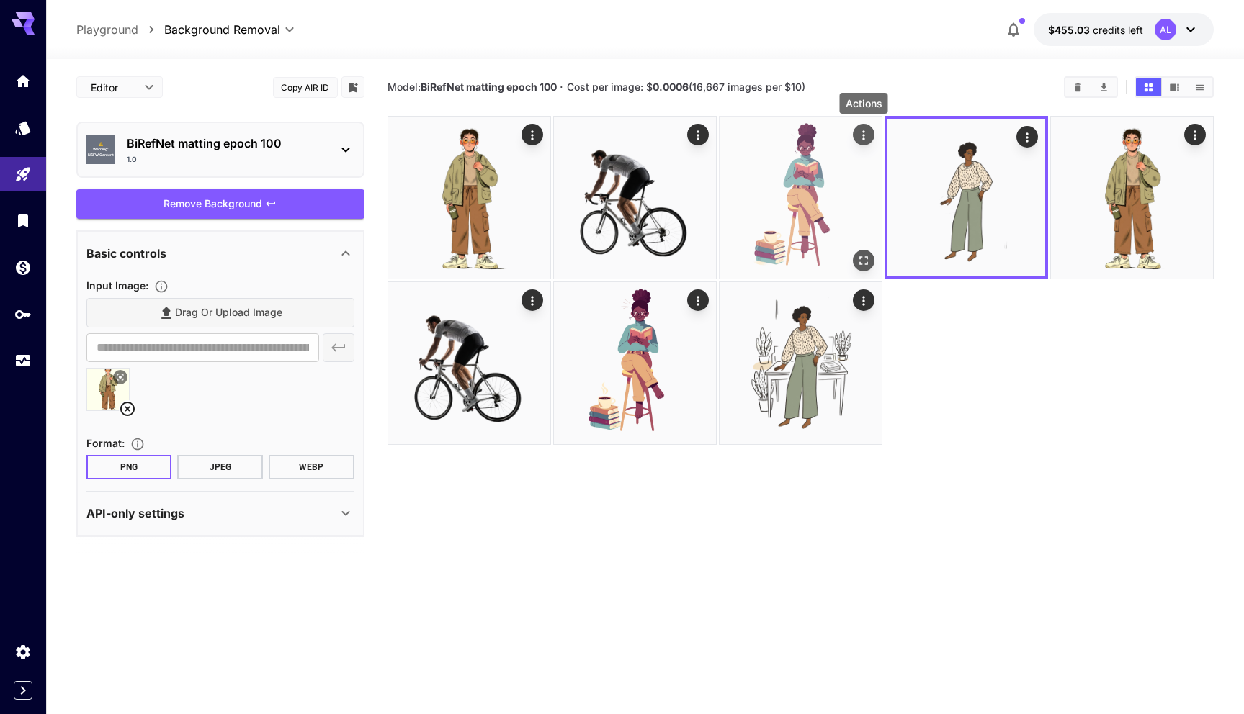
click at [863, 127] on div "Actions" at bounding box center [863, 134] width 14 height 17
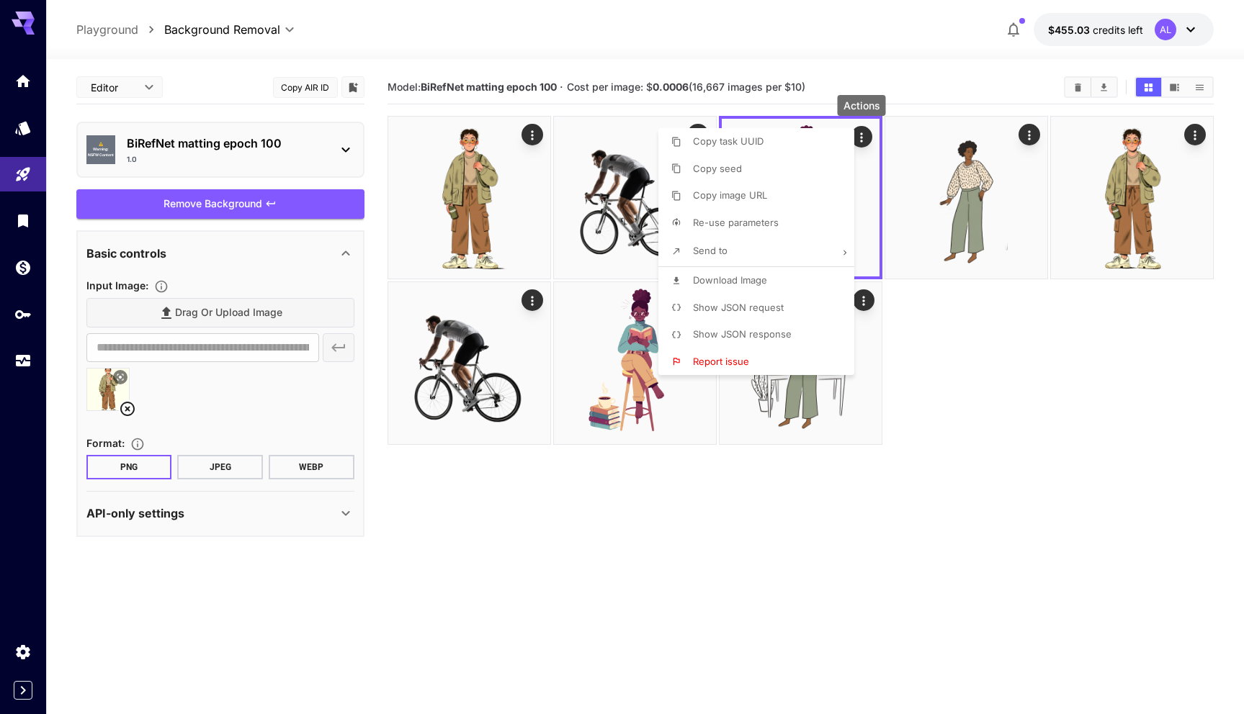
click at [736, 289] on li "Download Image" at bounding box center [760, 280] width 205 height 27
click at [755, 489] on div at bounding box center [622, 357] width 1244 height 714
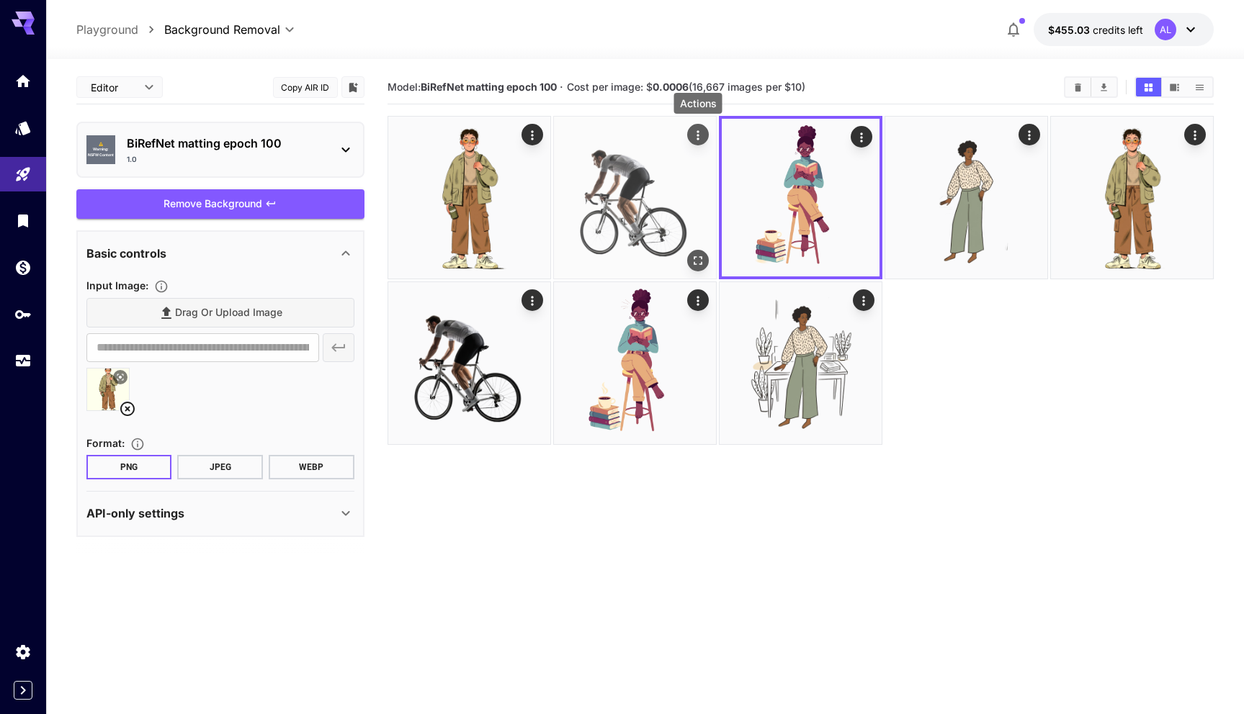
click at [700, 130] on icon "Actions" at bounding box center [698, 135] width 14 height 14
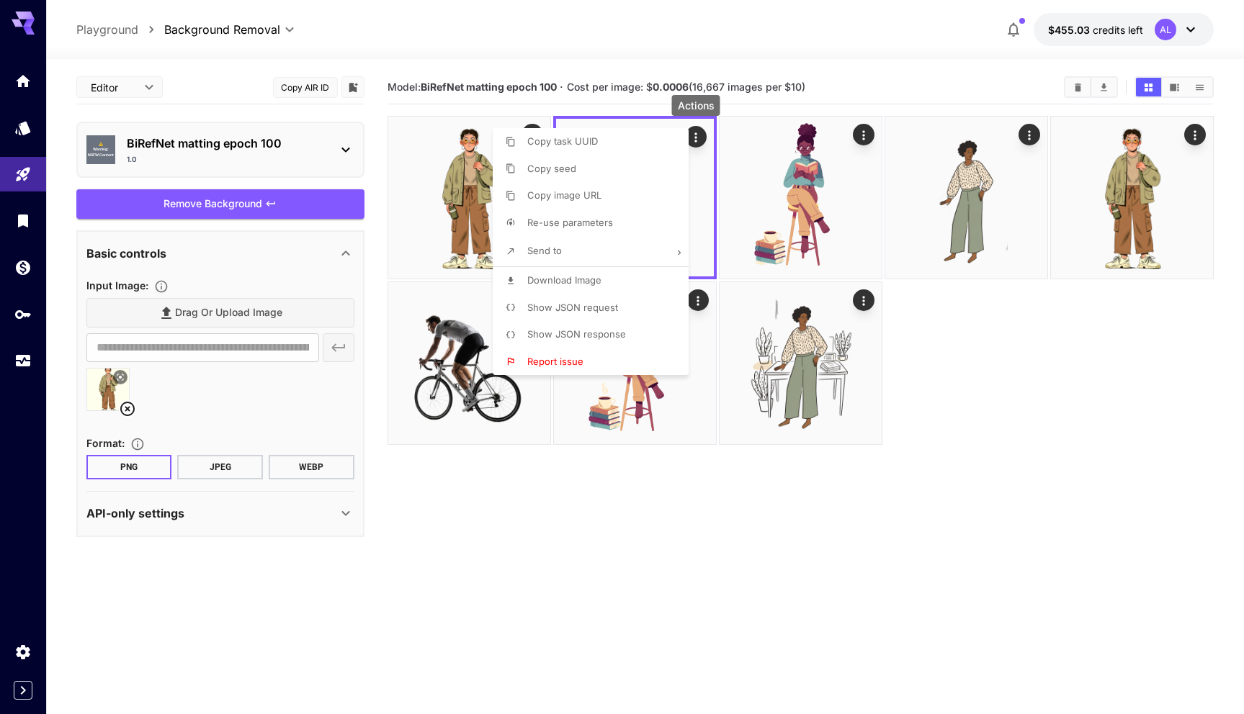
click at [585, 278] on span "Download Image" at bounding box center [564, 280] width 74 height 12
click at [624, 518] on div at bounding box center [622, 357] width 1244 height 714
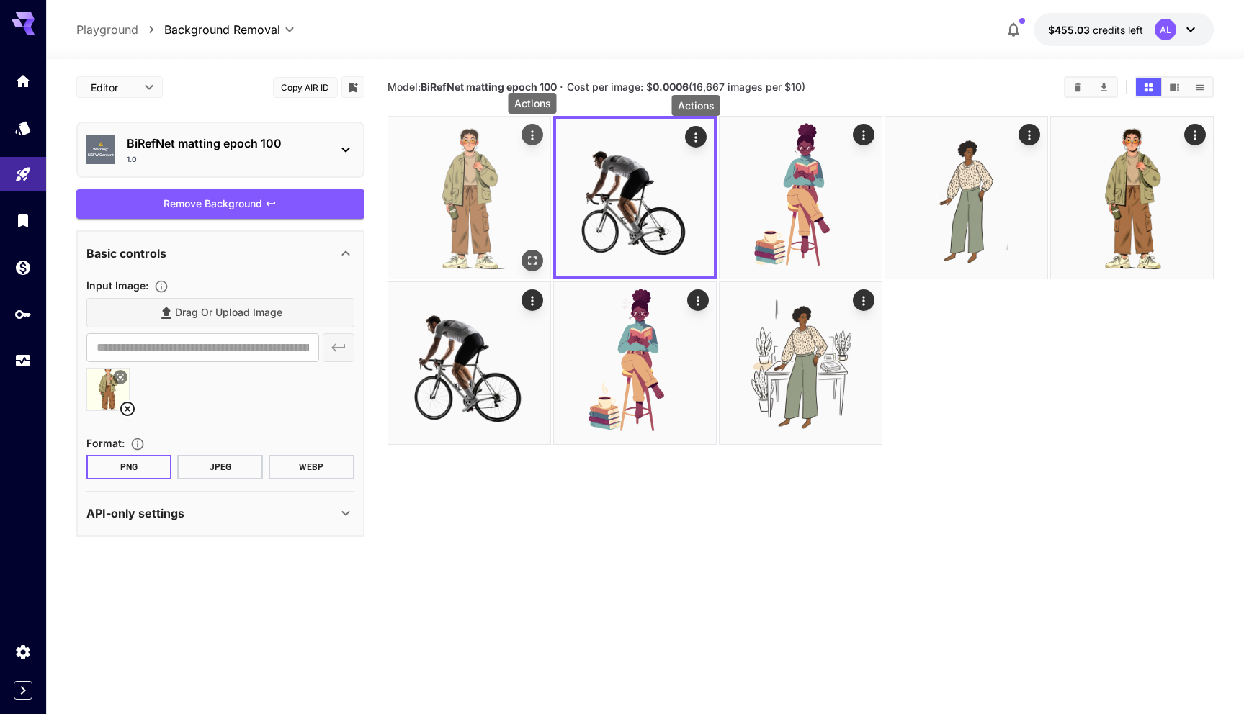
click at [531, 133] on icon "Actions" at bounding box center [532, 134] width 2 height 9
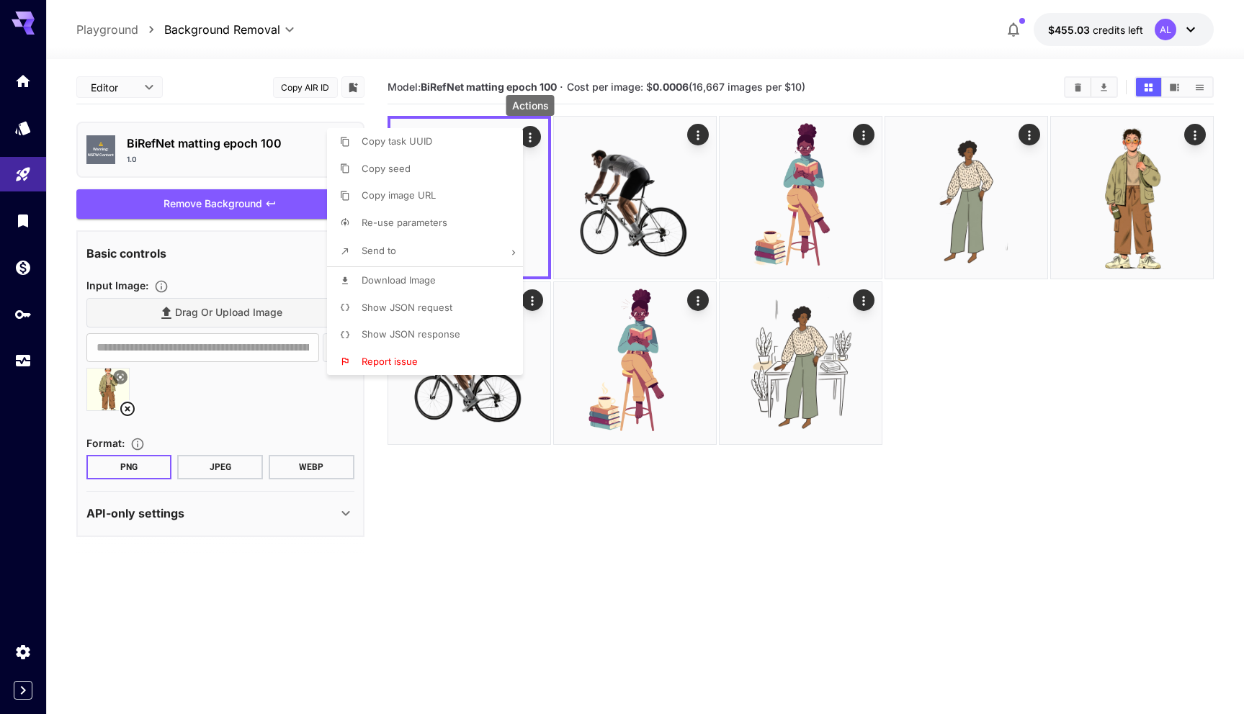
click at [428, 282] on span "Download Image" at bounding box center [399, 280] width 74 height 12
click at [721, 536] on div at bounding box center [622, 357] width 1244 height 714
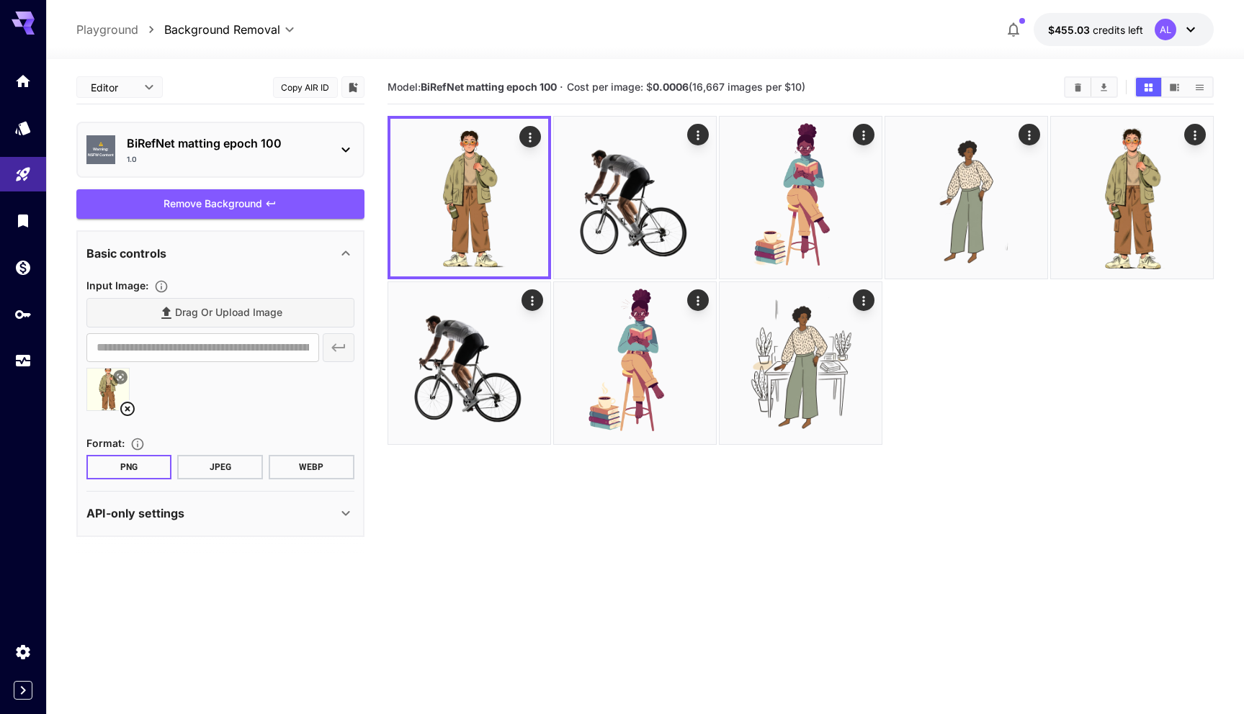
click at [342, 148] on icon at bounding box center [345, 150] width 8 height 5
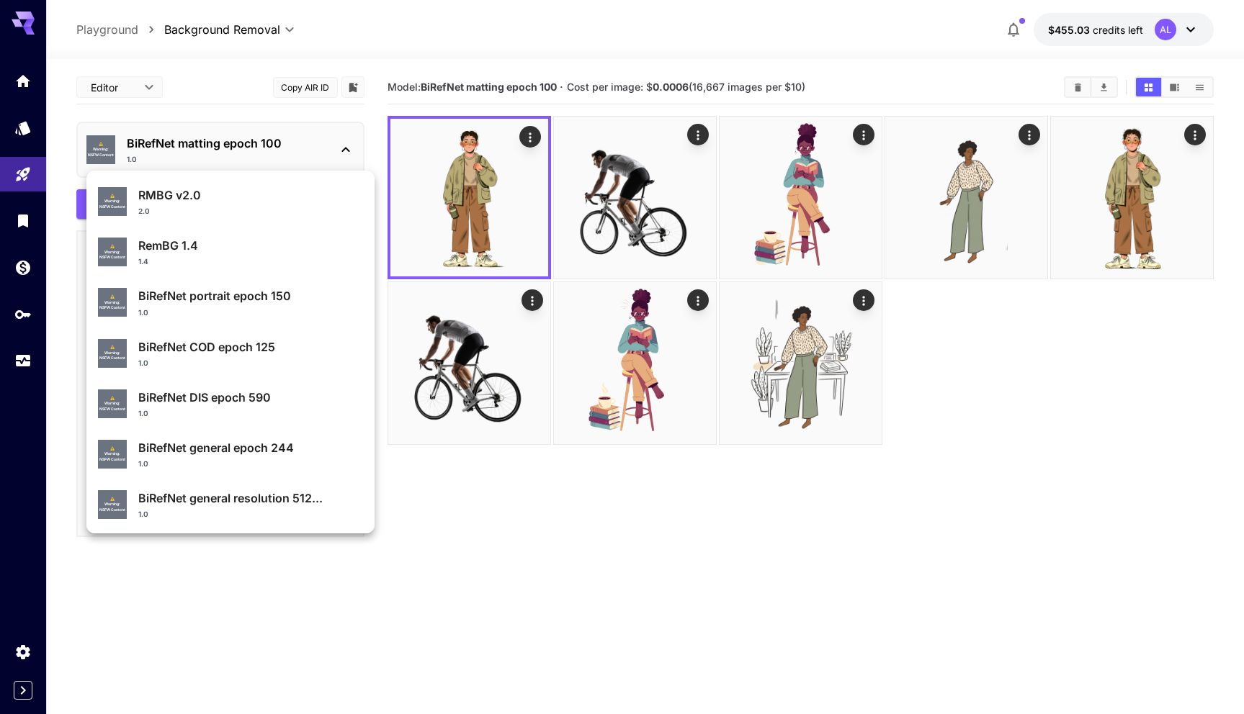
click at [238, 197] on p "RMBG v2.0" at bounding box center [250, 195] width 225 height 17
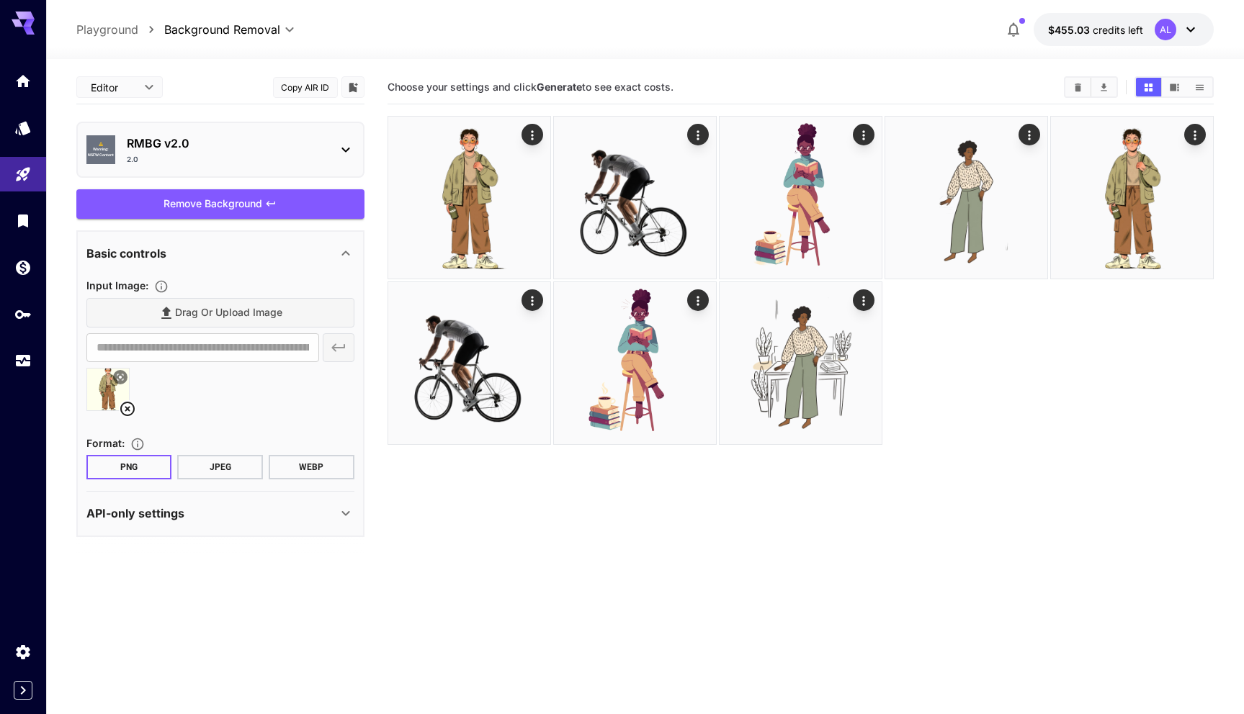
click at [178, 512] on p "API-only settings" at bounding box center [135, 513] width 98 height 17
click at [205, 511] on div "API-only settings" at bounding box center [211, 513] width 251 height 17
